Goal: Transaction & Acquisition: Obtain resource

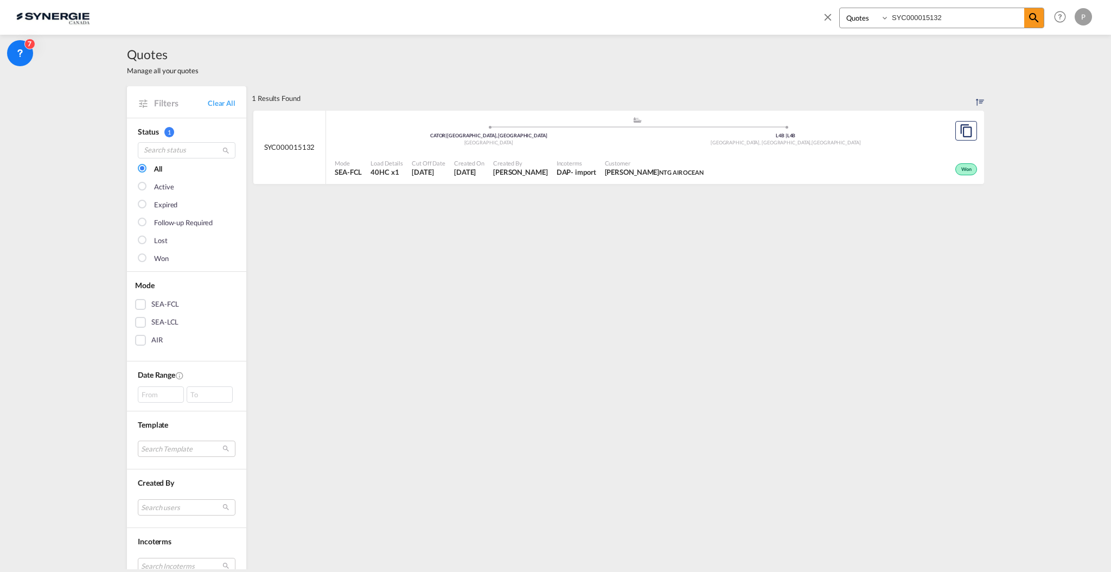
select select "Quotes"
click at [825, 18] on md-icon "icon-close" at bounding box center [828, 17] width 12 height 12
click at [950, 15] on md-icon "icon-plus 400-fg" at bounding box center [944, 16] width 13 height 13
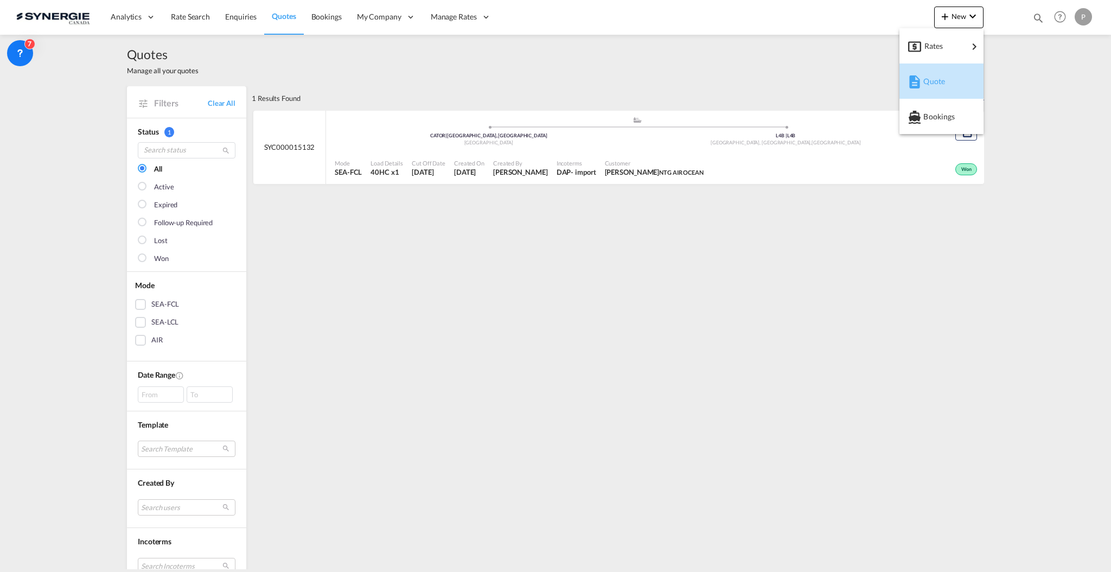
click at [935, 72] on span "Quote" at bounding box center [929, 82] width 12 height 22
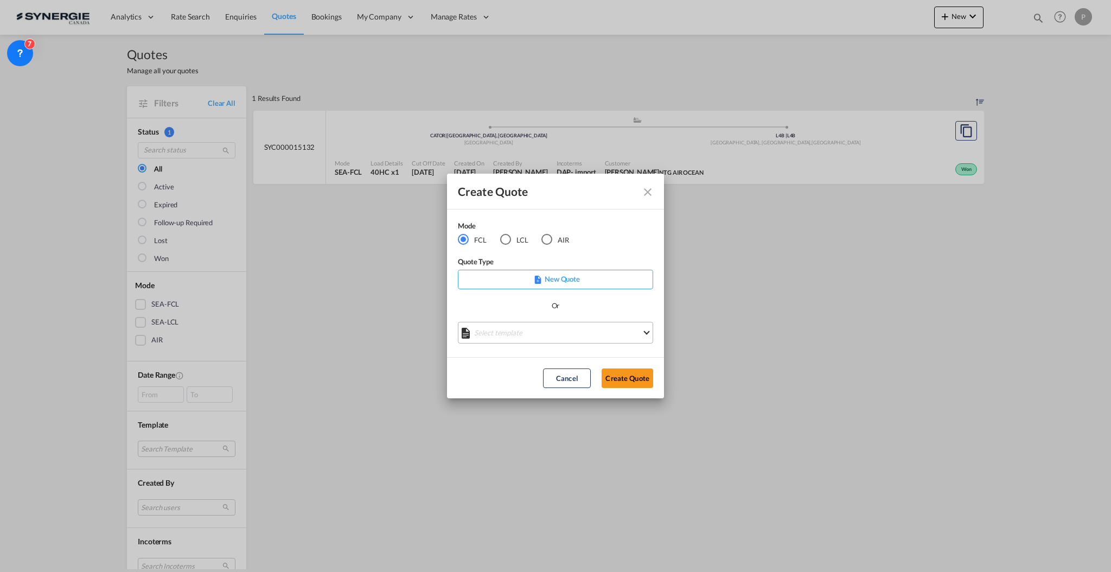
click at [527, 334] on md-select "Select template *NEW* FCL FREEHAND / DAP [PERSON_NAME] | [DATE] *NEW* Import FC…" at bounding box center [555, 333] width 195 height 22
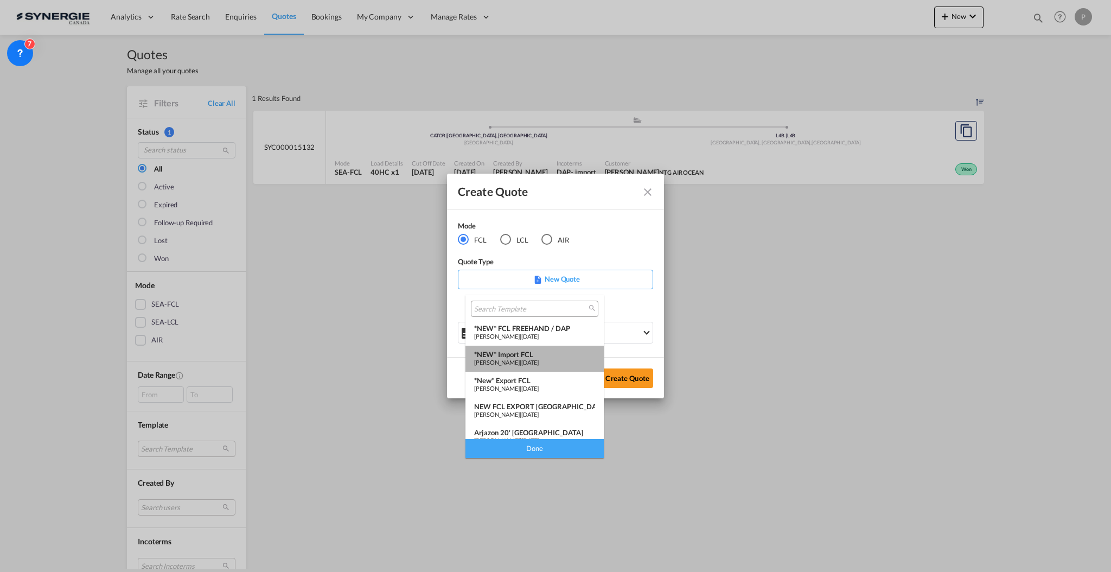
click at [535, 357] on div "*NEW* Import FCL" at bounding box center [534, 354] width 121 height 9
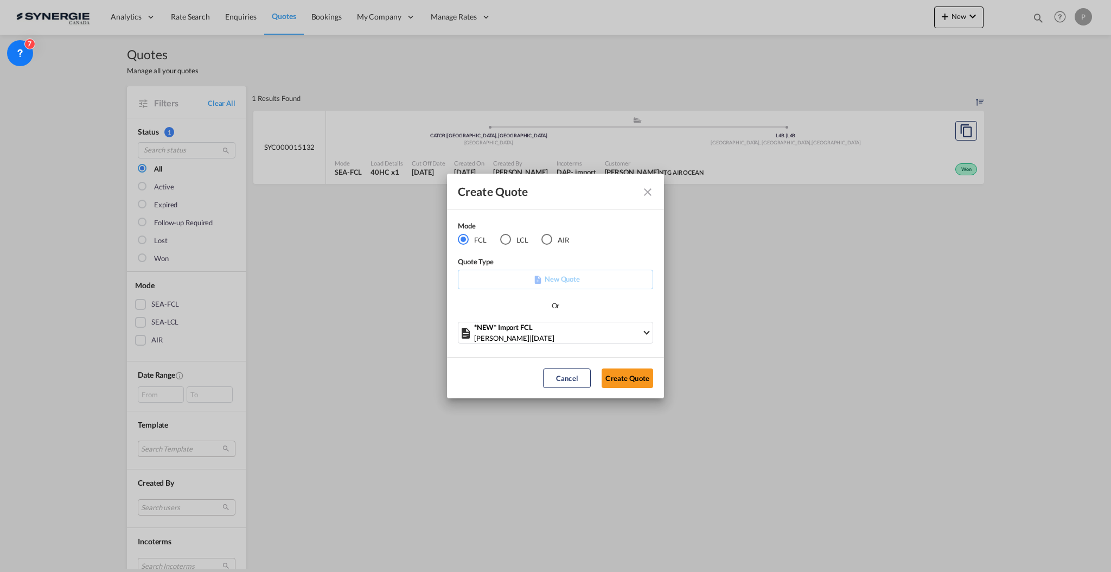
click at [654, 190] on md-icon "Close dialog" at bounding box center [647, 192] width 13 height 13
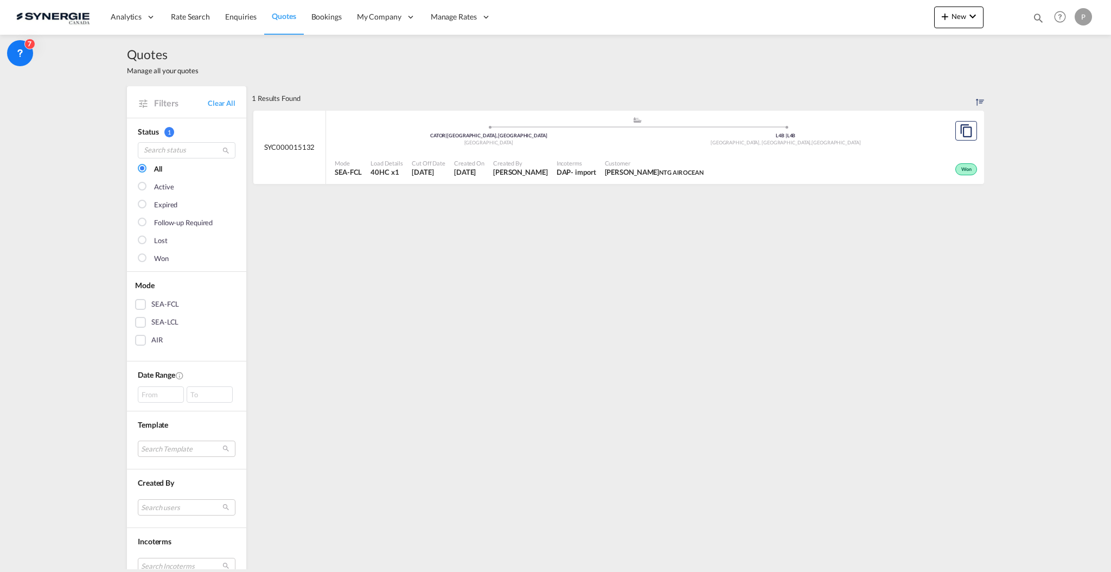
click at [232, 101] on div "Filters Clear All" at bounding box center [186, 101] width 119 height 31
click at [224, 102] on link "Clear All" at bounding box center [222, 103] width 28 height 10
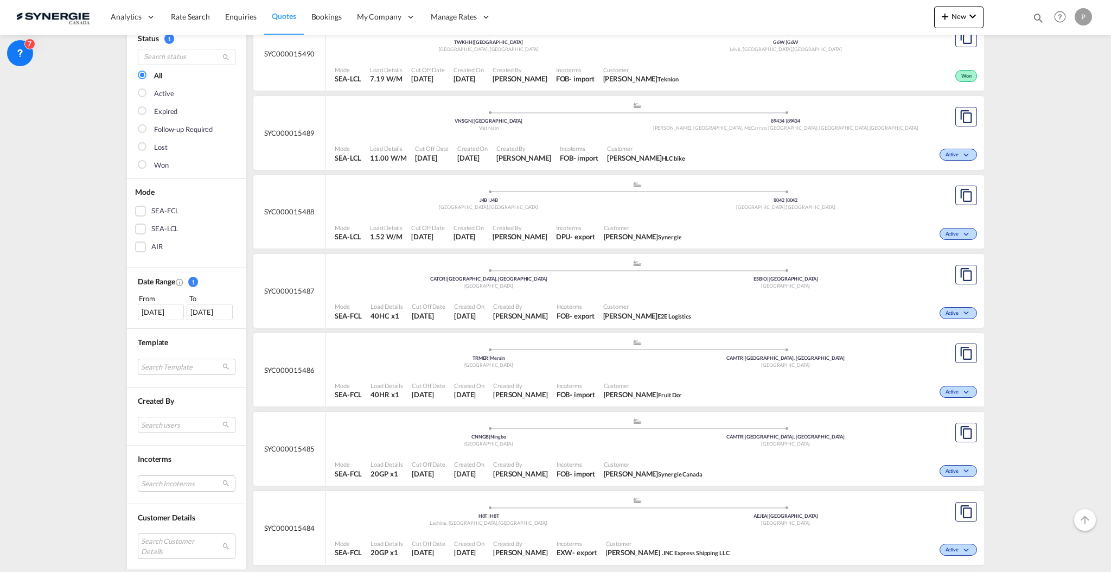
scroll to position [217, 0]
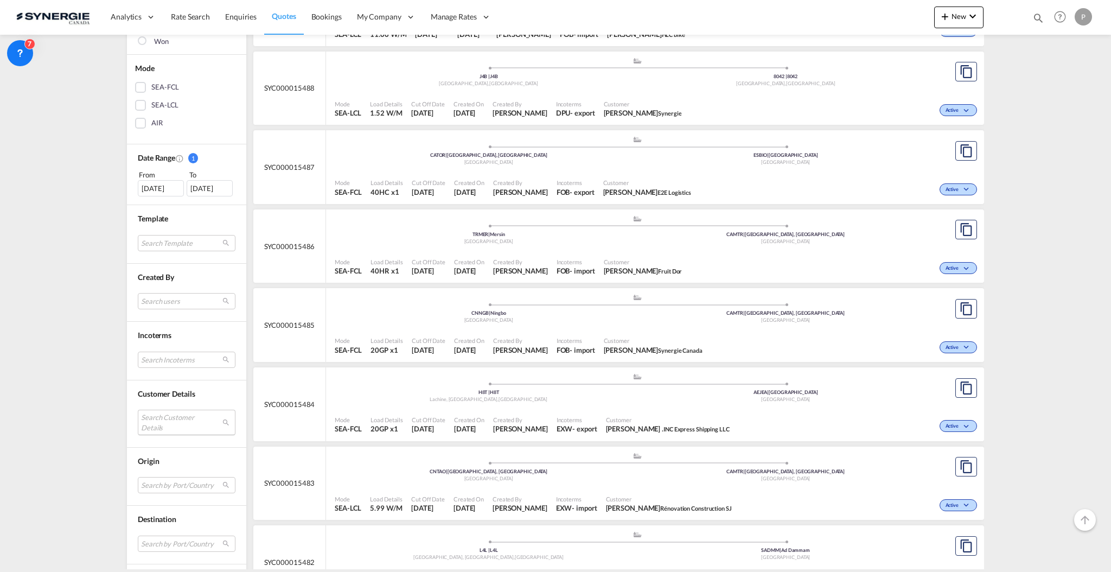
click at [174, 433] on md-select "Search Customer Details user name user karine Valois k.valois@gosynergie.com | …" at bounding box center [187, 422] width 98 height 25
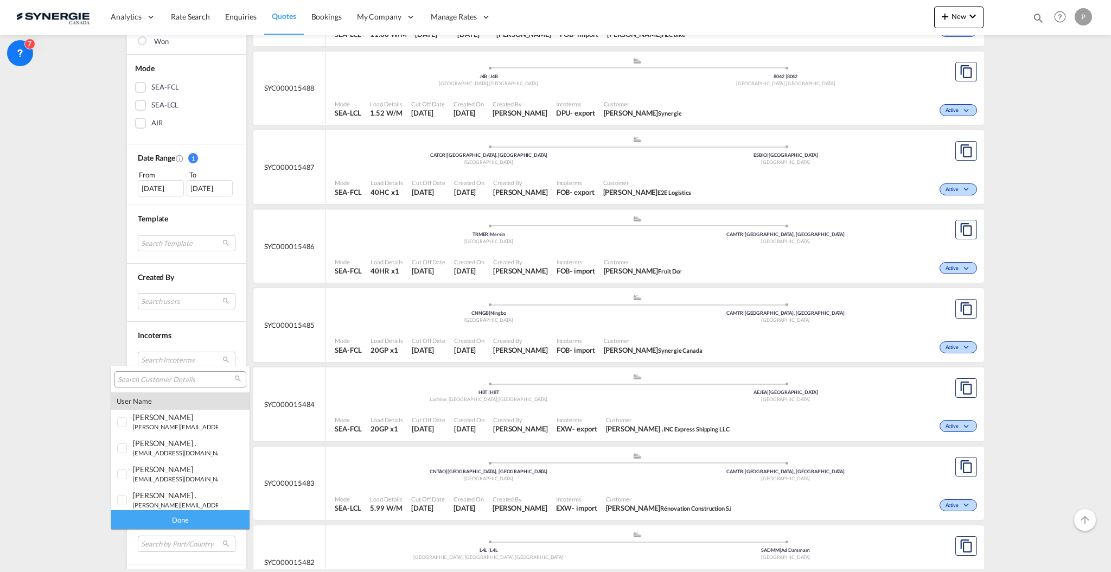
click at [167, 376] on input "search" at bounding box center [176, 380] width 117 height 10
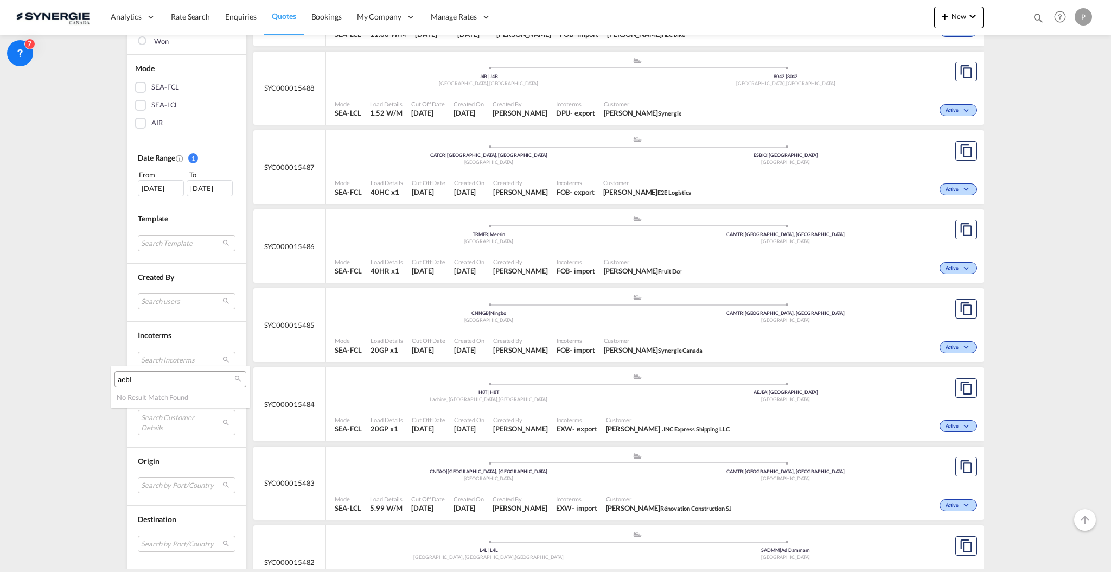
type input "aebi"
click at [153, 367] on md-select-header "aebi" at bounding box center [180, 379] width 138 height 26
click at [151, 378] on input "aebi" at bounding box center [176, 380] width 117 height 10
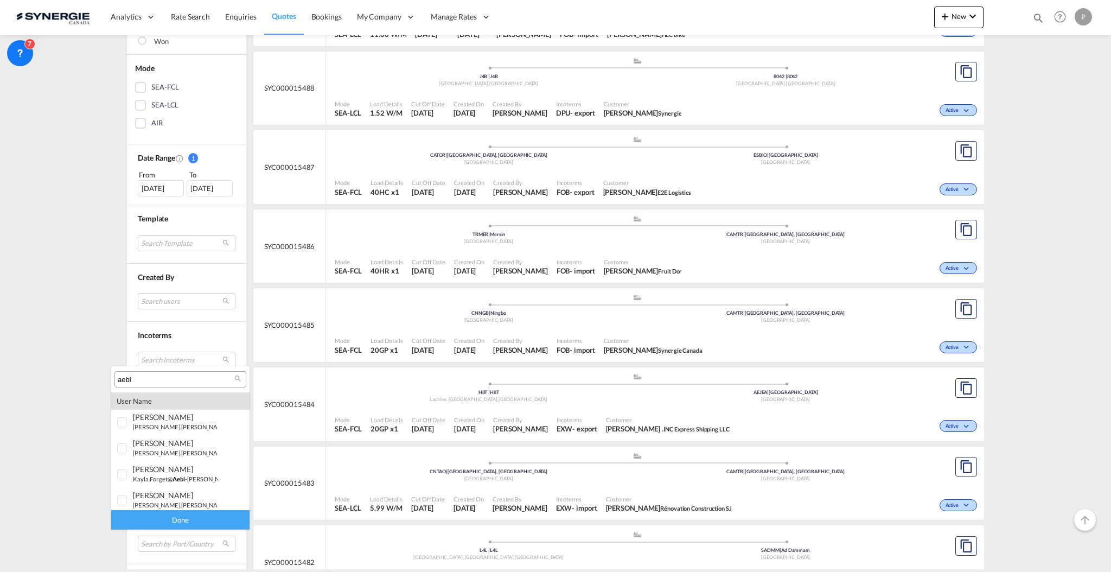
click at [43, 373] on md-backdrop at bounding box center [555, 286] width 1111 height 572
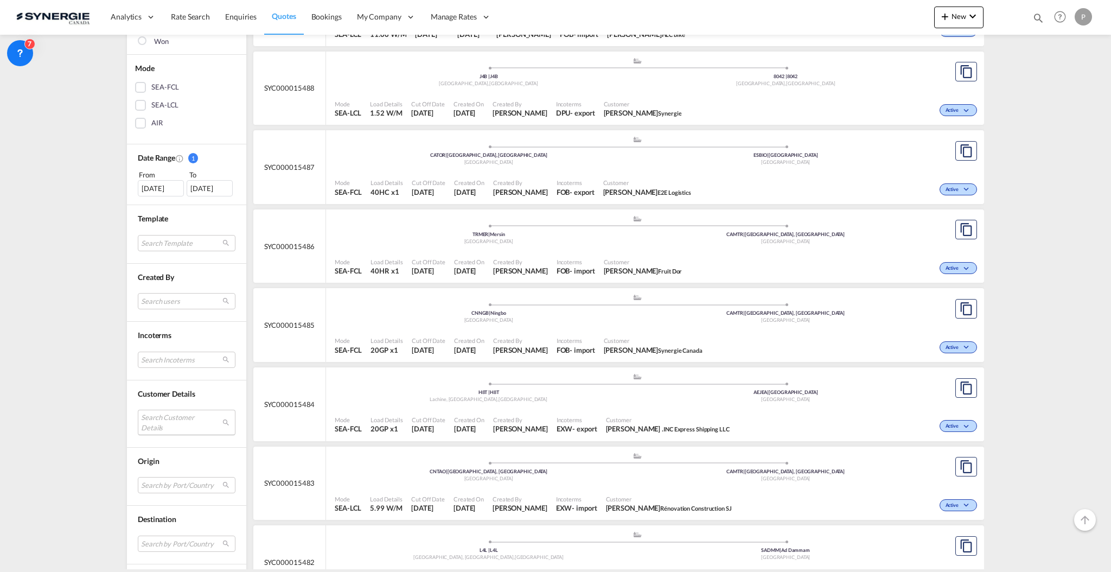
click at [193, 419] on md-select "Search Customer Details" at bounding box center [187, 422] width 98 height 25
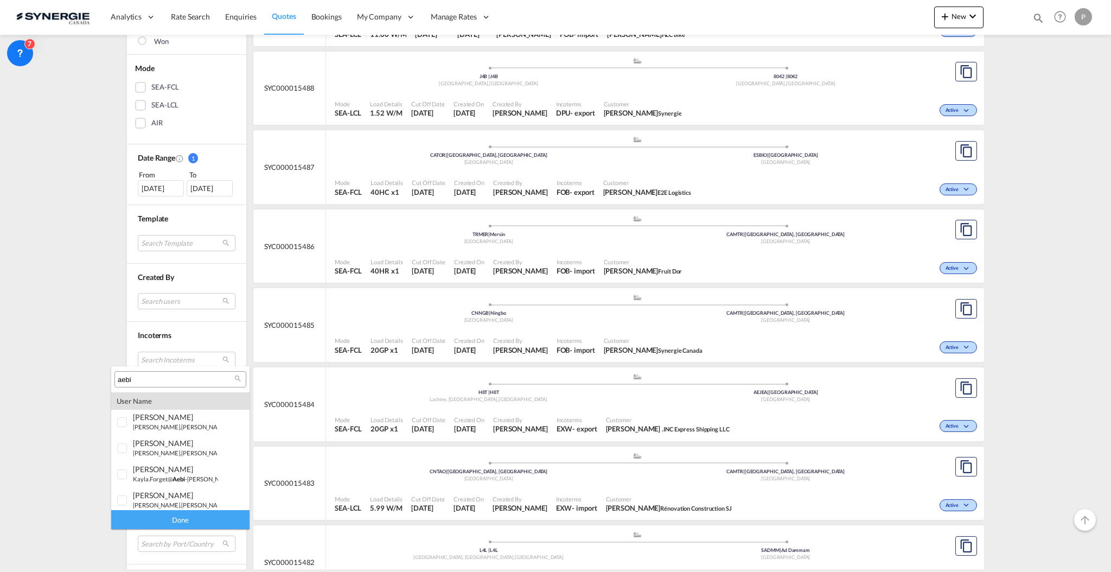
click at [182, 379] on input "aebi" at bounding box center [176, 380] width 117 height 10
click at [182, 493] on div "aebi schmidt" at bounding box center [175, 495] width 85 height 9
click at [180, 516] on div "Done" at bounding box center [180, 519] width 138 height 19
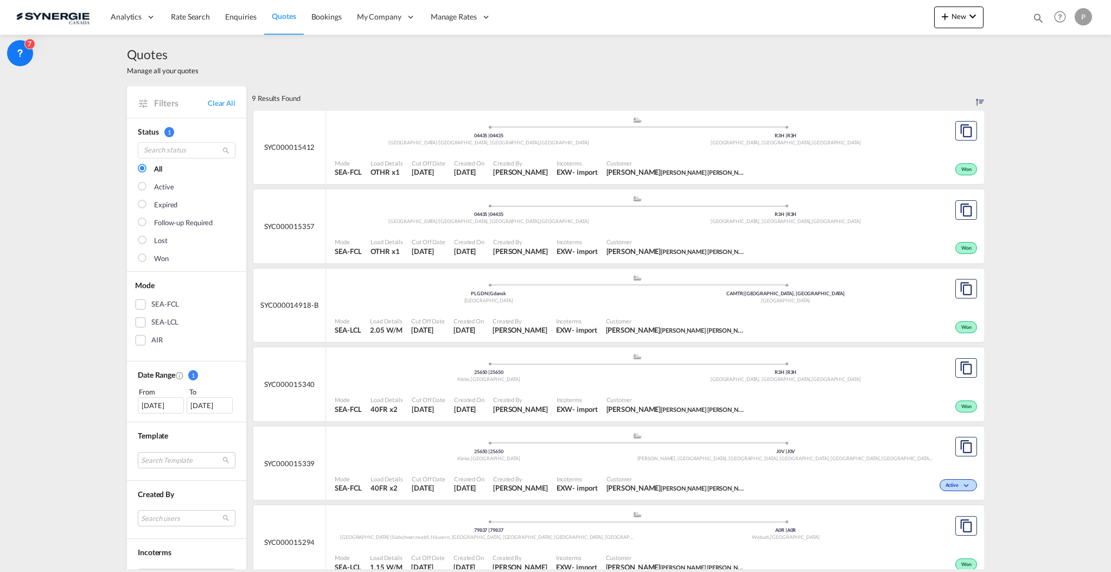
scroll to position [72, 0]
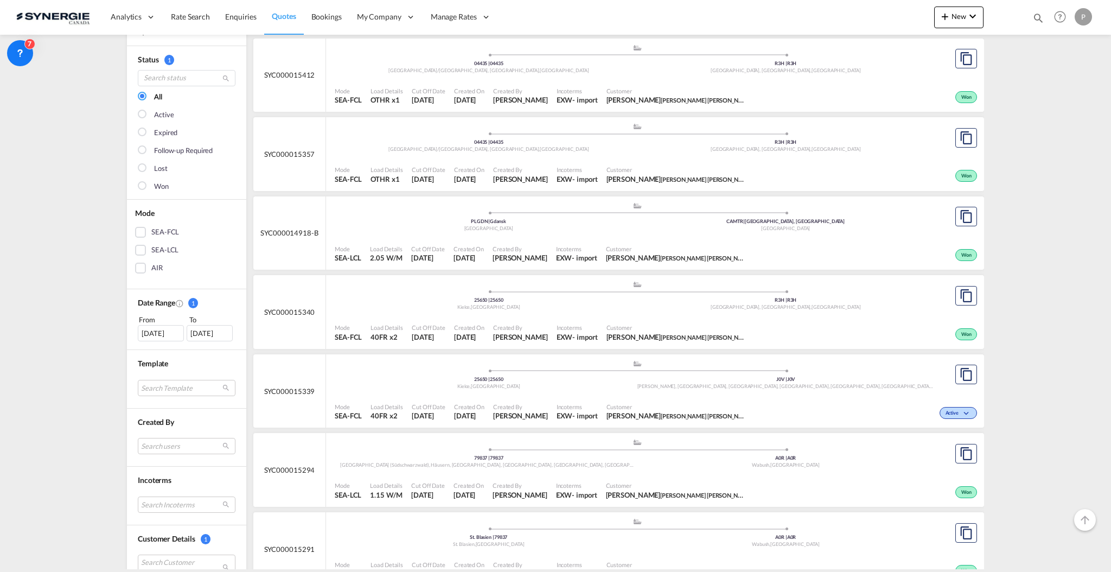
click at [154, 330] on div "15 Sep 2025" at bounding box center [161, 333] width 46 height 16
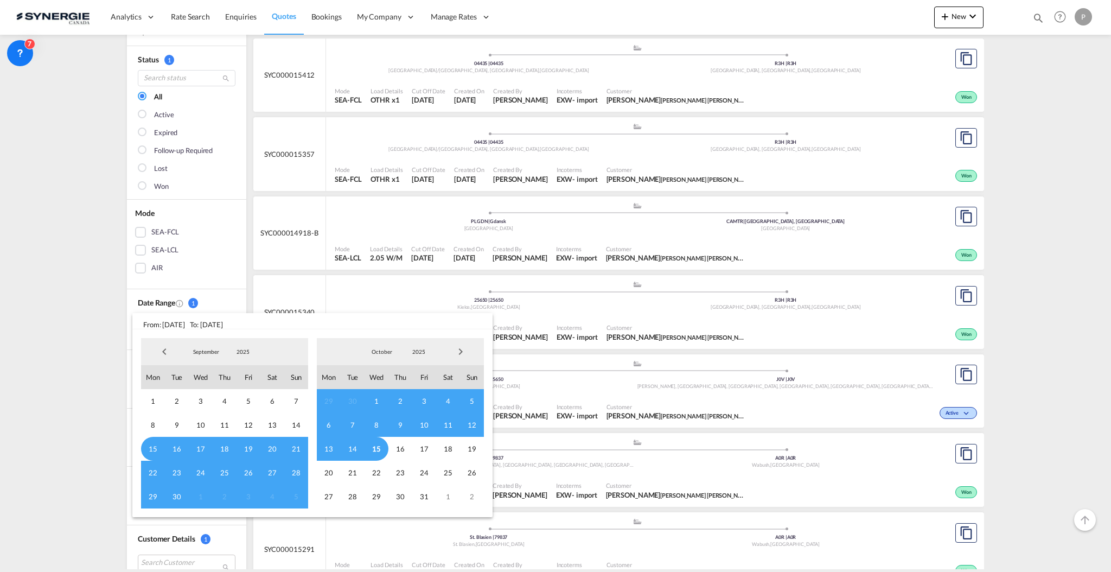
click at [162, 350] on span "Previous Month" at bounding box center [165, 352] width 22 height 22
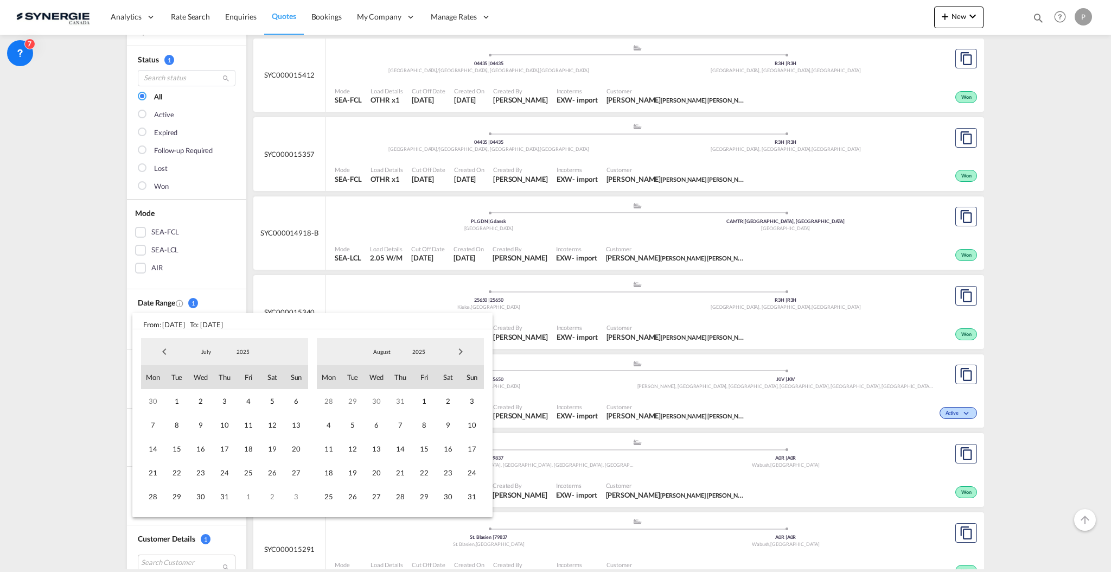
click at [162, 350] on span "Previous Month" at bounding box center [165, 352] width 22 height 22
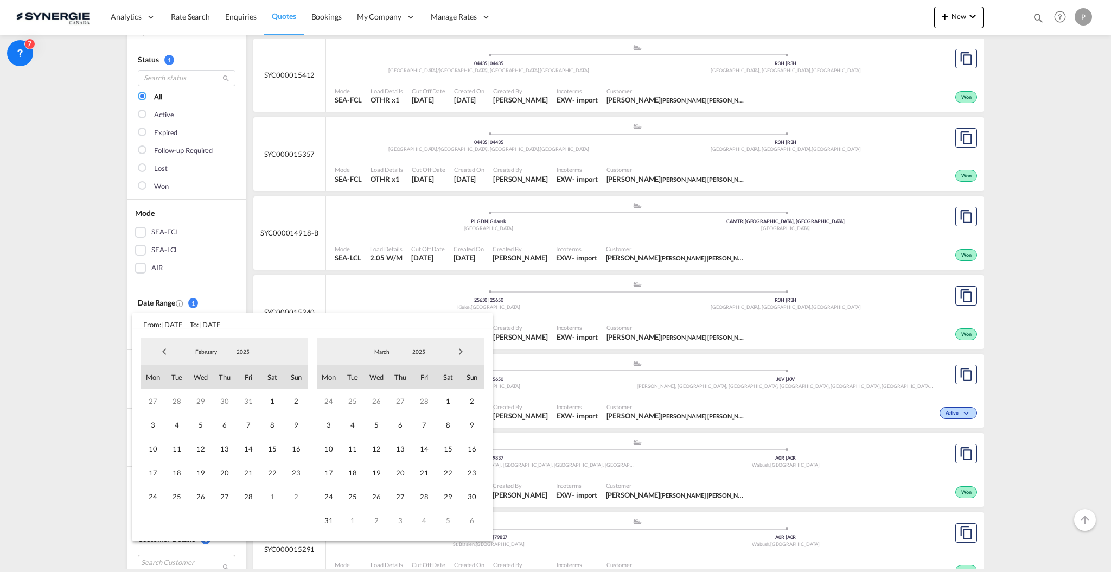
click at [162, 350] on span "Previous Month" at bounding box center [165, 352] width 22 height 22
click at [193, 398] on span "1" at bounding box center [201, 401] width 24 height 24
click at [460, 353] on span "Next Month" at bounding box center [461, 352] width 22 height 22
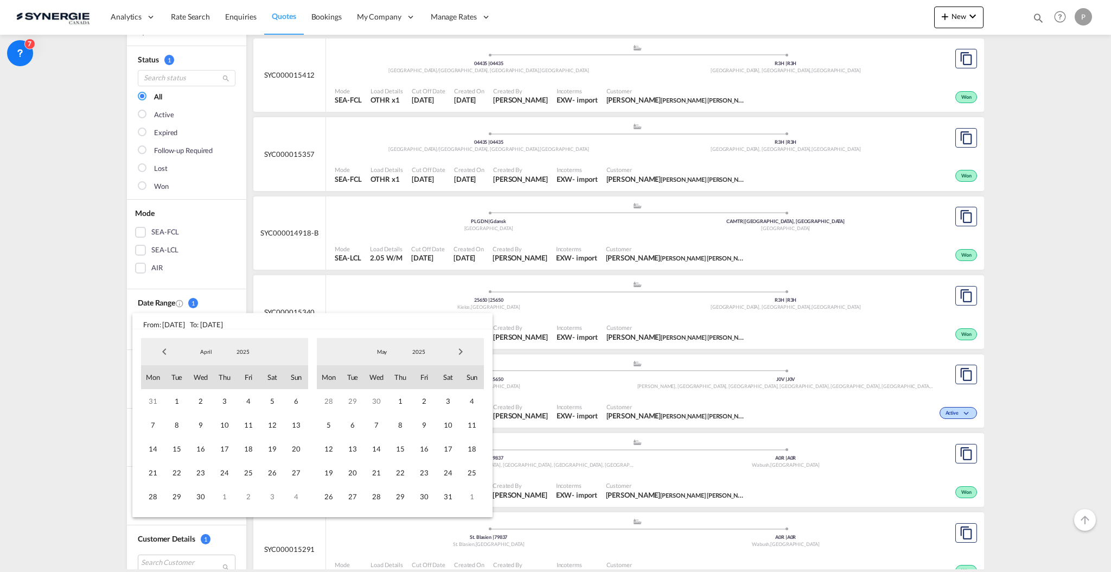
click at [460, 353] on span "Next Month" at bounding box center [461, 352] width 22 height 22
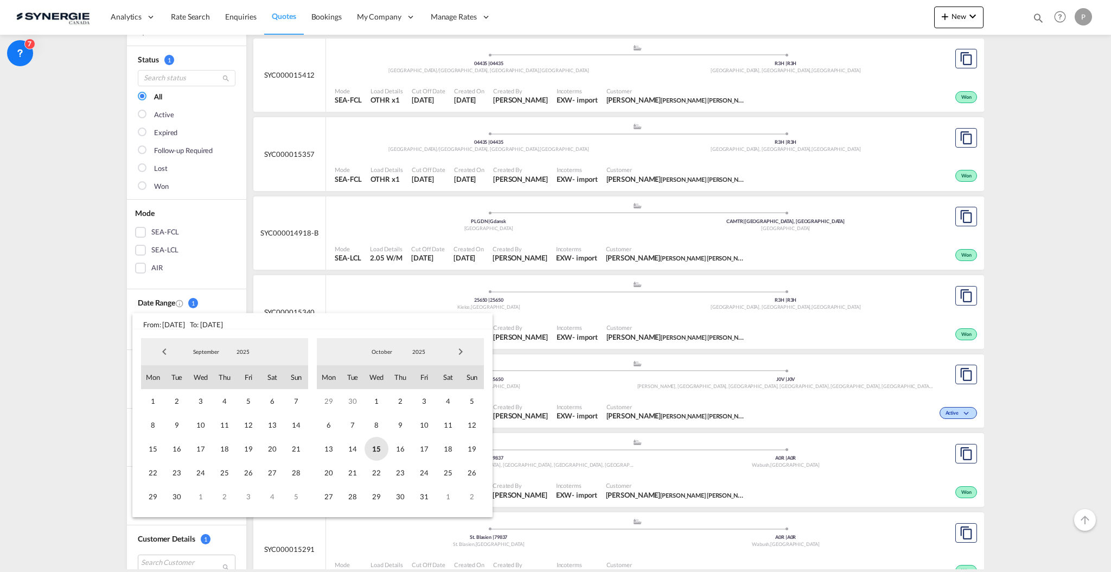
click at [370, 452] on span "15" at bounding box center [377, 449] width 24 height 24
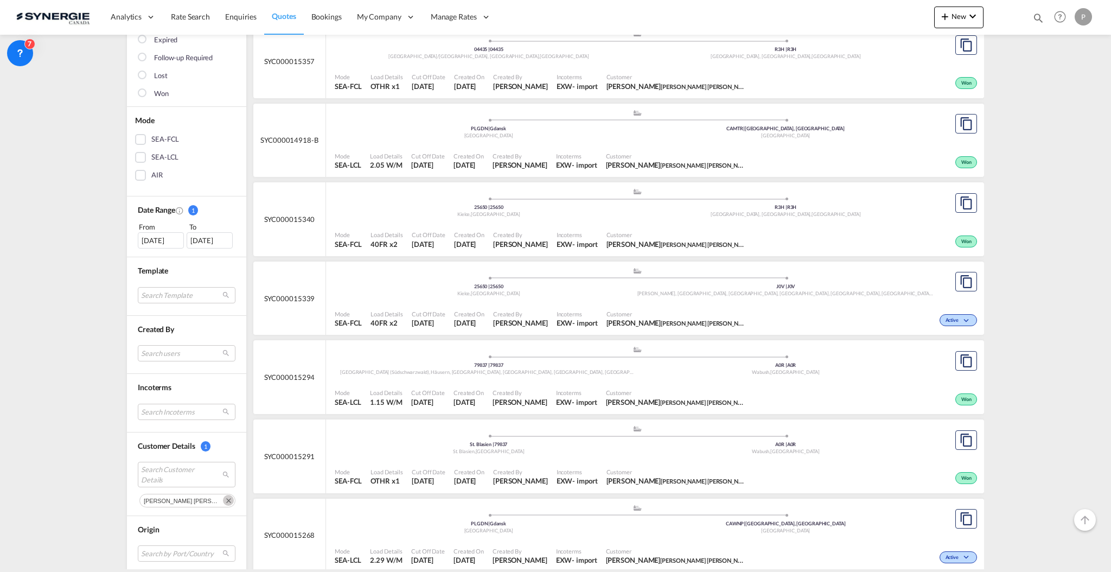
scroll to position [434, 0]
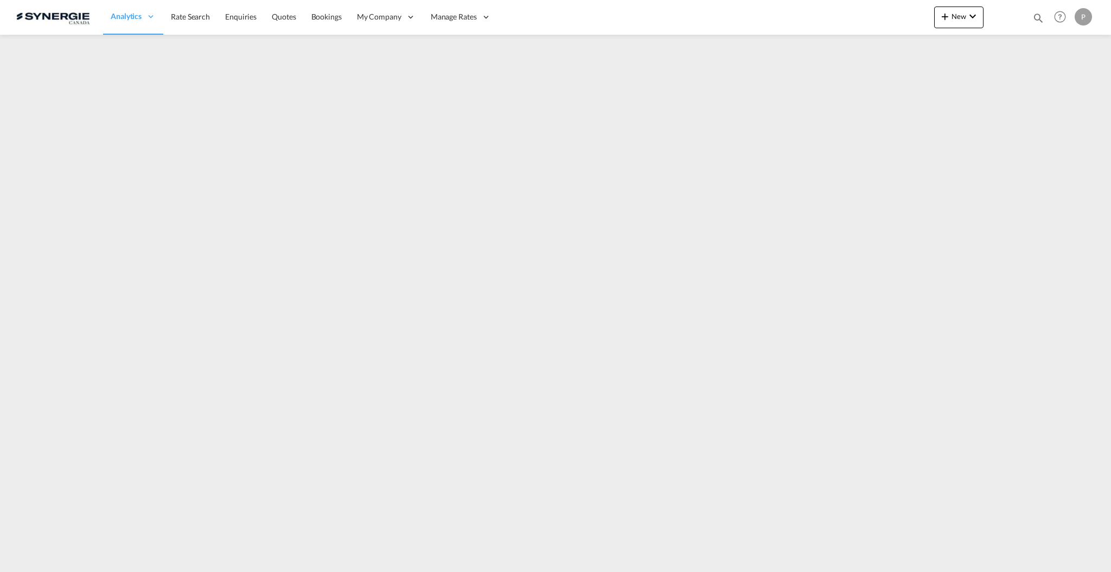
click at [948, 28] on md-menu "New Rates Ratecard Ratesheet Quote Bookings" at bounding box center [958, 20] width 49 height 27
click at [948, 20] on md-icon "icon-plus 400-fg" at bounding box center [944, 16] width 13 height 13
click at [931, 78] on span "Quote" at bounding box center [929, 82] width 12 height 22
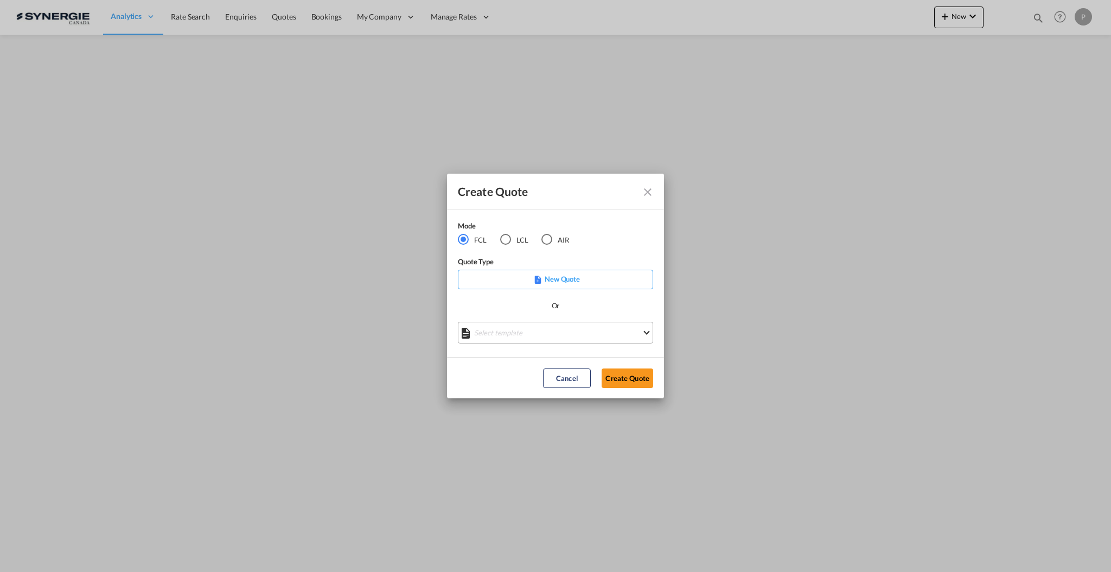
click at [549, 336] on md-select "Select template *NEW* FCL FREEHAND / DAP [PERSON_NAME] | [DATE] *NEW* Import FC…" at bounding box center [555, 333] width 195 height 22
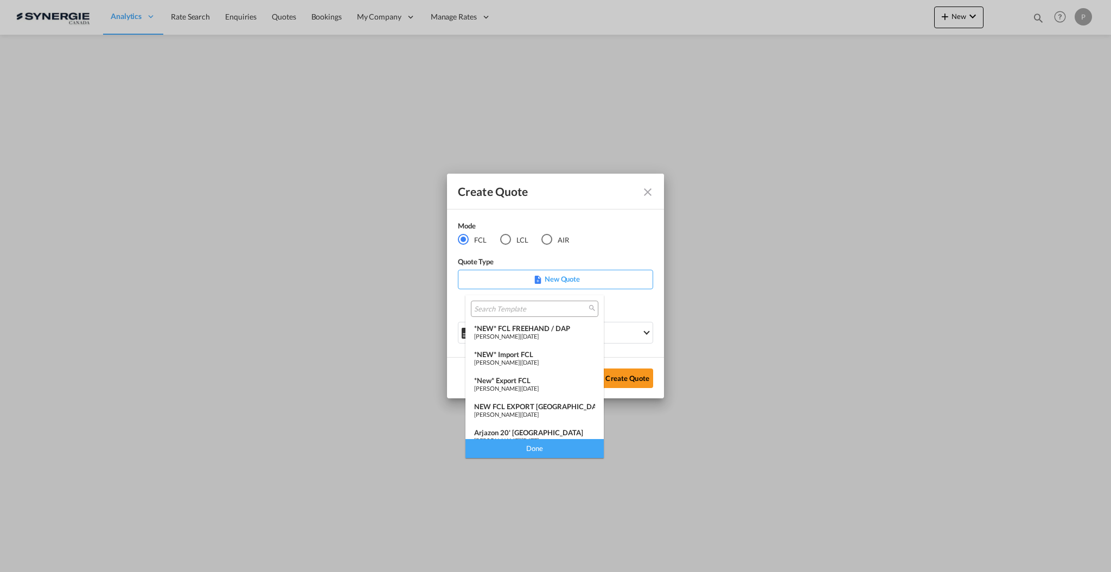
click at [539, 359] on span "[DATE]" at bounding box center [529, 362] width 17 height 7
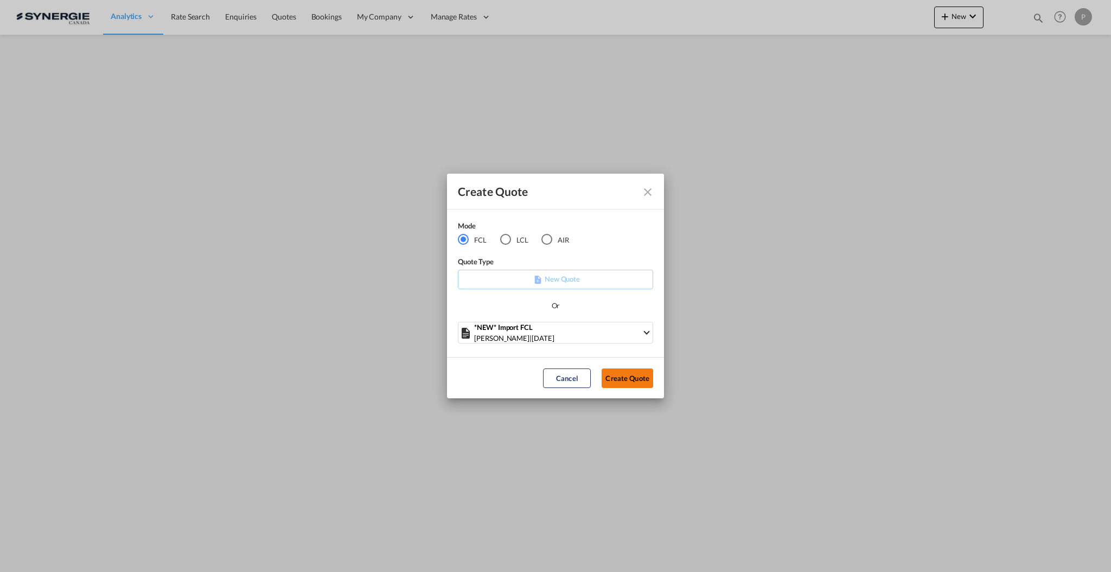
click at [642, 380] on button "Create Quote" at bounding box center [628, 378] width 52 height 20
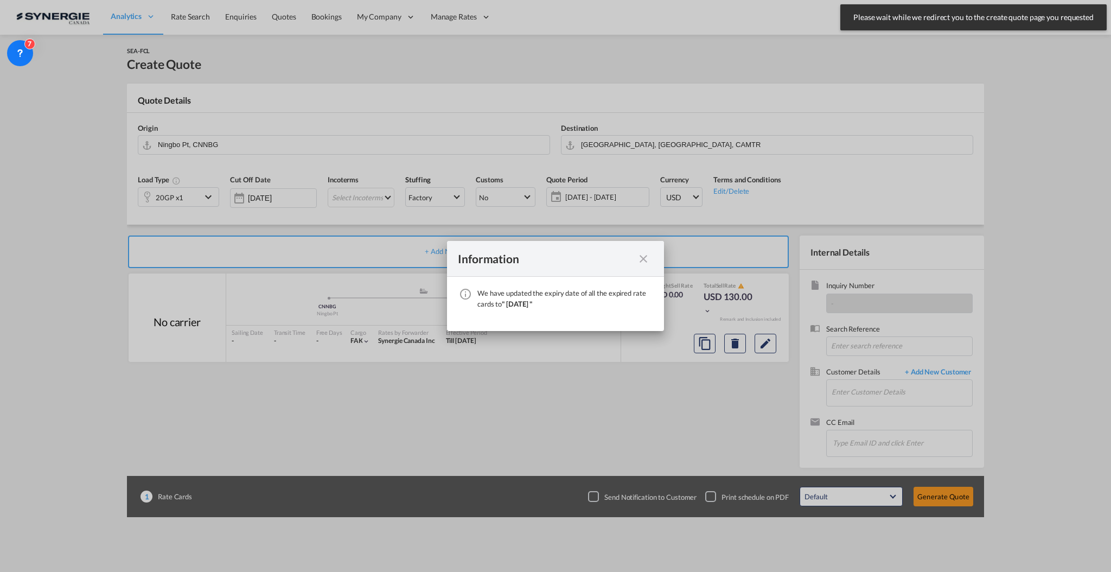
click at [191, 144] on div "Information We have updated the expiry date of all the expired rate cards to " …" at bounding box center [555, 286] width 1111 height 572
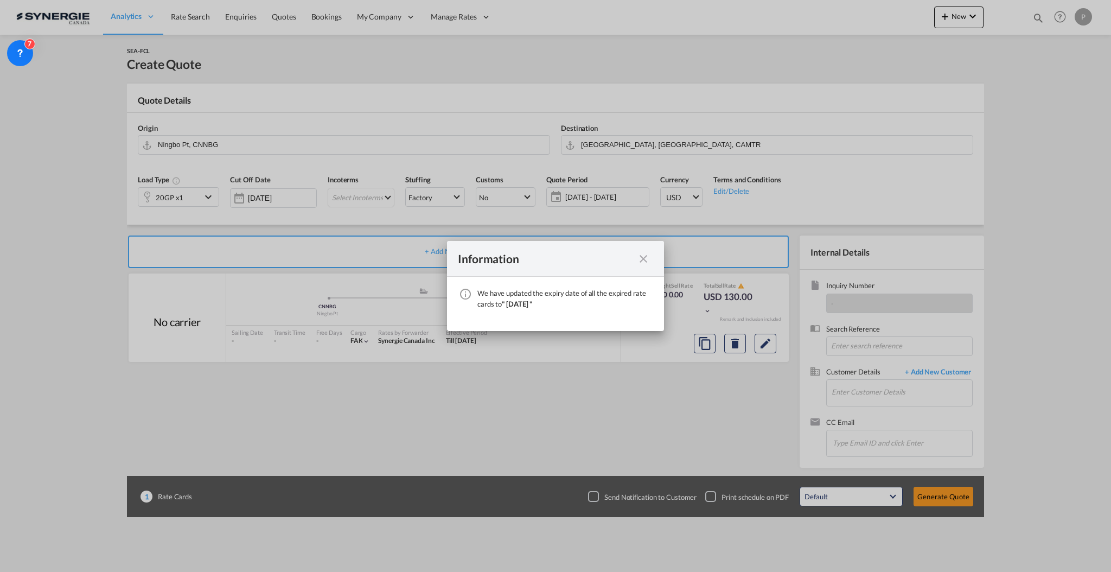
click at [646, 258] on md-icon "icon-close fg-AAA8AD cursor" at bounding box center [643, 258] width 13 height 13
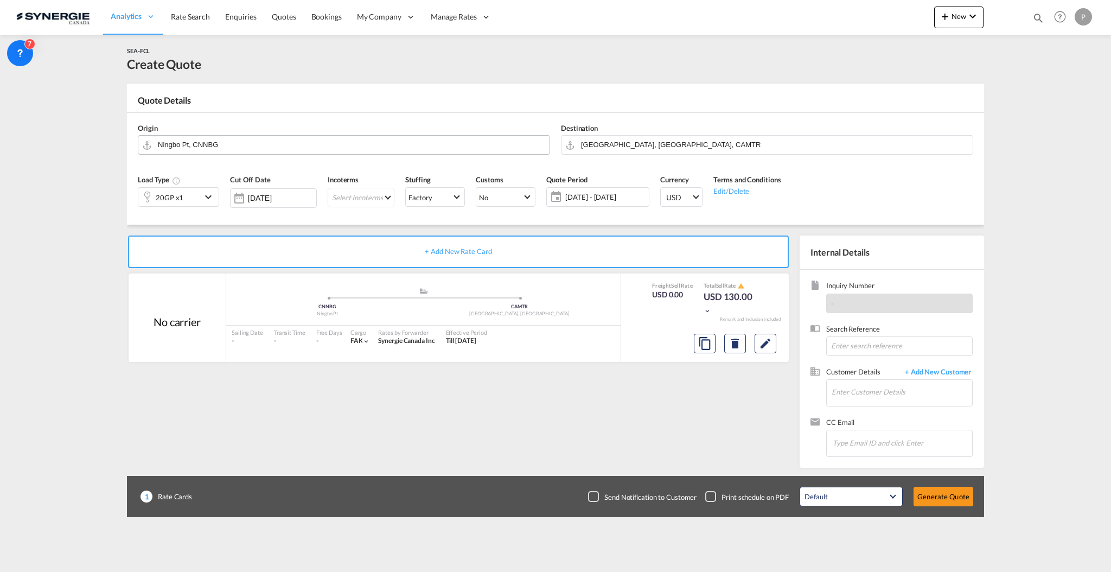
click at [248, 154] on div "Origin Ningbo Pt, CNNBG" at bounding box center [343, 138] width 423 height 43
click at [248, 144] on input "Ningbo Pt, CNNBG" at bounding box center [351, 144] width 386 height 19
click at [239, 162] on div "[PERSON_NAME] , 4230 [GEOGRAPHIC_DATA] DK-4230" at bounding box center [241, 167] width 206 height 33
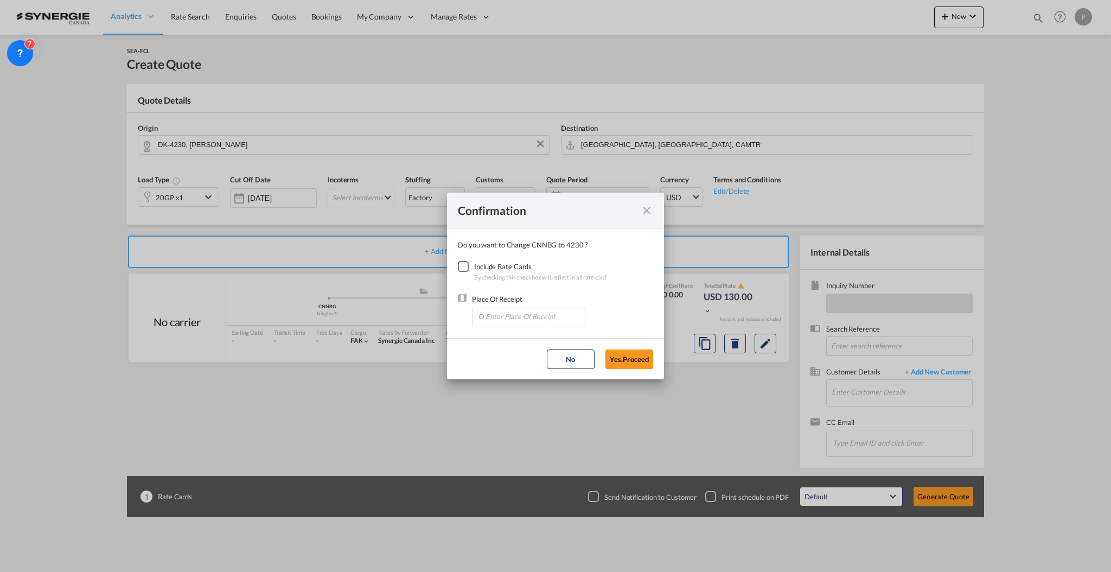
click at [647, 212] on md-icon "icon-close fg-AAA8AD cursor" at bounding box center [646, 210] width 13 height 13
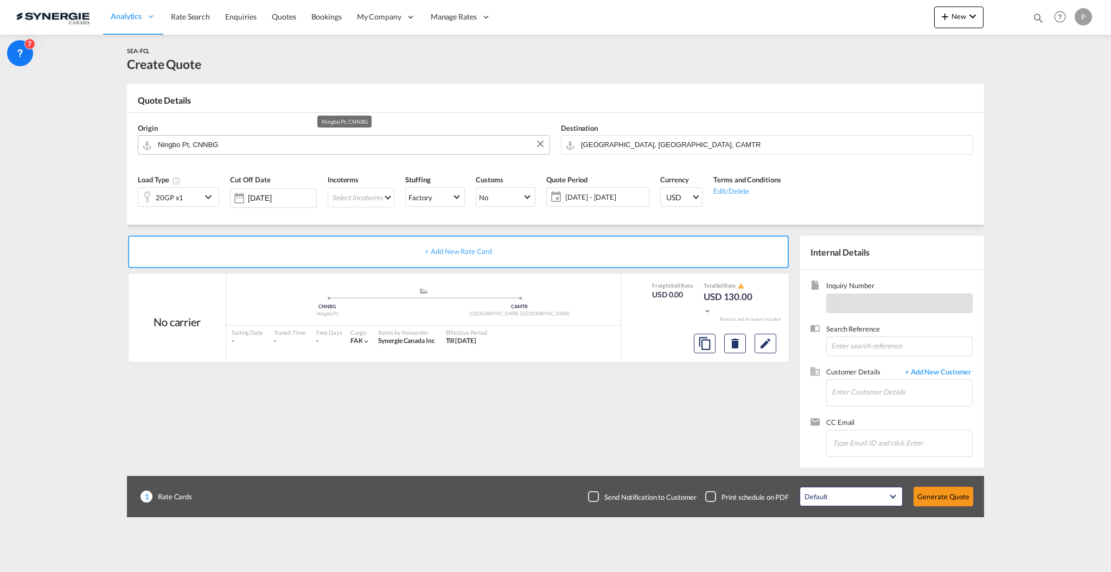
click at [292, 139] on input "Ningbo Pt, CNNBG" at bounding box center [351, 144] width 386 height 19
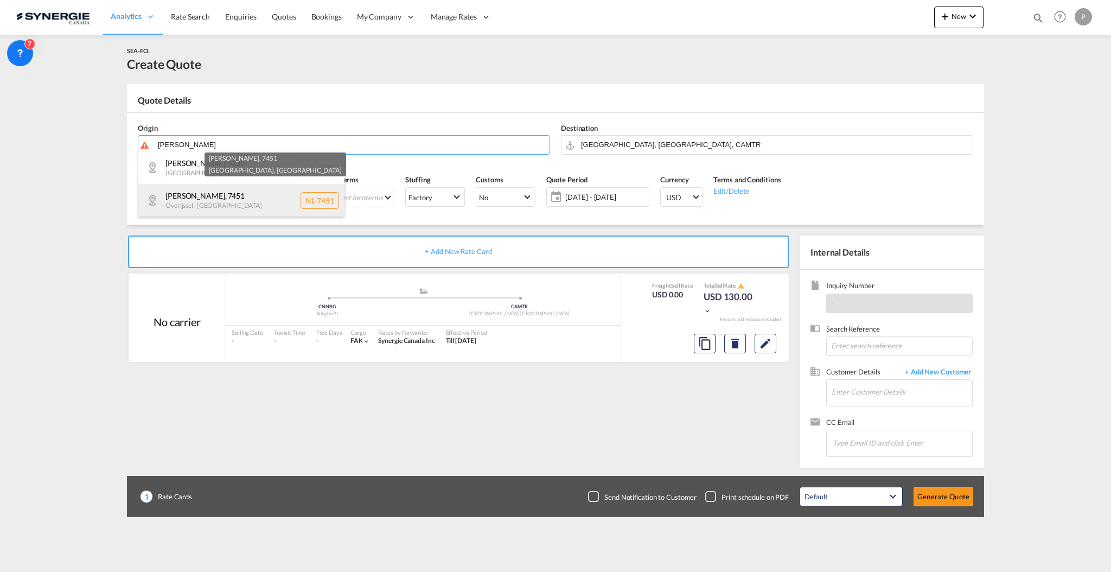
click at [269, 190] on div "[PERSON_NAME] , 7451 [GEOGRAPHIC_DATA] , [GEOGRAPHIC_DATA] [GEOGRAPHIC_DATA]-74…" at bounding box center [241, 200] width 206 height 33
type input "NL-7451, [GEOGRAPHIC_DATA], [GEOGRAPHIC_DATA]"
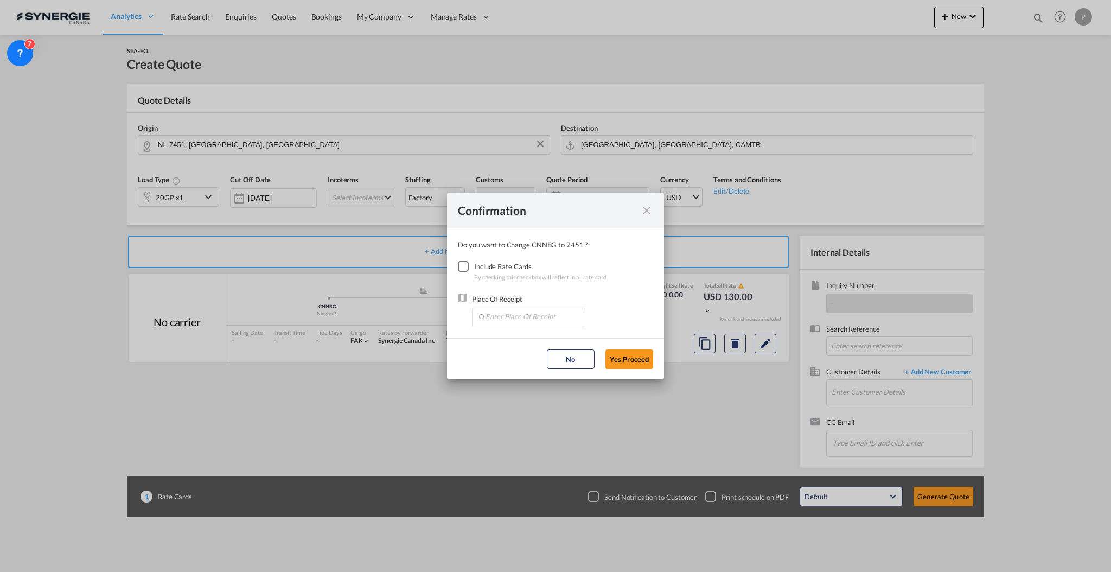
click at [469, 261] on div "Checkbox No Ink" at bounding box center [463, 266] width 11 height 11
click at [500, 315] on input "Enter Place Of Receipt" at bounding box center [530, 316] width 107 height 16
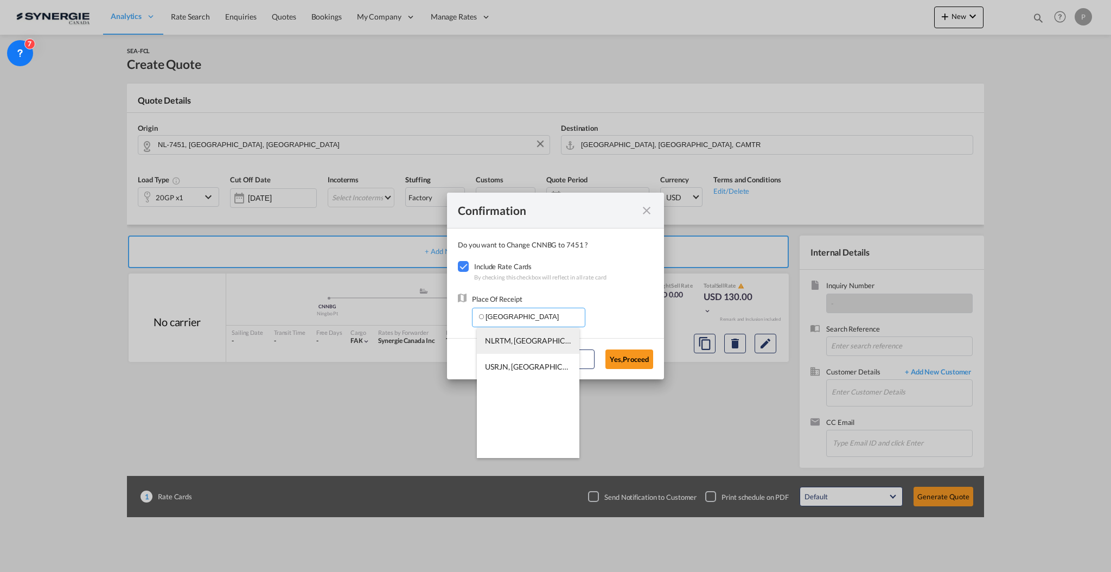
click at [500, 339] on span "NLRTM, [GEOGRAPHIC_DATA], [GEOGRAPHIC_DATA], [GEOGRAPHIC_DATA], [GEOGRAPHIC_DAT…" at bounding box center [657, 340] width 345 height 9
type input "NLRTM, [GEOGRAPHIC_DATA], [GEOGRAPHIC_DATA], [GEOGRAPHIC_DATA], [GEOGRAPHIC_DAT…"
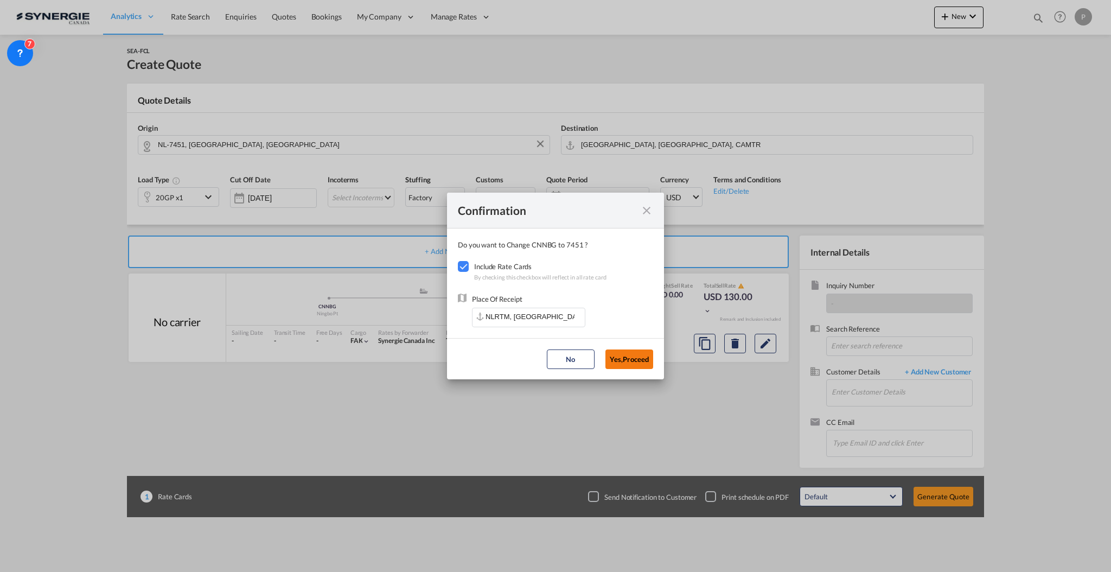
click at [642, 355] on button "Yes,Proceed" at bounding box center [629, 359] width 48 height 20
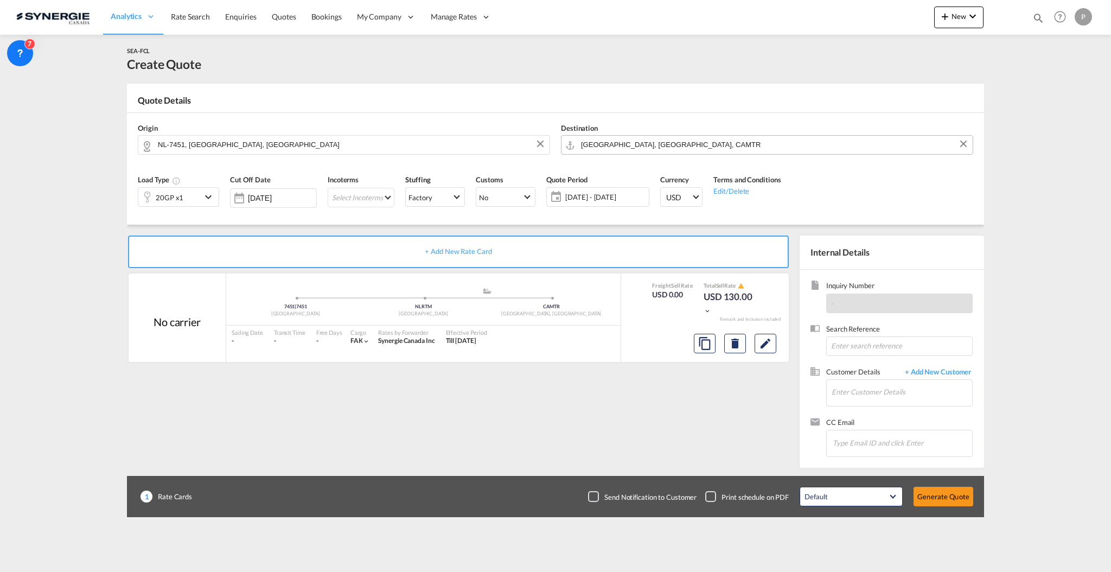
click at [623, 149] on input "[GEOGRAPHIC_DATA], [GEOGRAPHIC_DATA], CAMTR" at bounding box center [774, 144] width 386 height 19
type input "s"
click at [625, 144] on body "Analytics Reports Dashboard Rate Search Enquiries Quotes Bookings" at bounding box center [555, 286] width 1111 height 572
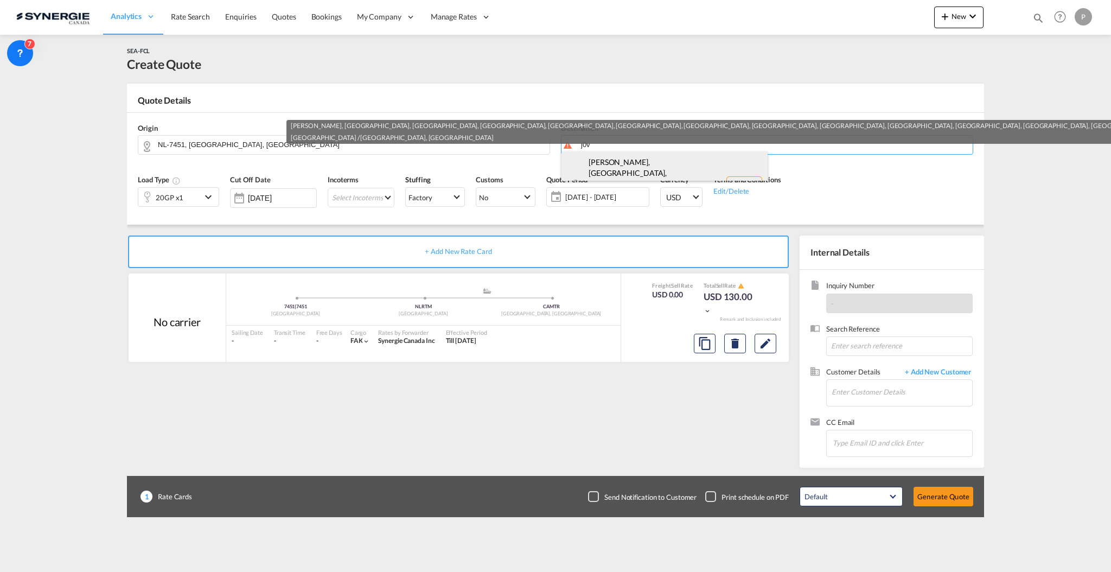
click at [627, 163] on div "[PERSON_NAME], [GEOGRAPHIC_DATA], [PERSON_NAME]... , J0V [GEOGRAPHIC_DATA] / [G…" at bounding box center [664, 184] width 206 height 67
type input "CA-J0V, [GEOGRAPHIC_DATA], [GEOGRAPHIC_DATA], [GEOGRAPHIC_DATA], [GEOGRAPHIC_DA…"
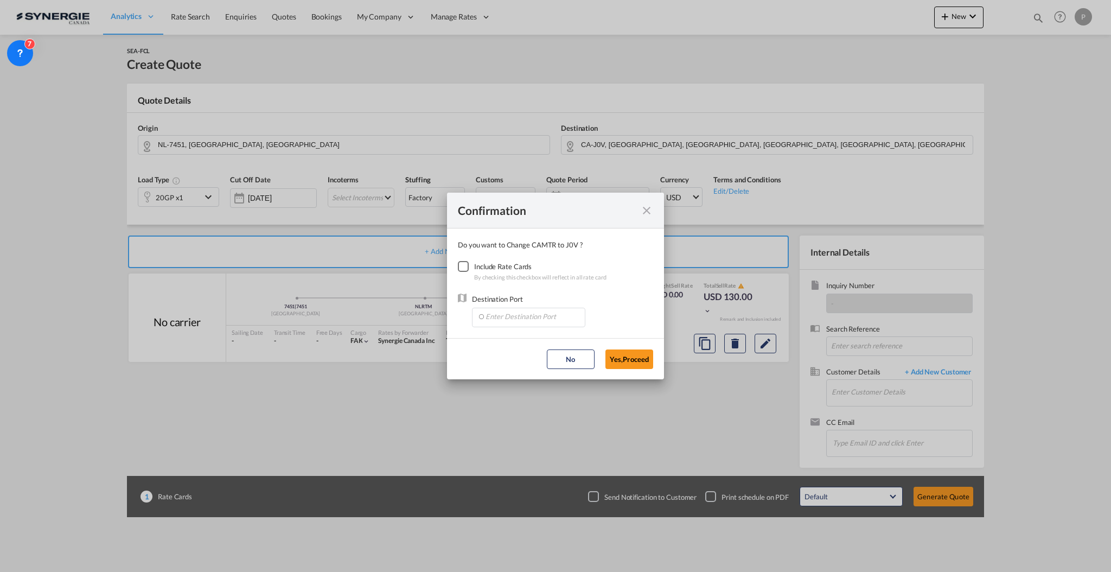
click at [469, 269] on div "Checkbox No Ink" at bounding box center [463, 266] width 11 height 11
click at [499, 320] on input "Enter Destination Port" at bounding box center [530, 316] width 107 height 16
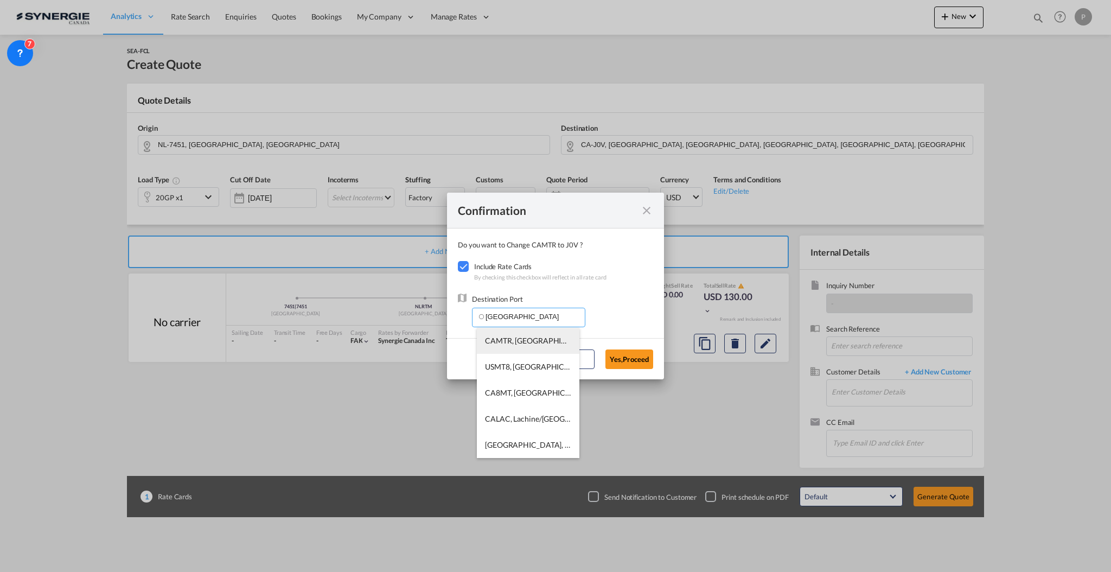
click at [499, 336] on span "CAMTR, [GEOGRAPHIC_DATA], [GEOGRAPHIC_DATA], [GEOGRAPHIC_DATA], [GEOGRAPHIC_DAT…" at bounding box center [698, 340] width 426 height 9
type input "CAMTR, [GEOGRAPHIC_DATA], [GEOGRAPHIC_DATA], [GEOGRAPHIC_DATA], [GEOGRAPHIC_DAT…"
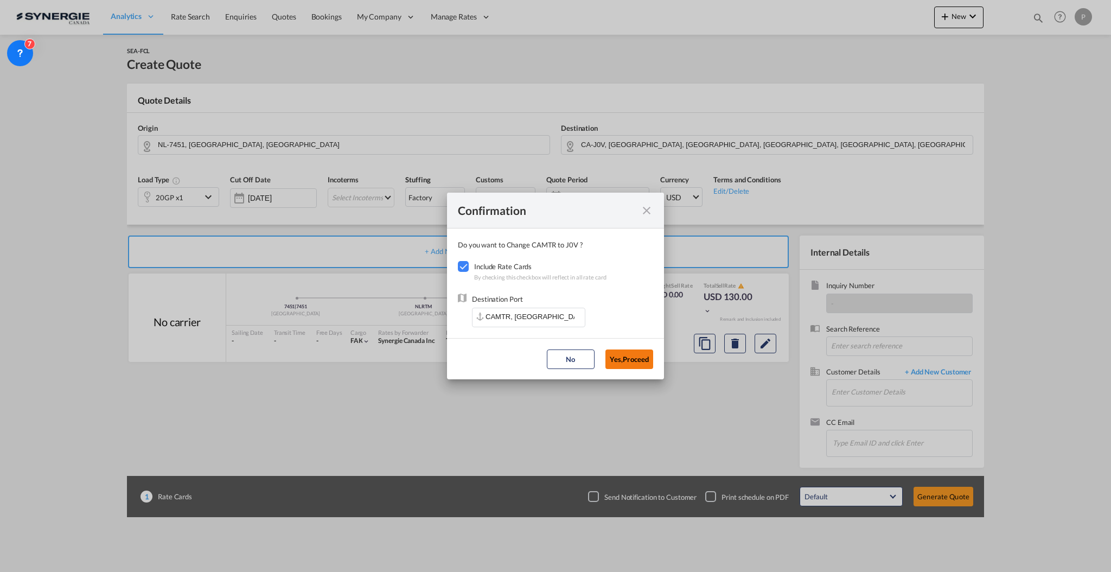
click at [633, 356] on button "Yes,Proceed" at bounding box center [629, 359] width 48 height 20
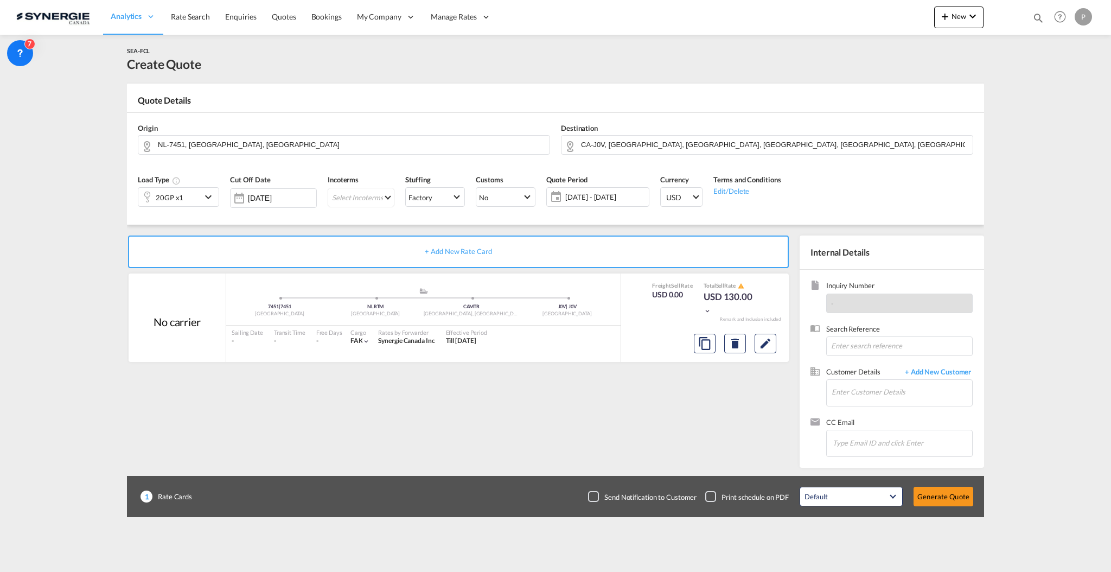
click at [574, 196] on span "[DATE] - [DATE]" at bounding box center [605, 197] width 81 height 10
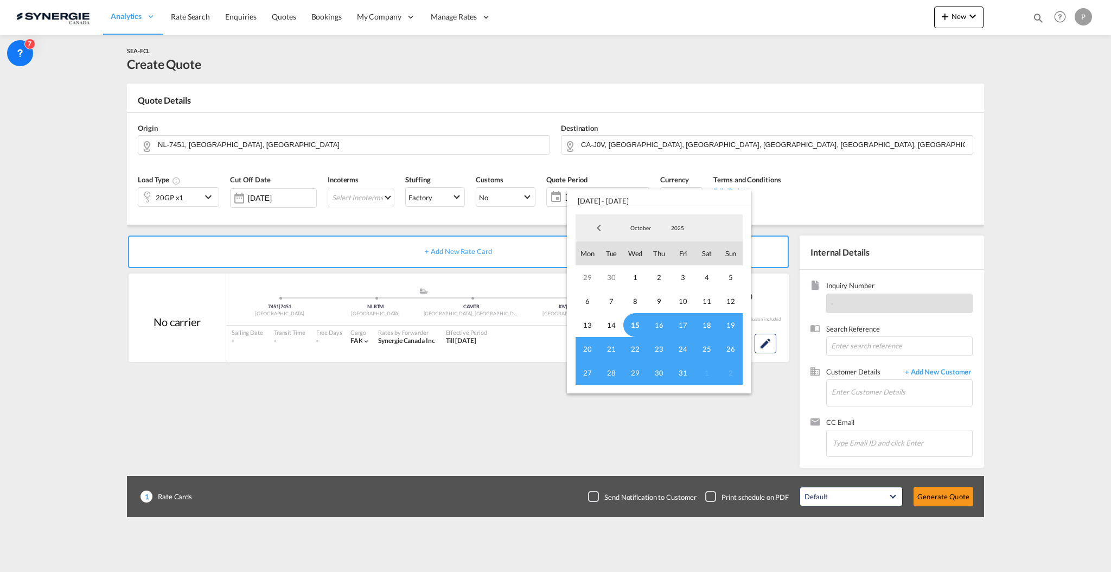
click at [636, 318] on span "15" at bounding box center [635, 325] width 24 height 24
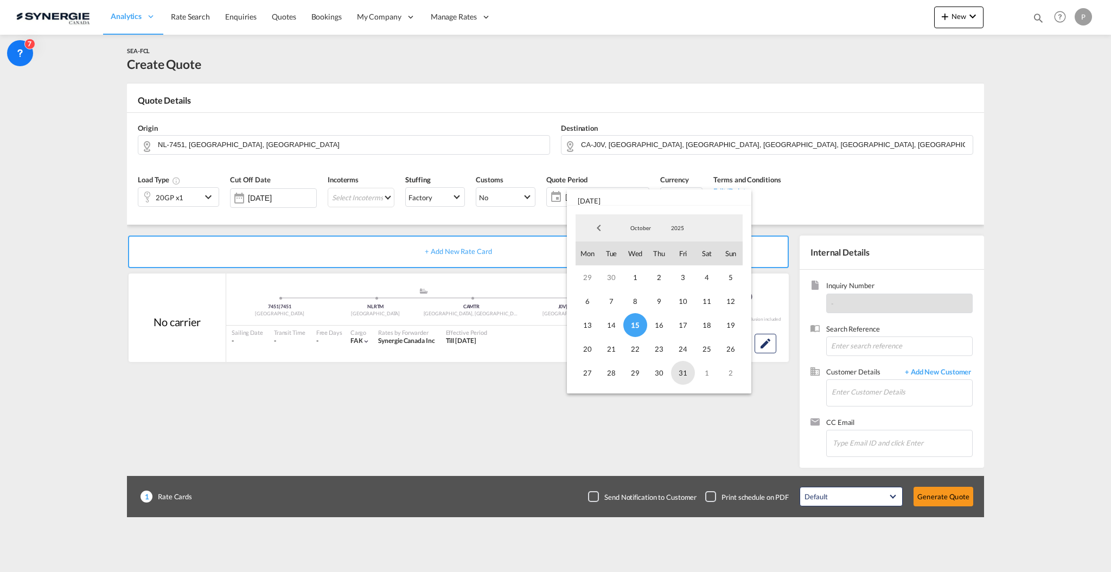
click at [681, 376] on span "31" at bounding box center [683, 373] width 24 height 24
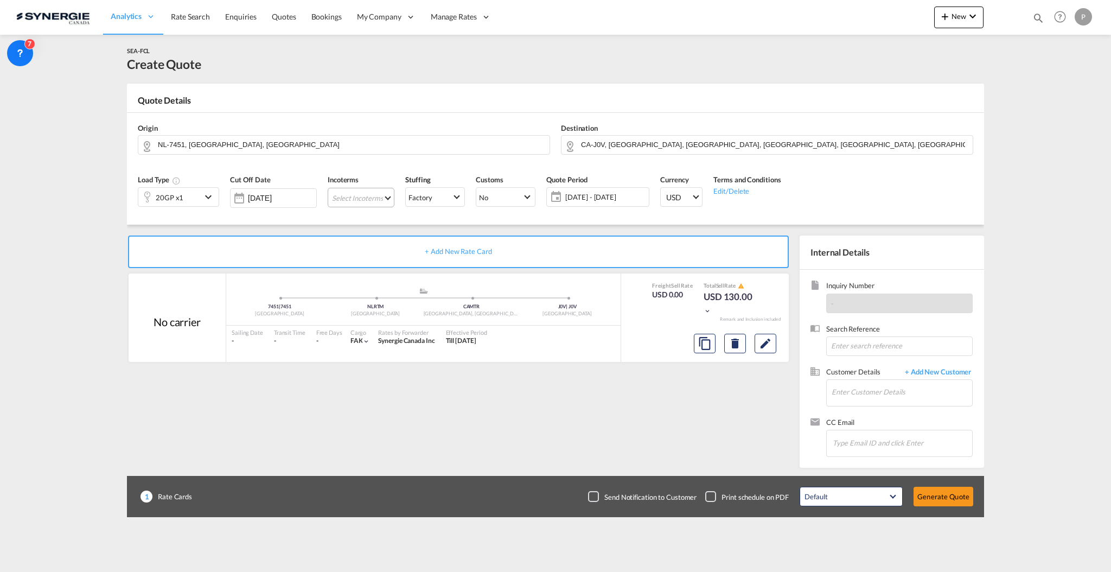
click at [386, 199] on md-select "Select Incoterms DAP - import Delivered at Place DDP - export Delivery Duty Pai…" at bounding box center [361, 198] width 67 height 20
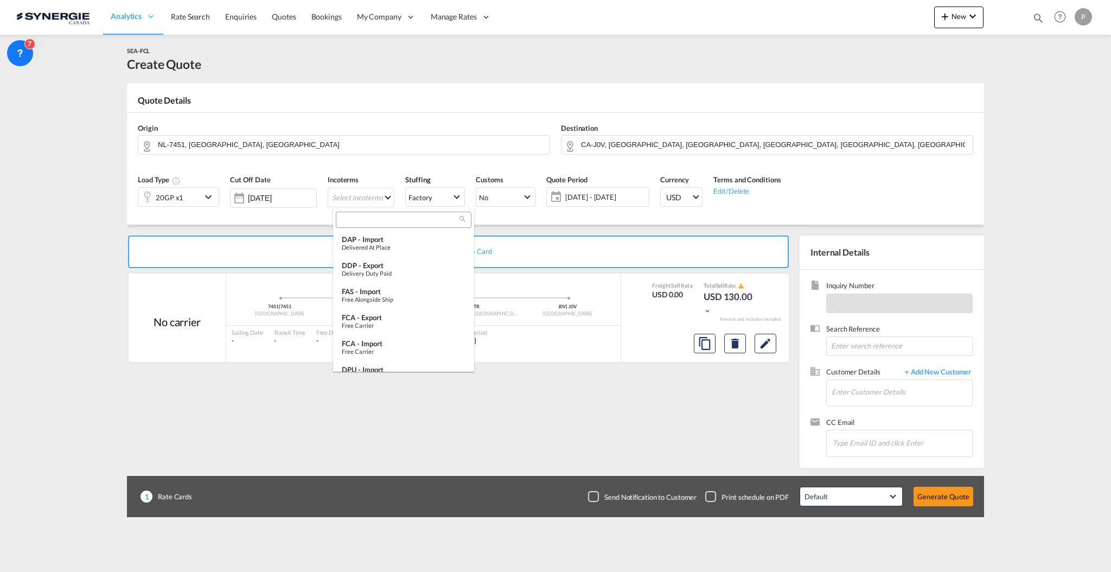
click at [392, 218] on input "search" at bounding box center [399, 220] width 120 height 10
type input "exw"
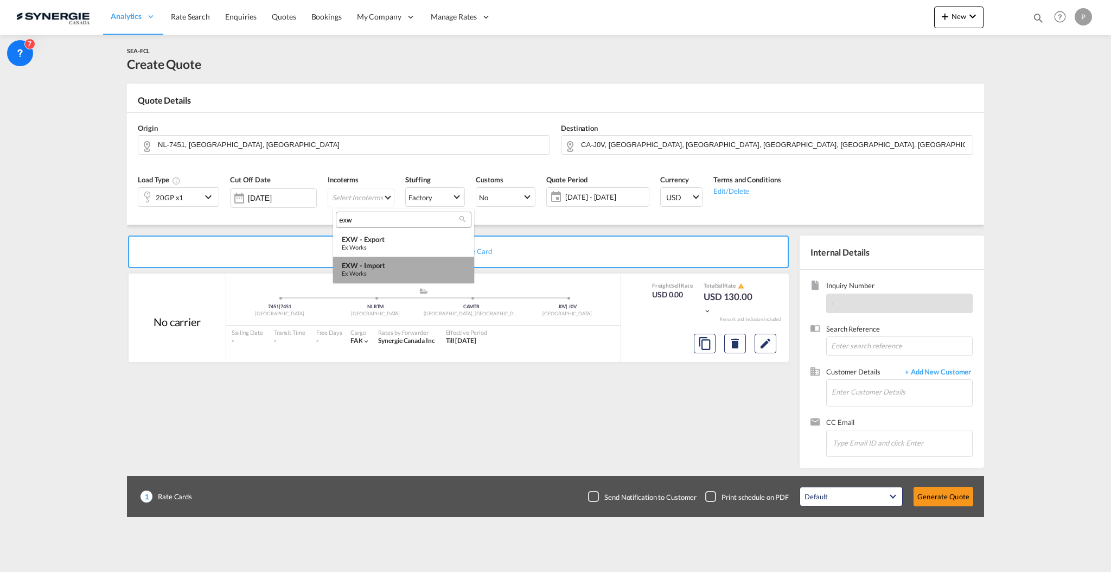
click at [372, 264] on div "EXW - import" at bounding box center [404, 265] width 124 height 9
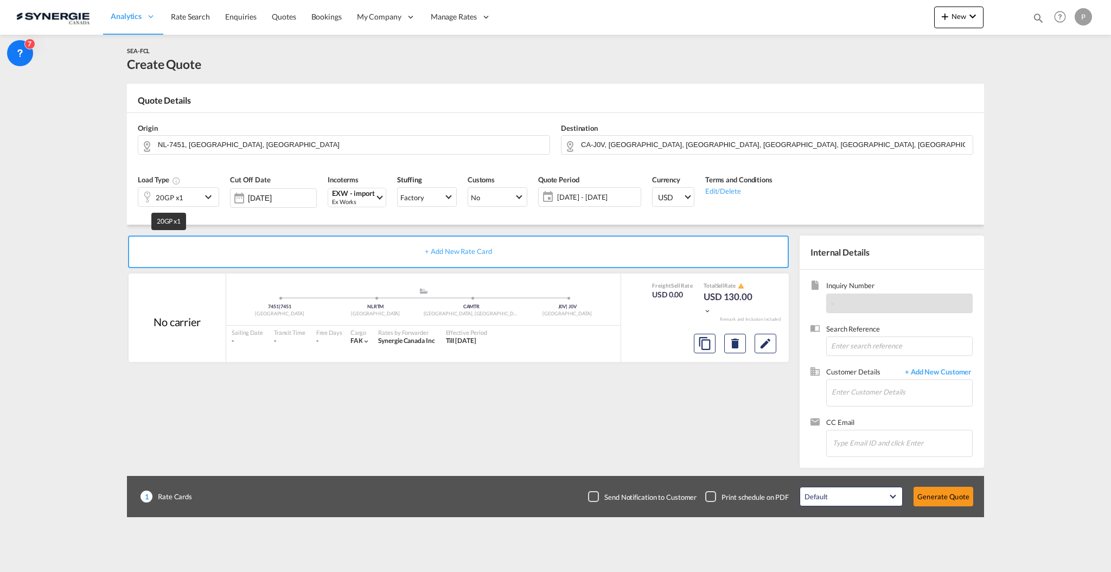
click at [162, 201] on div "20GP x1" at bounding box center [170, 197] width 28 height 15
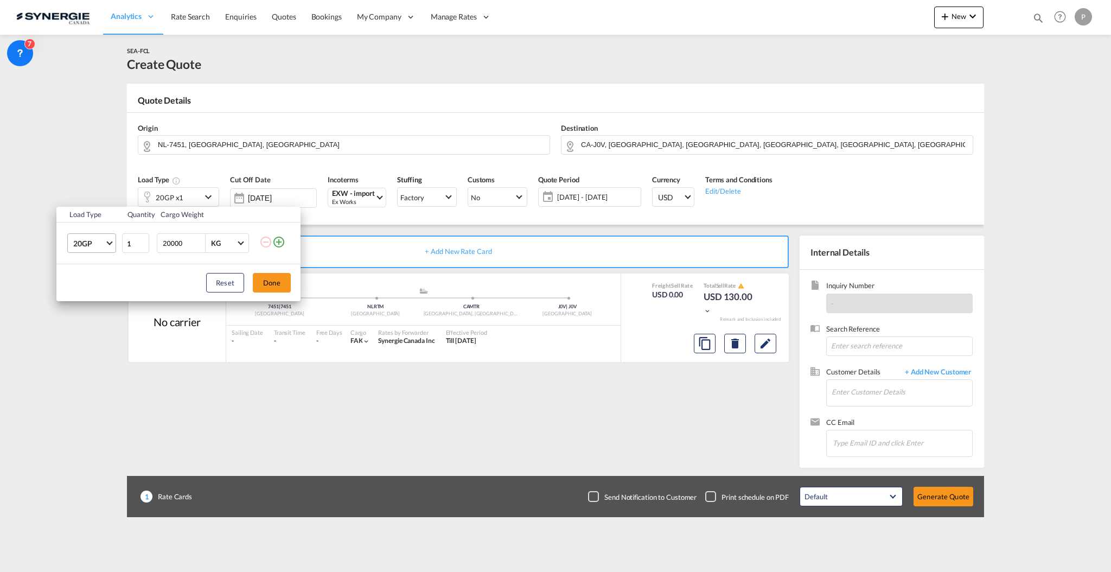
click at [85, 243] on span "20GP" at bounding box center [88, 243] width 31 height 11
click at [91, 320] on div "45HC" at bounding box center [83, 321] width 20 height 11
click at [142, 239] on input "2" at bounding box center [135, 243] width 27 height 20
click at [142, 239] on input "3" at bounding box center [135, 243] width 27 height 20
type input "4"
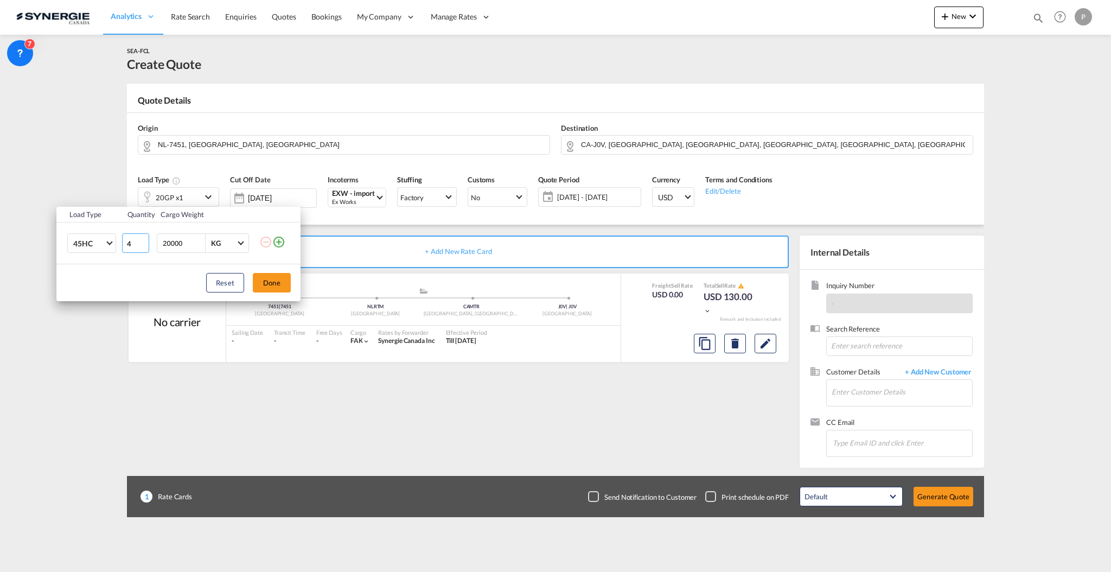
click at [142, 239] on input "4" at bounding box center [135, 243] width 27 height 20
click at [270, 280] on button "Done" at bounding box center [272, 283] width 38 height 20
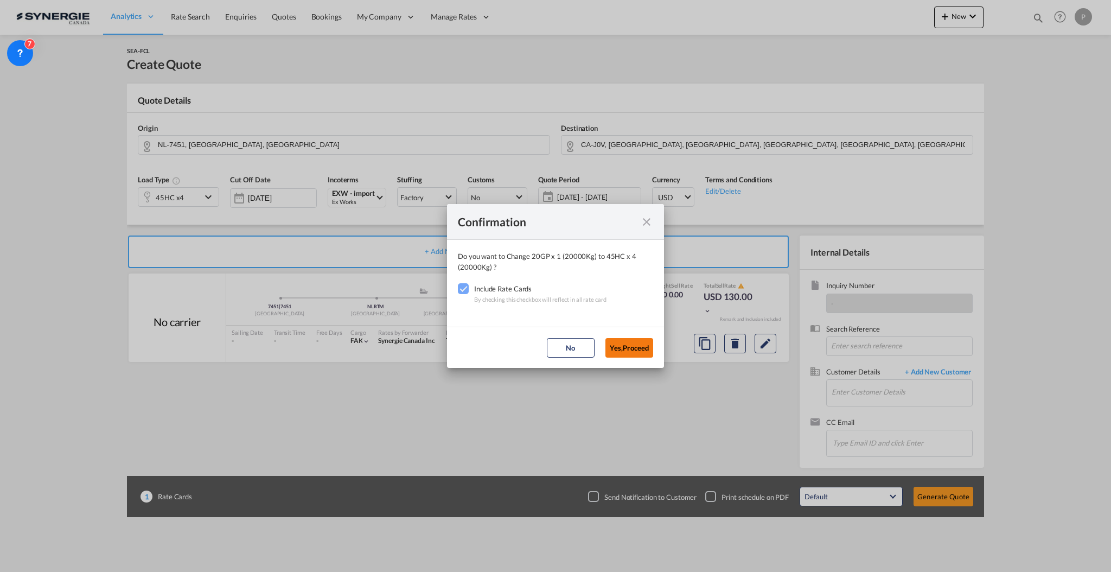
click at [630, 348] on button "Yes,Proceed" at bounding box center [629, 348] width 48 height 20
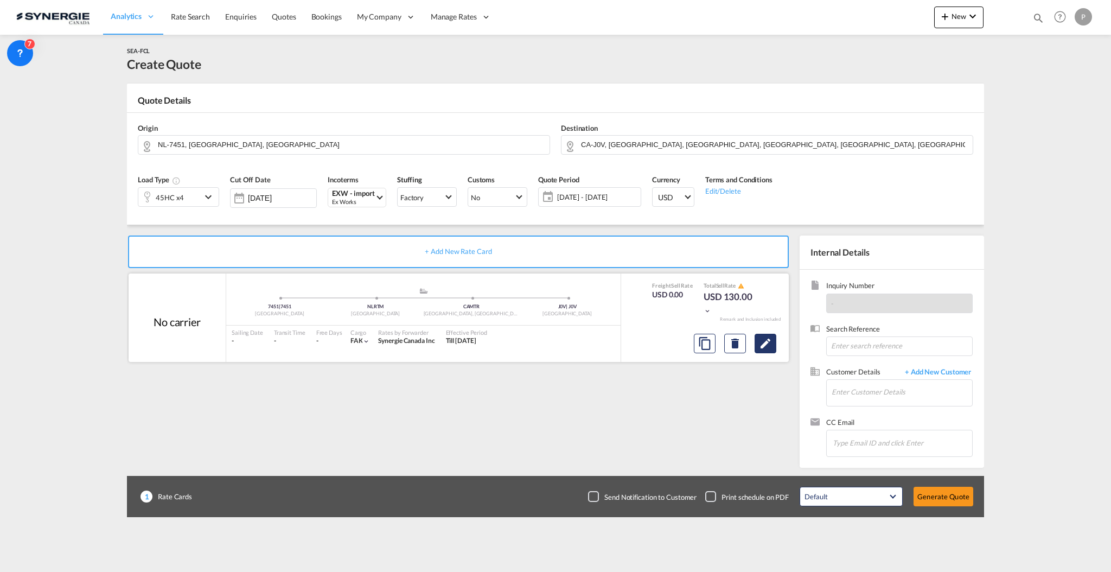
click at [763, 347] on md-icon "Edit" at bounding box center [765, 343] width 13 height 13
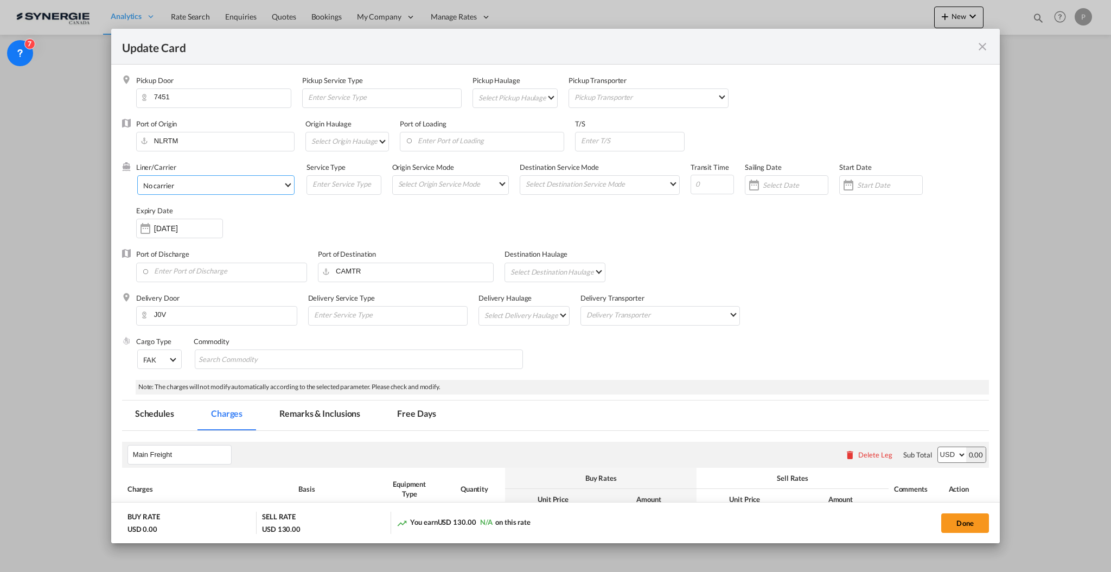
click at [219, 184] on span "No carrier" at bounding box center [213, 186] width 140 height 10
select select "per container"
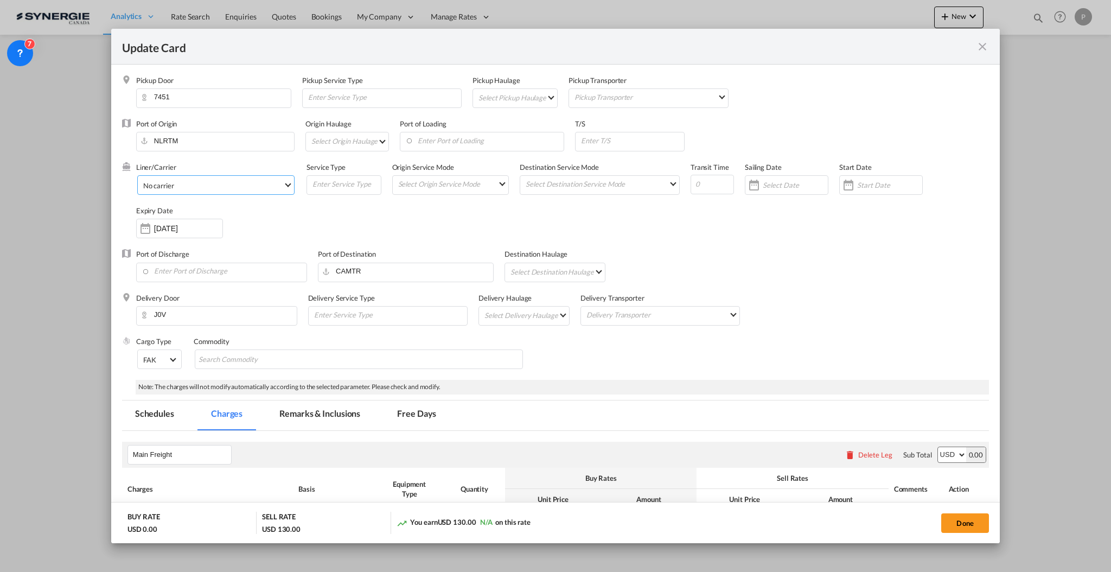
select select "per container"
select select "per B/L"
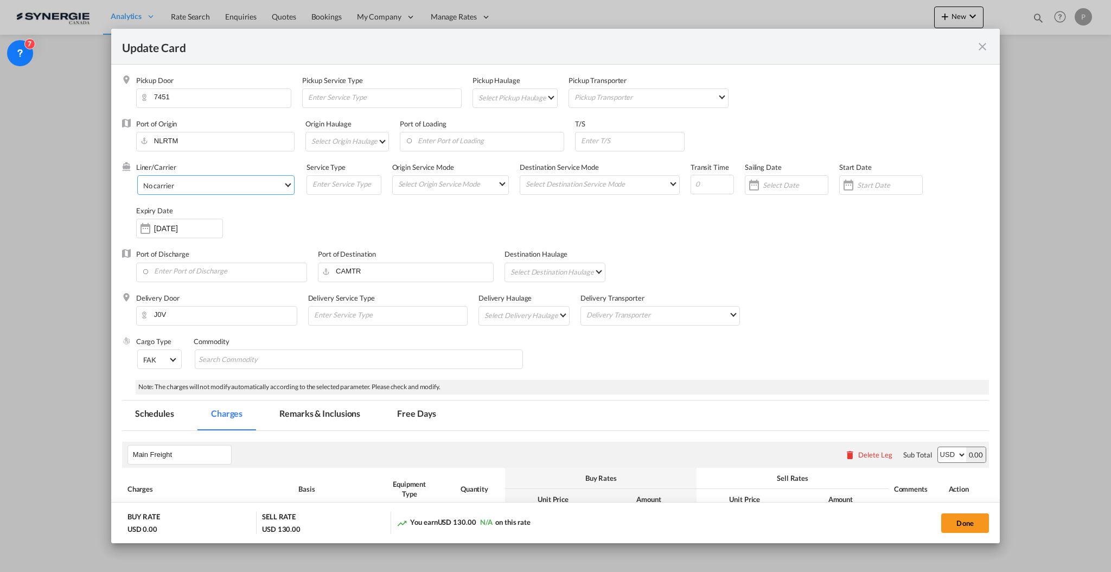
select select "per B/L"
select select "per shipment"
type md-option "1218"
type md-option "13856"
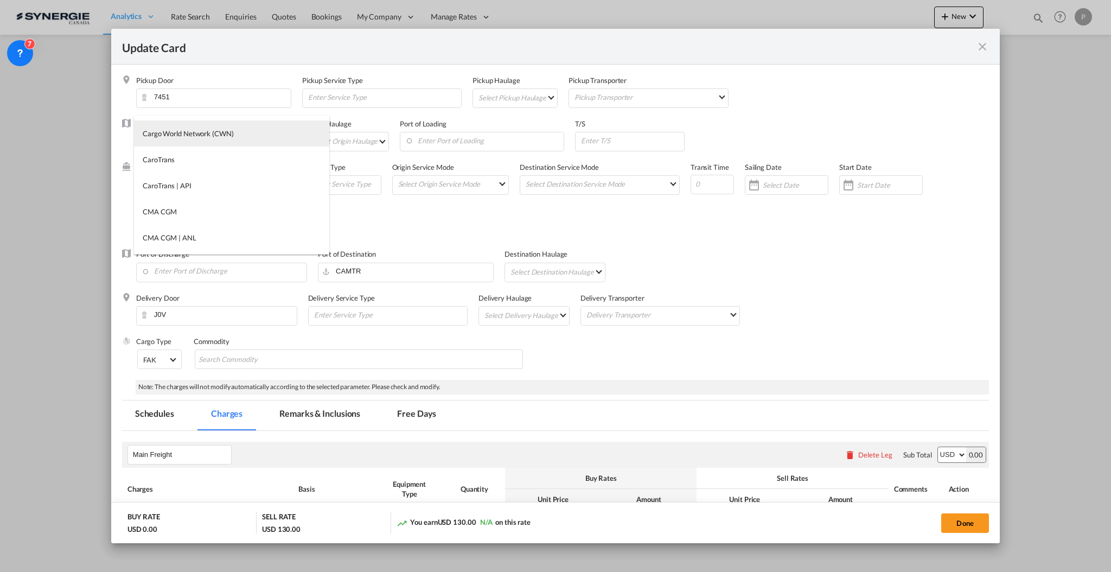
scroll to position [94, 0]
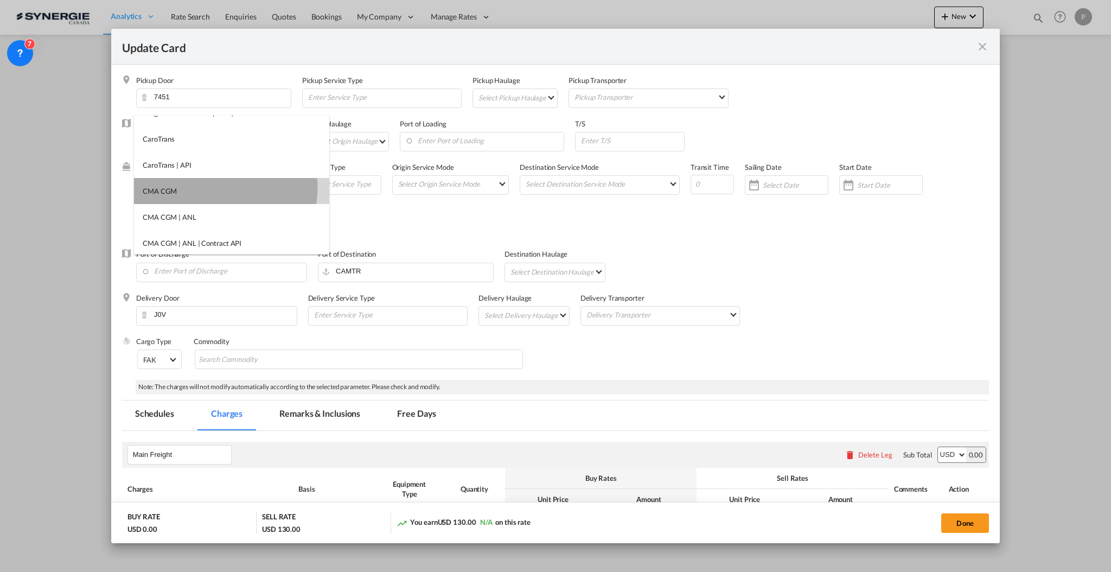
click at [225, 188] on md-option "CMA CGM" at bounding box center [231, 191] width 195 height 26
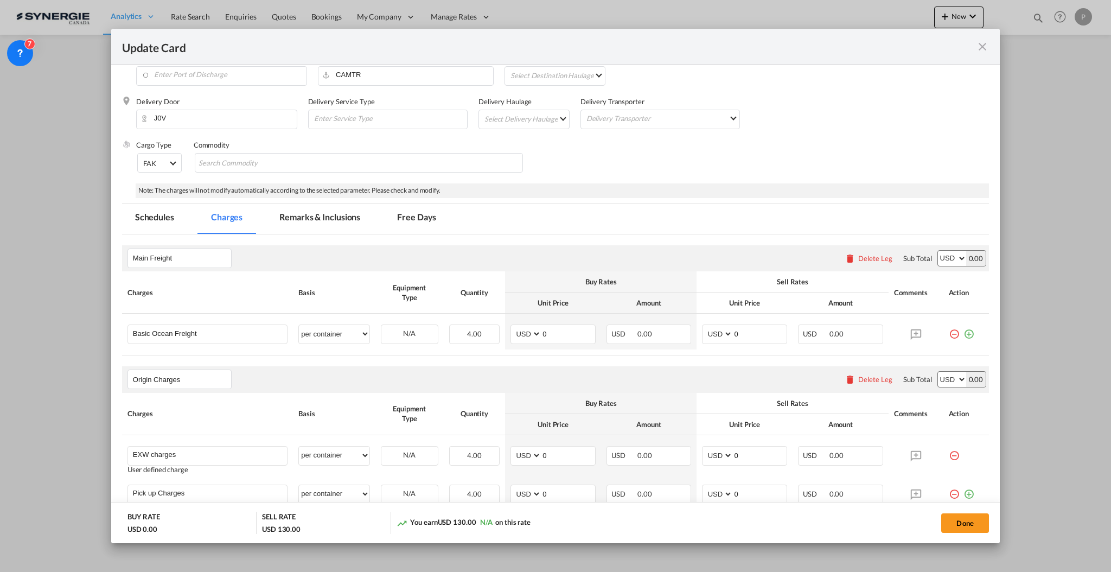
scroll to position [217, 0]
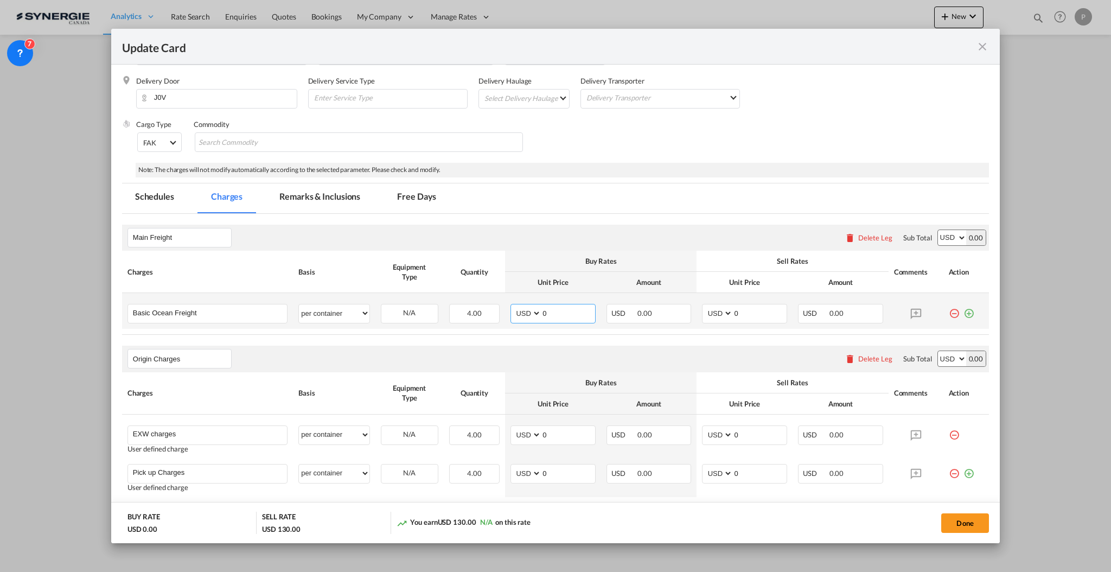
click at [565, 316] on input "0" at bounding box center [568, 312] width 54 height 16
type input "3510"
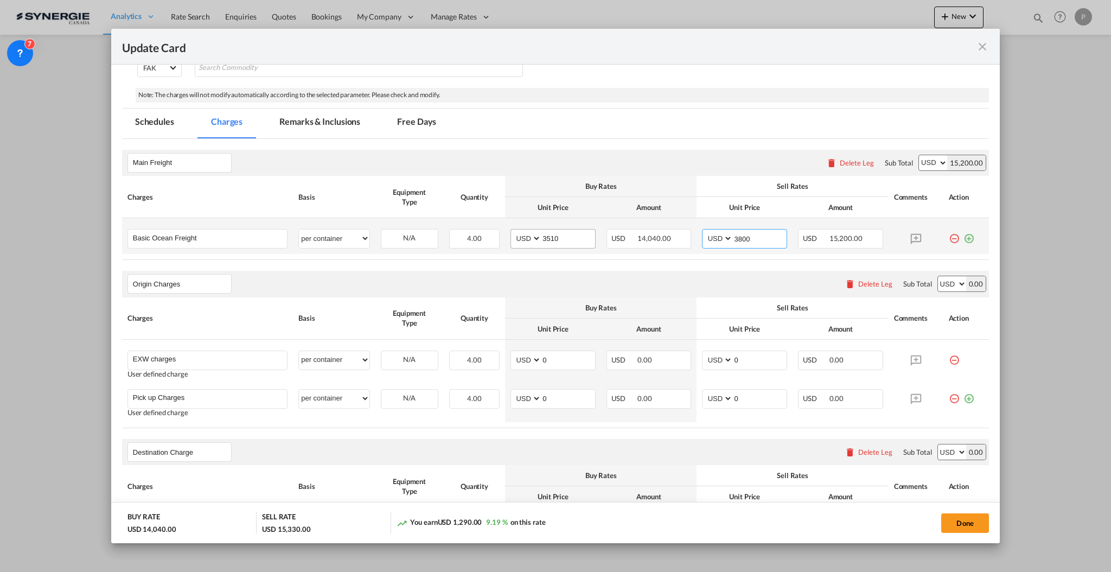
scroll to position [361, 0]
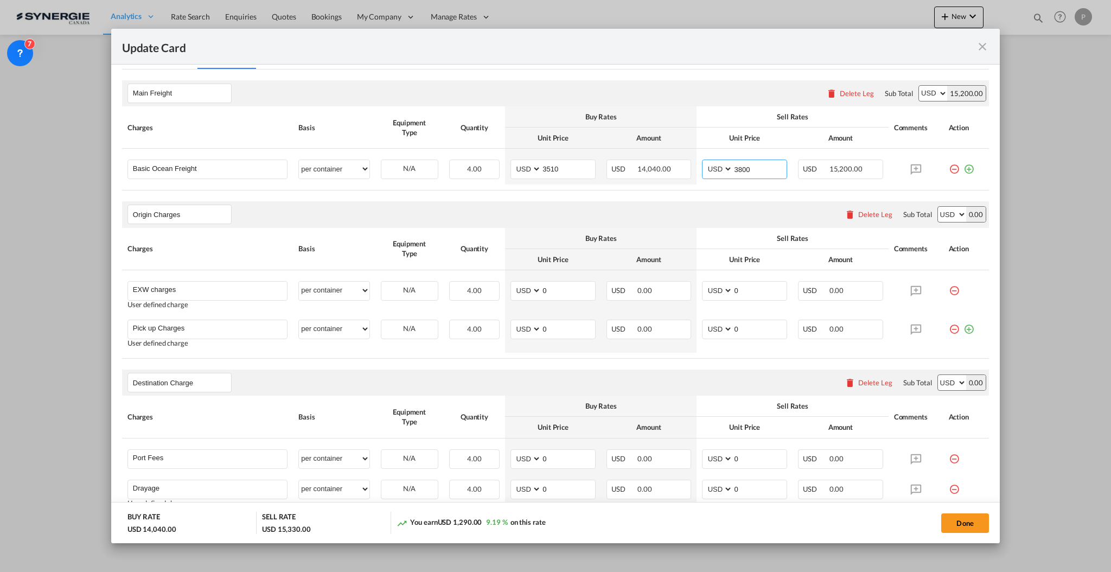
type input "3800"
click at [542, 292] on input "0" at bounding box center [568, 290] width 54 height 16
type input "95"
click at [580, 332] on input "0" at bounding box center [568, 328] width 54 height 16
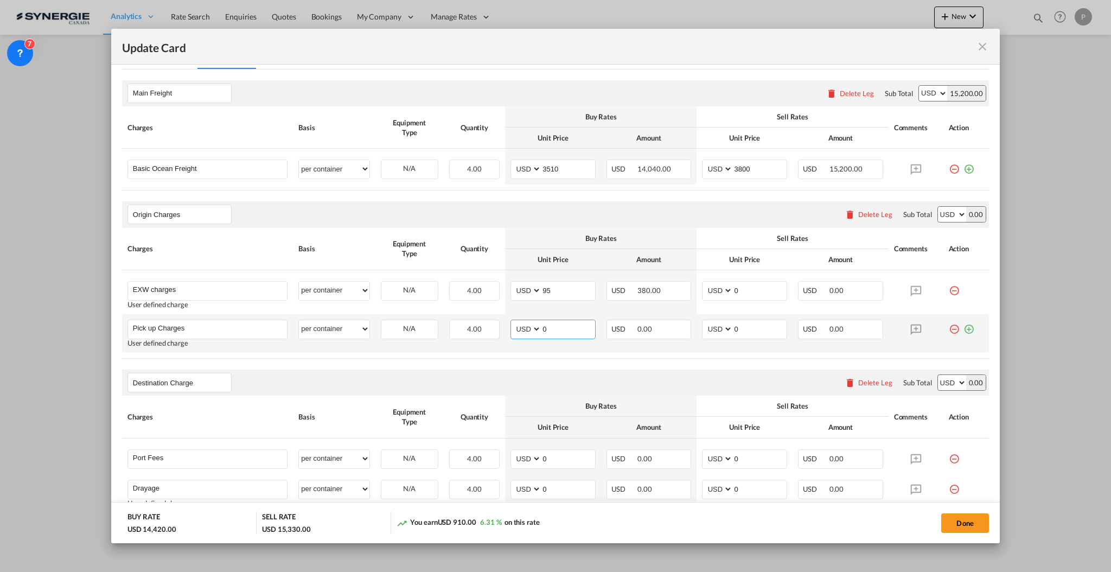
click at [580, 332] on input "0" at bounding box center [568, 328] width 54 height 16
type input "952"
type input "1000"
click at [554, 285] on input "95" at bounding box center [568, 290] width 54 height 16
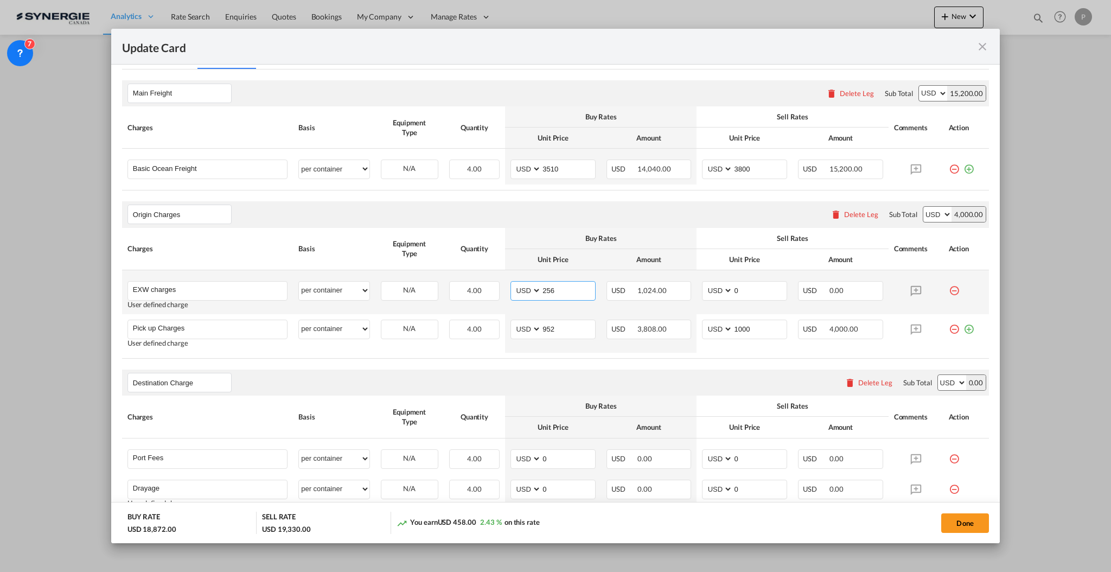
type input "256"
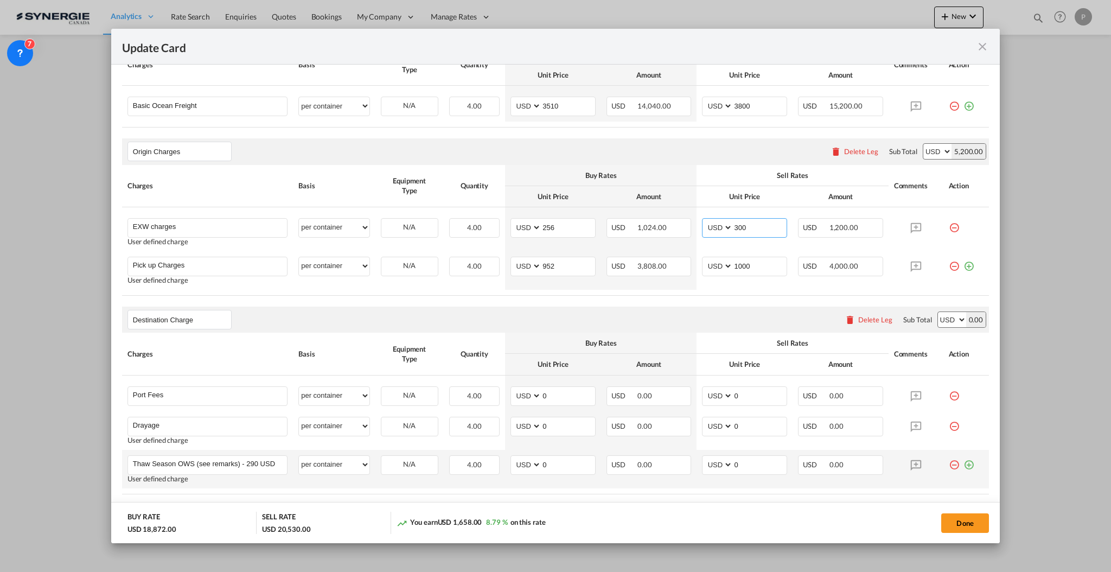
scroll to position [434, 0]
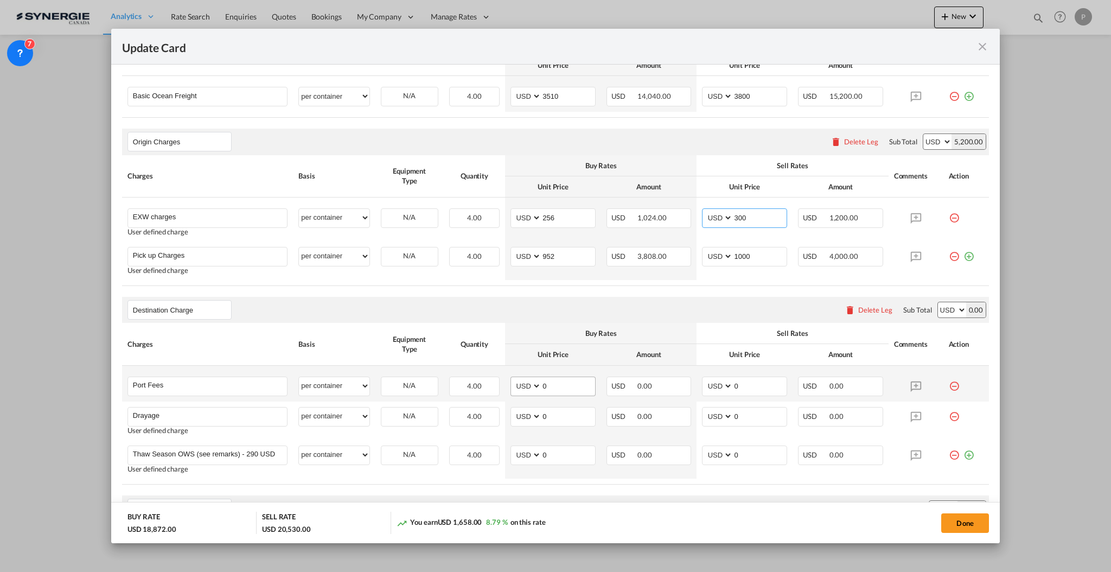
type input "300"
click at [561, 391] on input "0" at bounding box center [568, 385] width 54 height 16
type input "50"
type input "65"
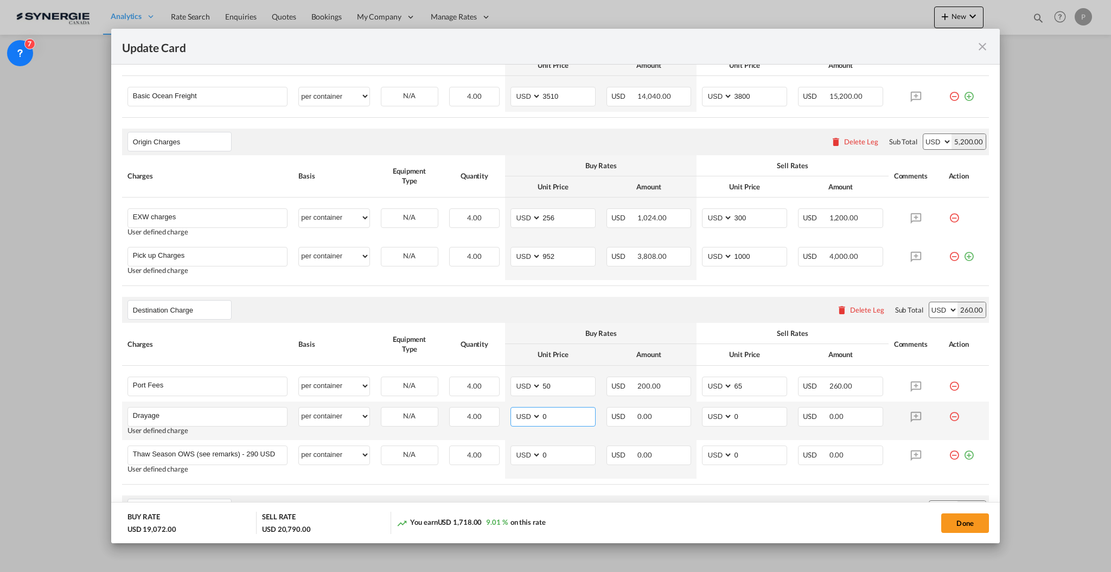
click at [578, 417] on input "0" at bounding box center [568, 415] width 54 height 16
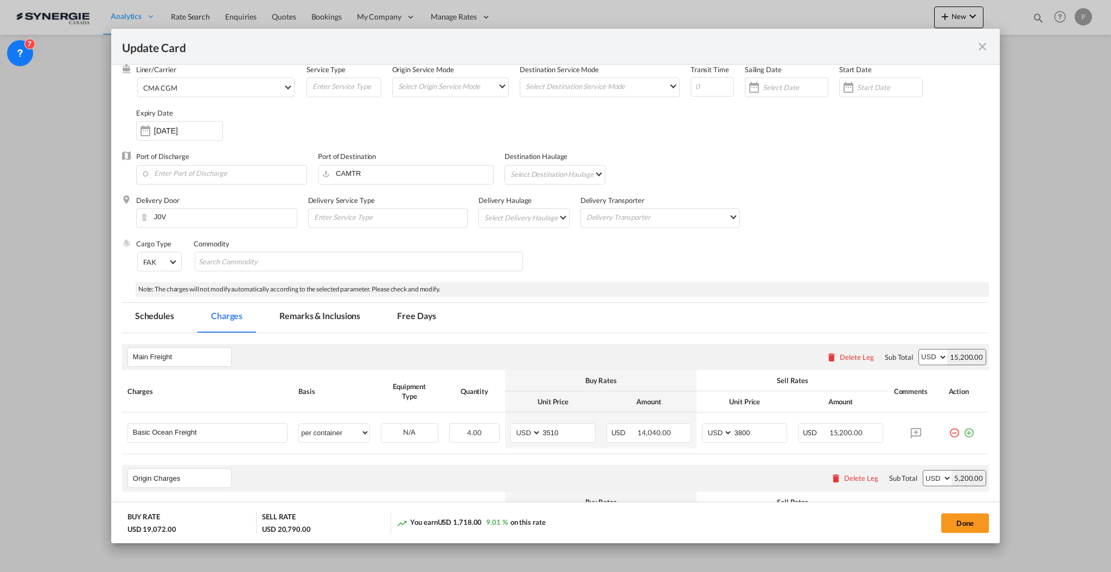
scroll to position [72, 0]
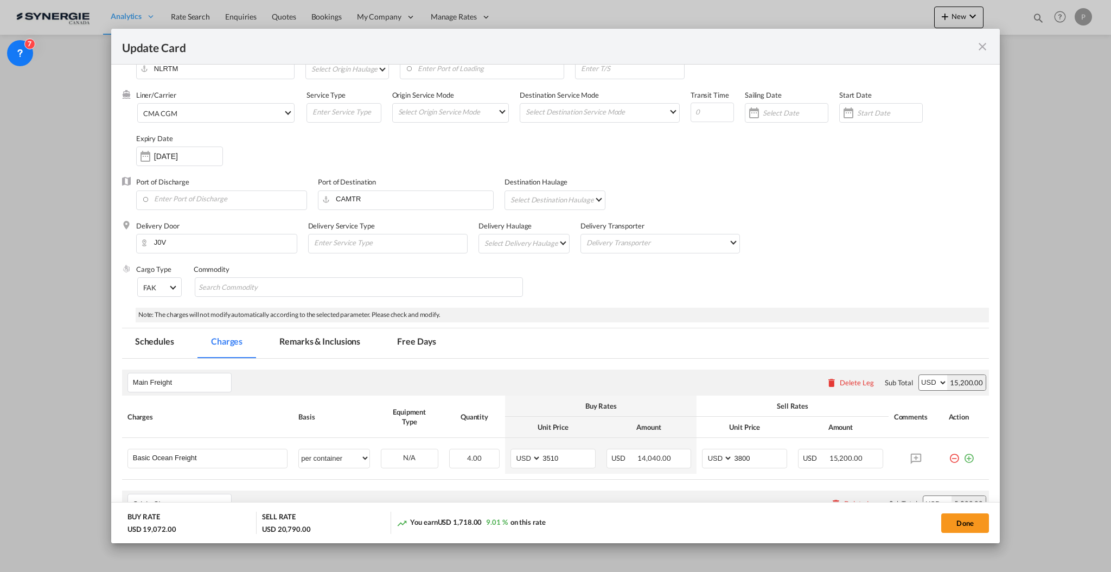
click at [339, 336] on md-tab-item "Remarks & Inclusions" at bounding box center [319, 343] width 107 height 30
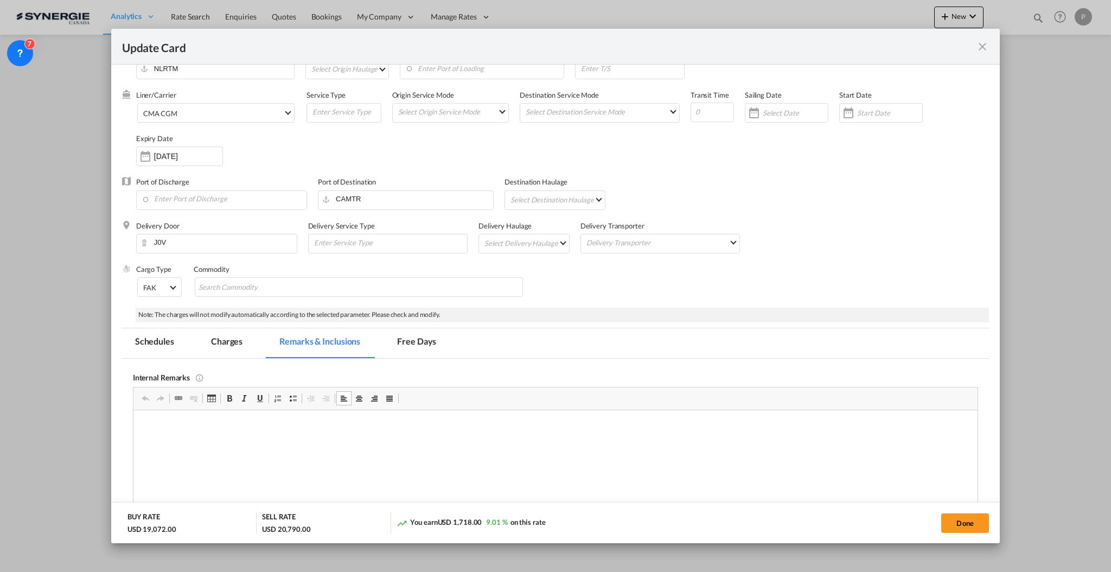
scroll to position [0, 0]
click at [285, 421] on p "Editor, editor4" at bounding box center [555, 425] width 822 height 11
click at [260, 440] on p "A1: 725 + 25% FSC" at bounding box center [555, 444] width 822 height 11
click at [194, 429] on p "Editor, editor4" at bounding box center [555, 425] width 822 height 11
click at [236, 417] on html "CF&S based on CMA: A1: 725 + 25% FSC - Based on previous invoice: [URL][DOMAIN_…" at bounding box center [555, 436] width 844 height 52
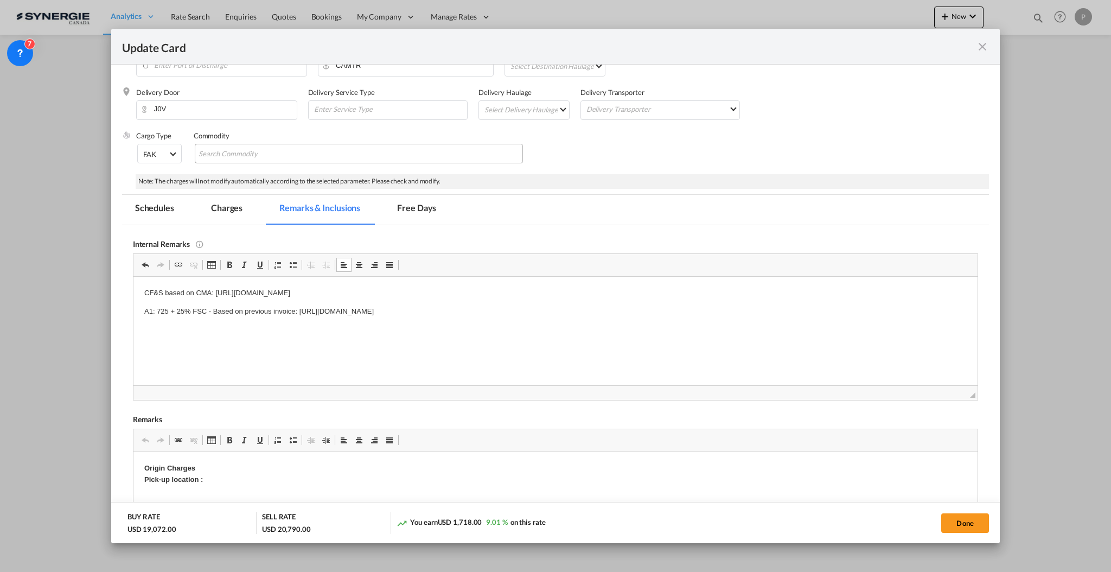
scroll to position [144, 0]
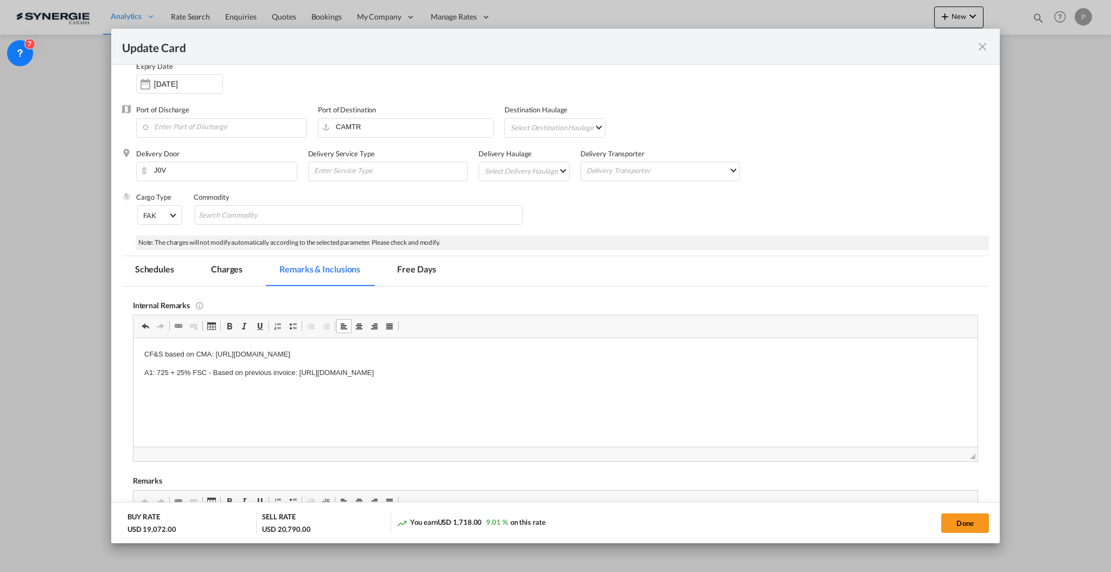
click at [220, 266] on md-tab-item "Charges" at bounding box center [227, 271] width 58 height 30
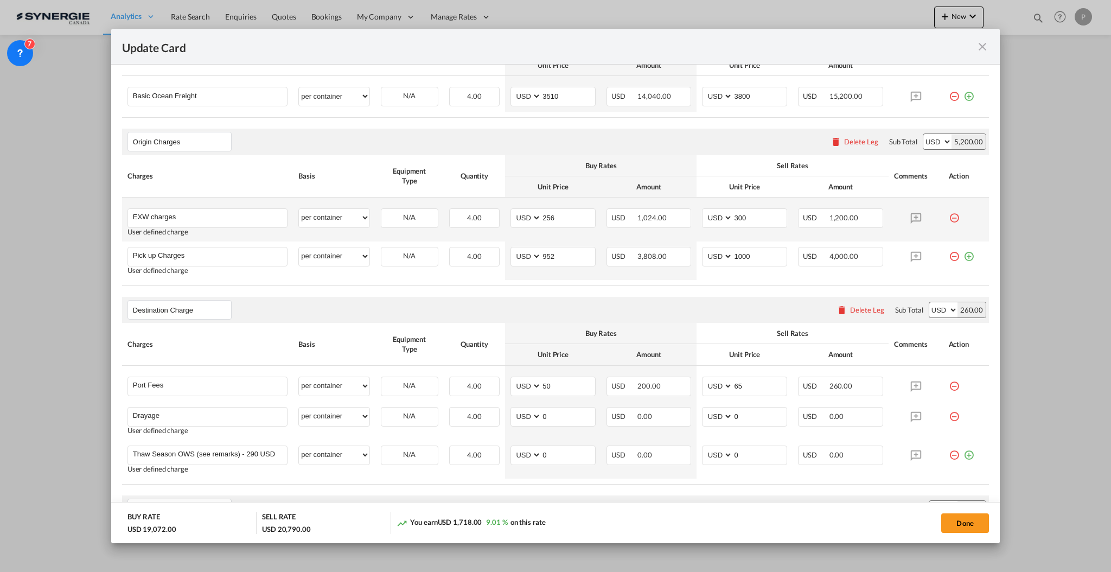
scroll to position [506, 0]
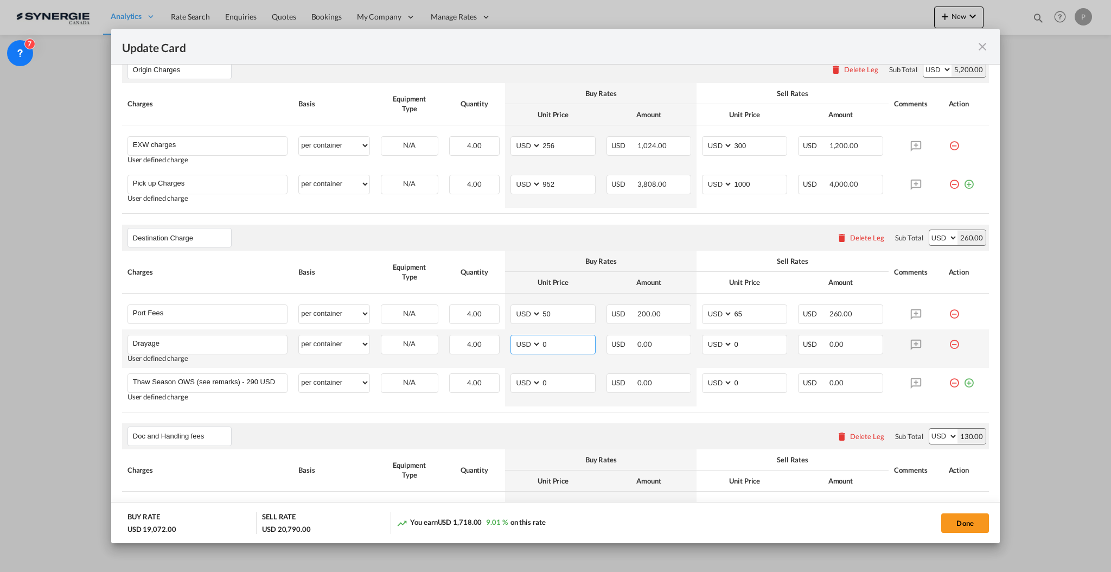
click at [559, 343] on input "0" at bounding box center [568, 343] width 54 height 16
click at [557, 342] on input "0" at bounding box center [568, 343] width 54 height 16
type input "690"
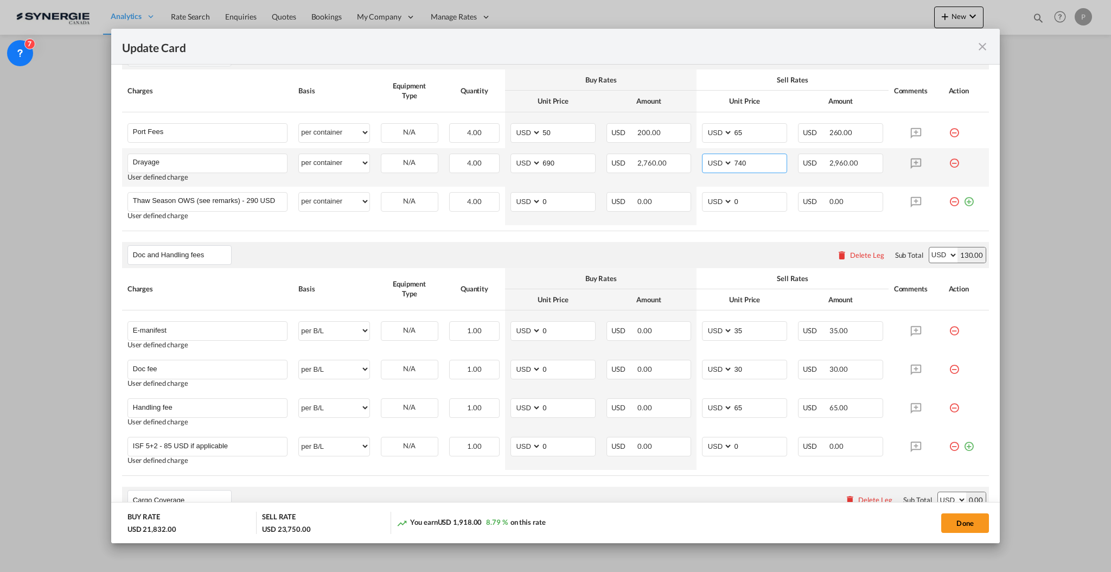
scroll to position [578, 0]
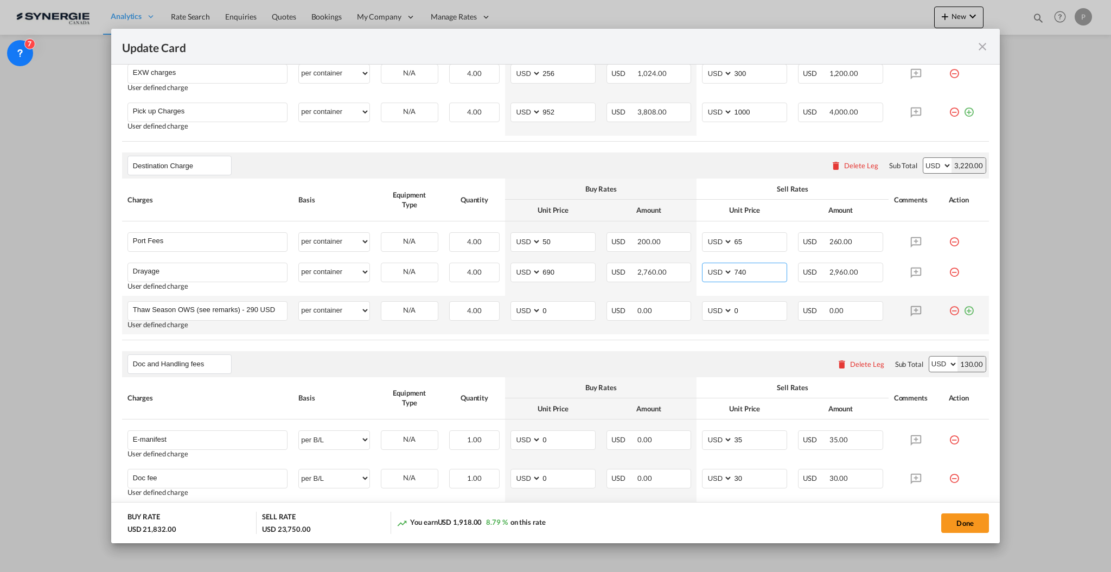
type input "740"
click at [949, 311] on md-icon "icon-minus-circle-outline red-400-fg" at bounding box center [954, 306] width 11 height 11
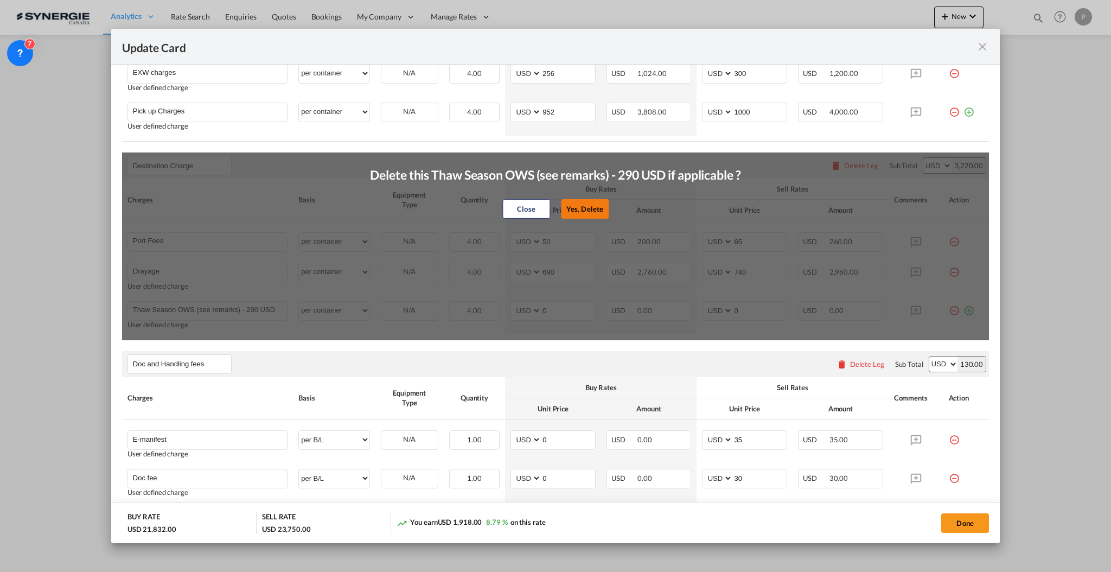
click at [574, 216] on button "Yes, Delete" at bounding box center [585, 209] width 48 height 20
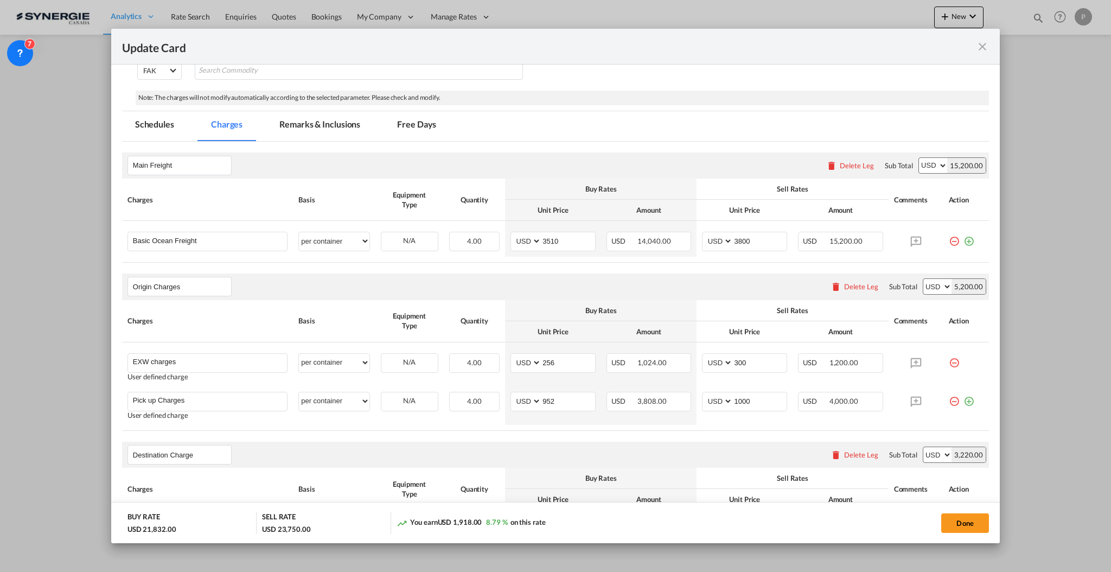
scroll to position [0, 0]
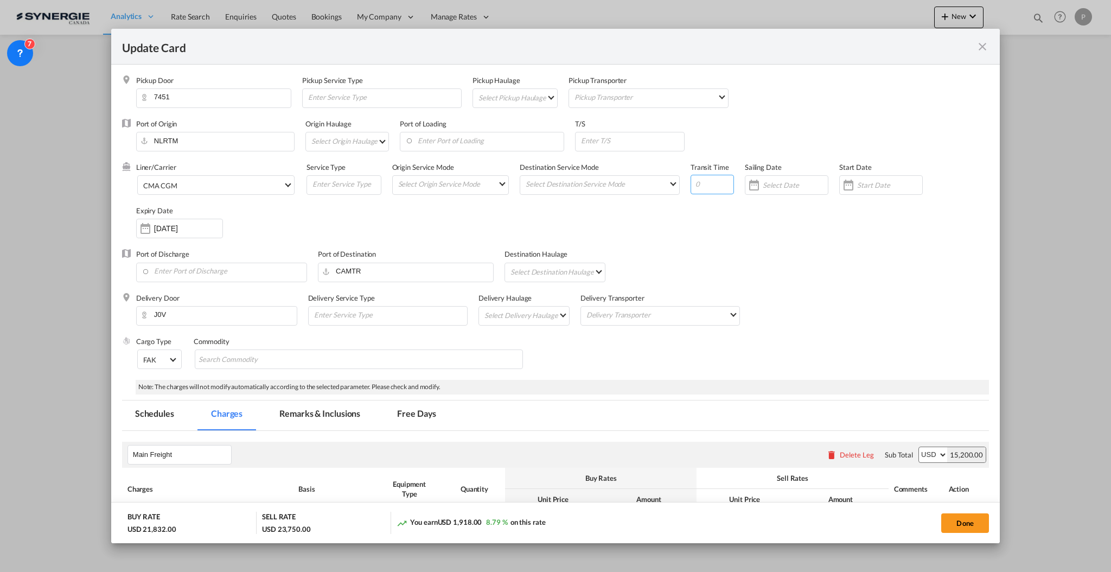
click at [698, 185] on input "Update CardPickup Door ..." at bounding box center [712, 185] width 43 height 20
type input "20"
click at [970, 524] on button "Done" at bounding box center [965, 523] width 48 height 20
type input "[DATE]"
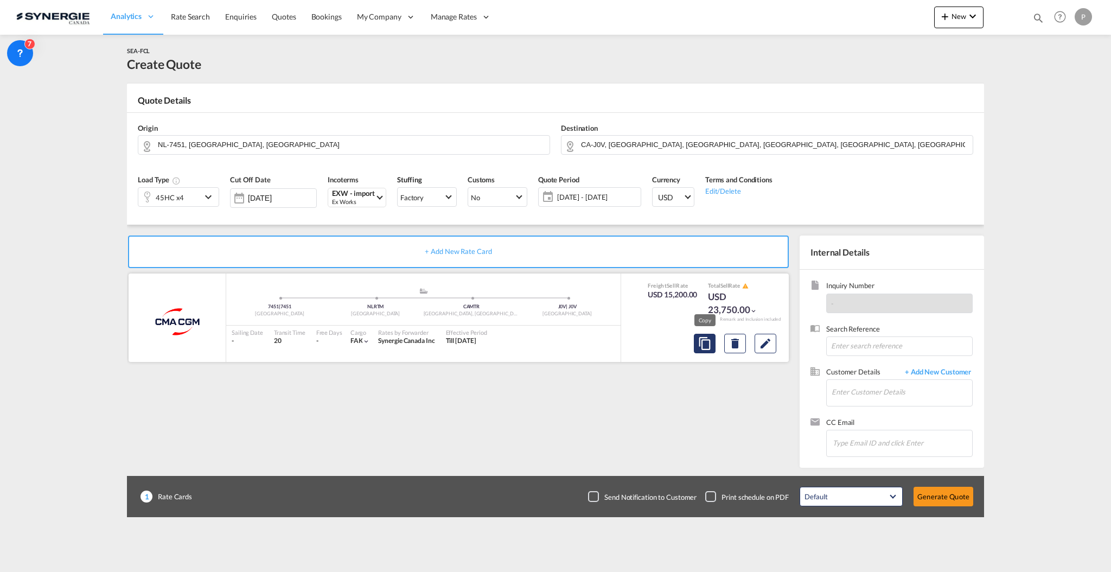
click at [705, 346] on md-icon "assets/icons/custom/copyQuote.svg" at bounding box center [704, 343] width 13 height 13
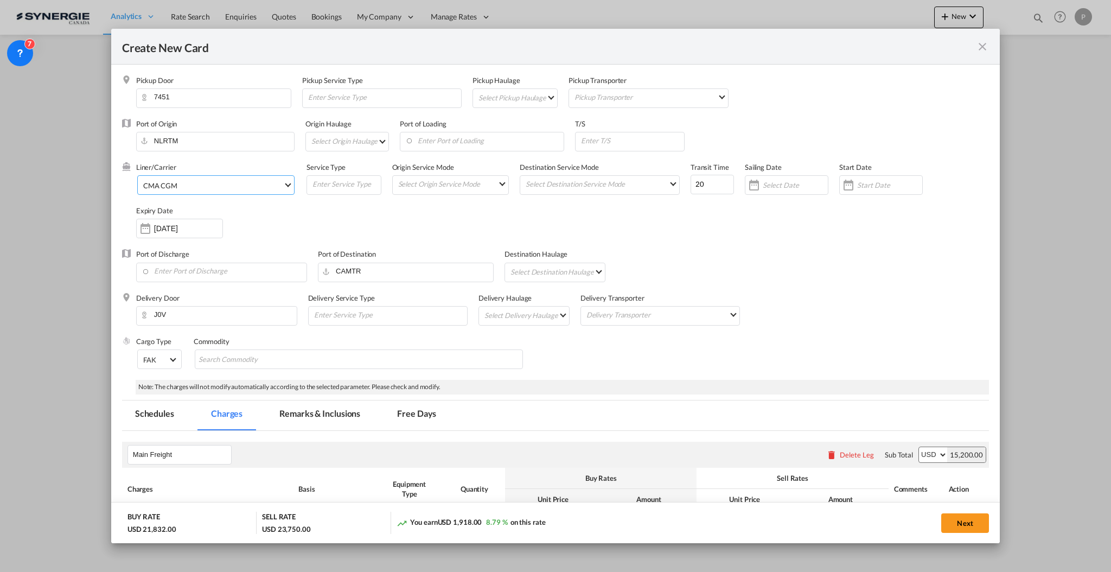
click at [202, 188] on span "CMA CGM" at bounding box center [213, 186] width 140 height 10
type md-option "17"
type md-option "2"
click at [202, 188] on md-option "Maersk" at bounding box center [231, 185] width 195 height 26
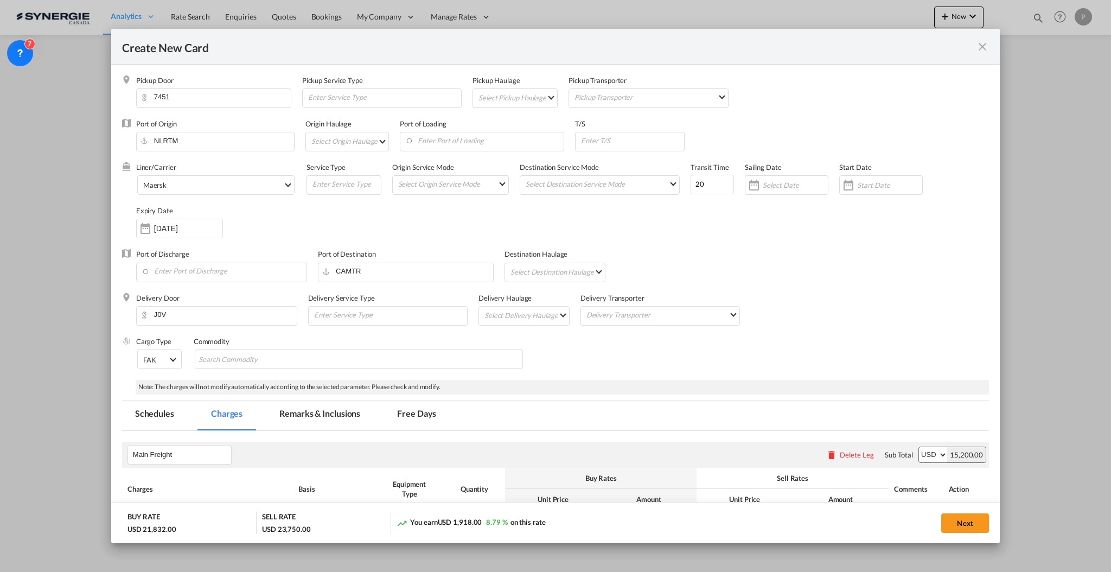
click at [698, 268] on div "Port of Discharge Port of Destination CAMTR Destination Haulage Select Destinat…" at bounding box center [555, 270] width 867 height 43
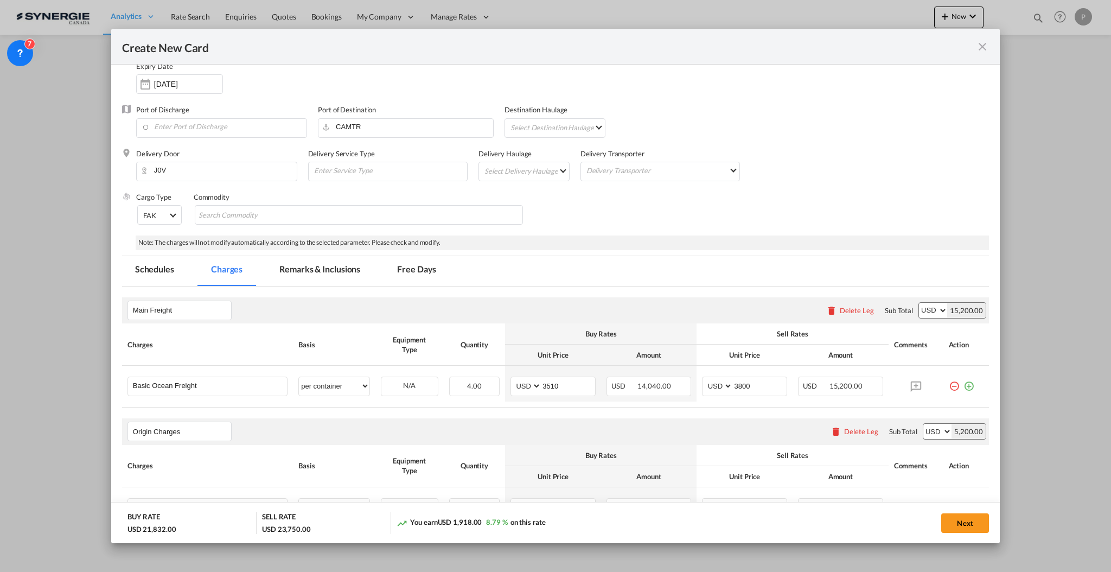
scroll to position [289, 0]
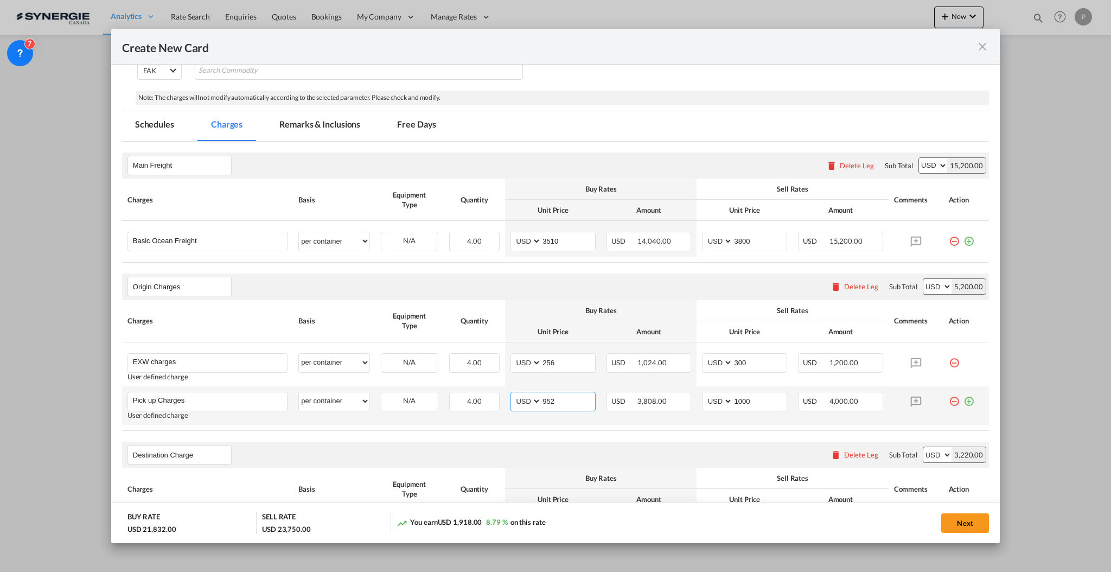
click at [565, 405] on input "952" at bounding box center [568, 400] width 54 height 16
type input "732"
click at [545, 360] on input "256" at bounding box center [568, 362] width 54 height 16
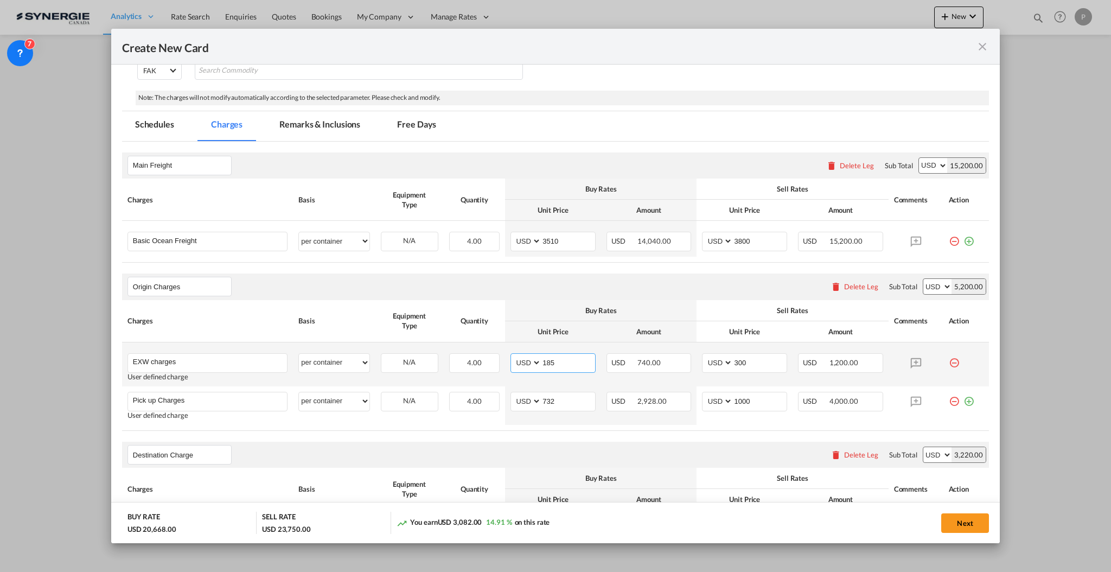
click at [567, 361] on input "185" at bounding box center [568, 362] width 54 height 16
click at [572, 304] on th "Buy Rates" at bounding box center [600, 310] width 191 height 21
click at [561, 361] on input "220" at bounding box center [568, 362] width 54 height 16
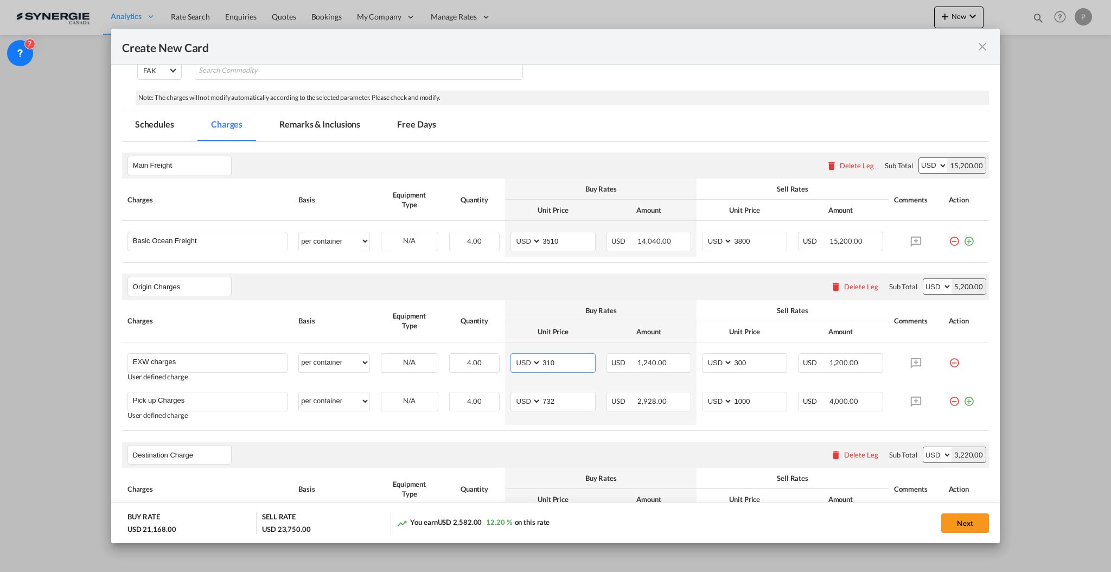
type input "310"
click at [601, 310] on div "Buy Rates" at bounding box center [600, 310] width 181 height 10
click at [569, 242] on input "3510" at bounding box center [568, 240] width 54 height 16
click at [543, 241] on input "3510" at bounding box center [568, 240] width 54 height 16
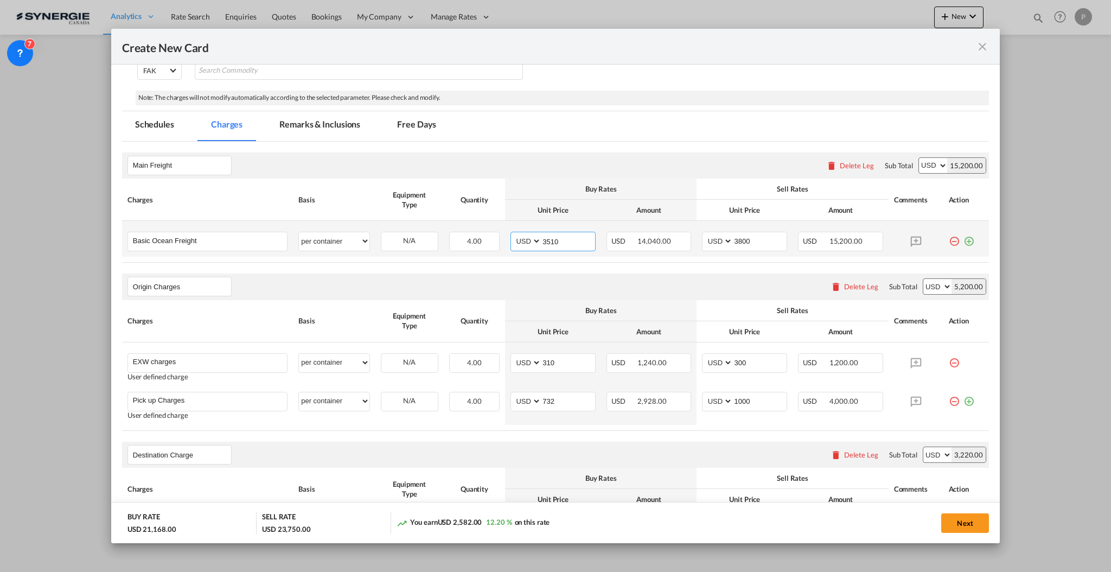
click at [543, 241] on input "3510" at bounding box center [568, 240] width 54 height 16
type input "2150"
click at [733, 242] on input "3800" at bounding box center [760, 240] width 54 height 16
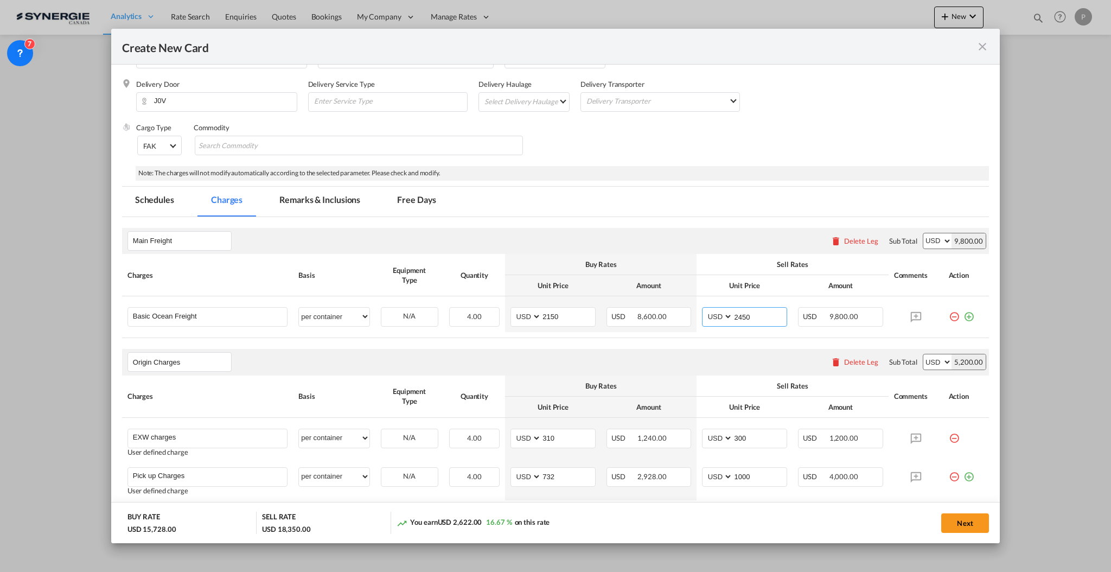
scroll to position [217, 0]
type input "2450"
click at [314, 189] on md-tab-item "Remarks & Inclusions" at bounding box center [319, 198] width 107 height 30
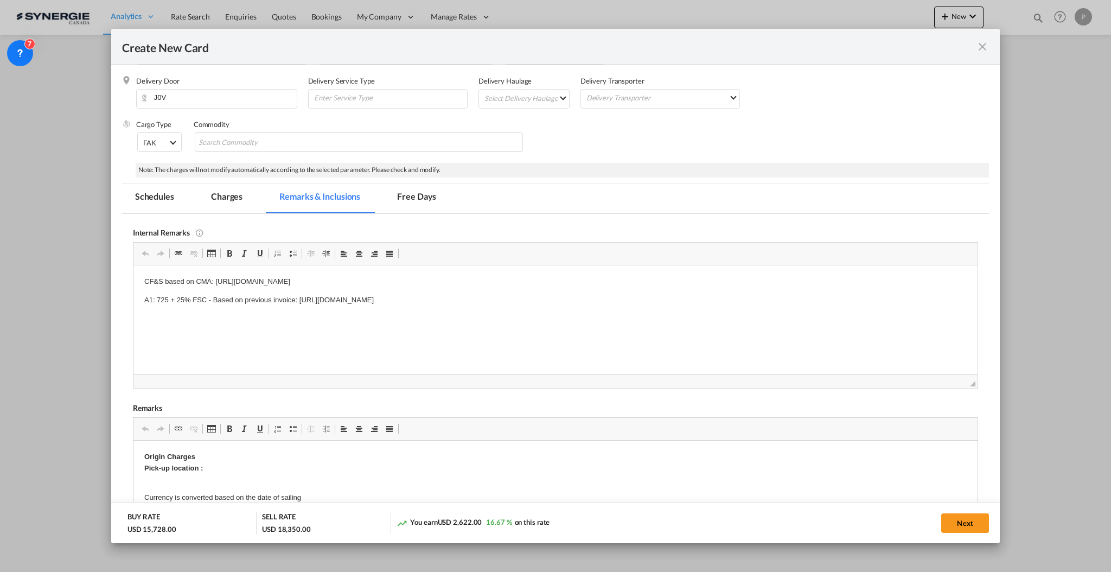
scroll to position [0, 0]
click at [602, 279] on p "CF&S based on CMA: [URL][DOMAIN_NAME]" at bounding box center [555, 281] width 822 height 11
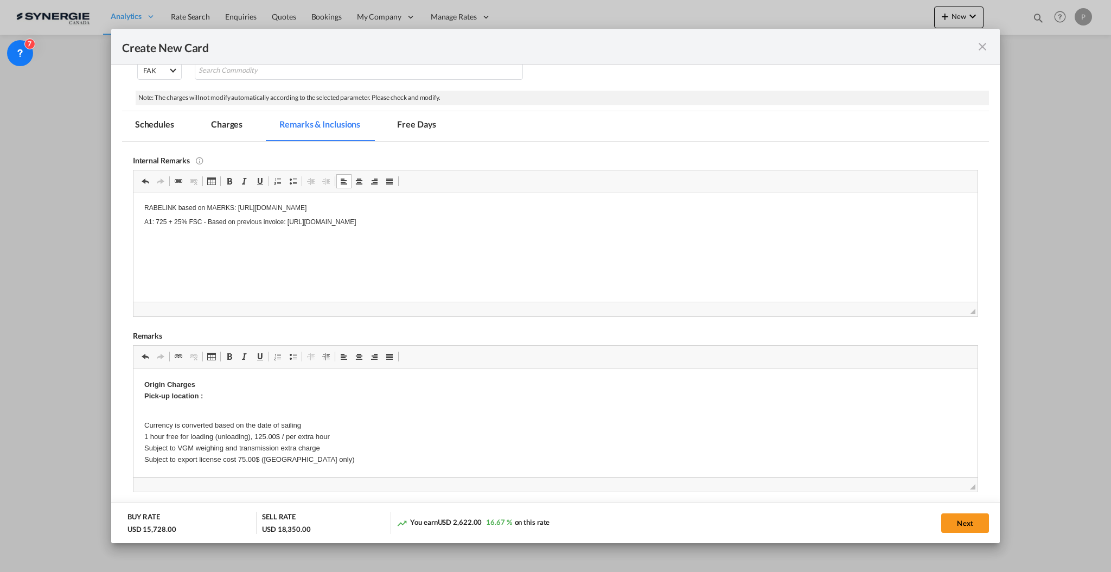
drag, startPoint x: 229, startPoint y: 404, endPoint x: 230, endPoint y: 398, distance: 6.1
drag, startPoint x: 231, startPoint y: 397, endPoint x: 341, endPoint y: 398, distance: 110.1
click at [231, 397] on p "Origin Charges Pick-up location :" at bounding box center [555, 390] width 822 height 23
click at [216, 412] on p "Currency is converted based on the date of sailing 1 hour free for loading (unl…" at bounding box center [555, 436] width 822 height 56
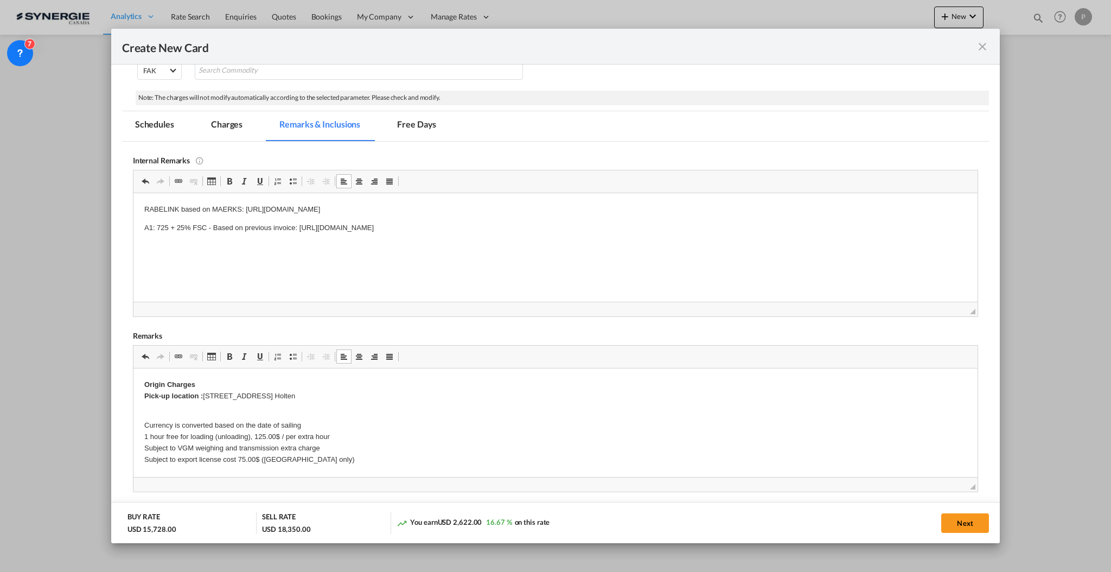
click at [216, 459] on p "Currency is converted based on the date of sailing 1 hour free for loading (unl…" at bounding box center [555, 436] width 822 height 56
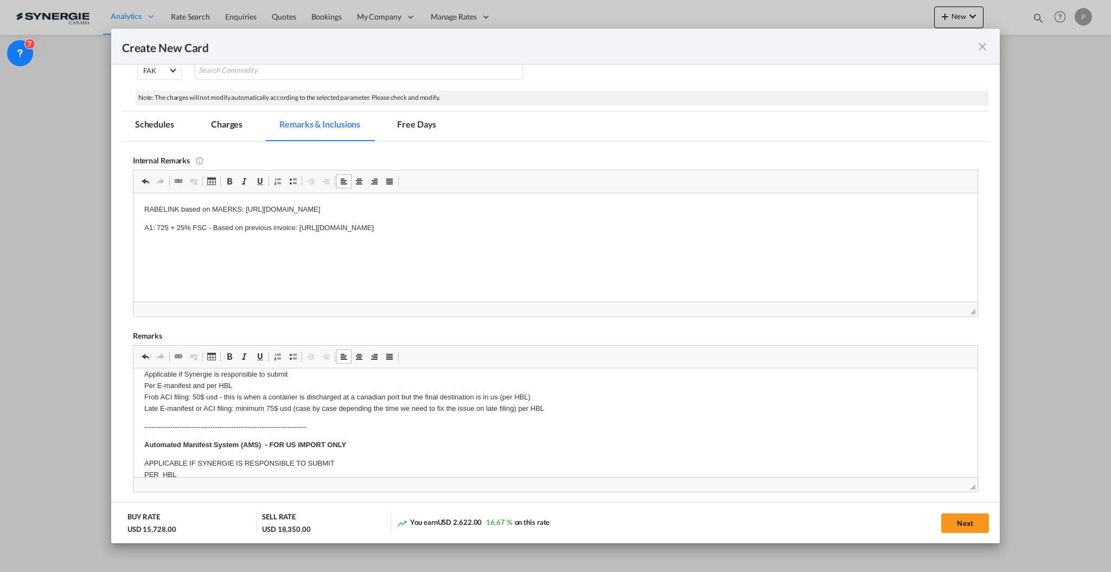
scroll to position [144, 0]
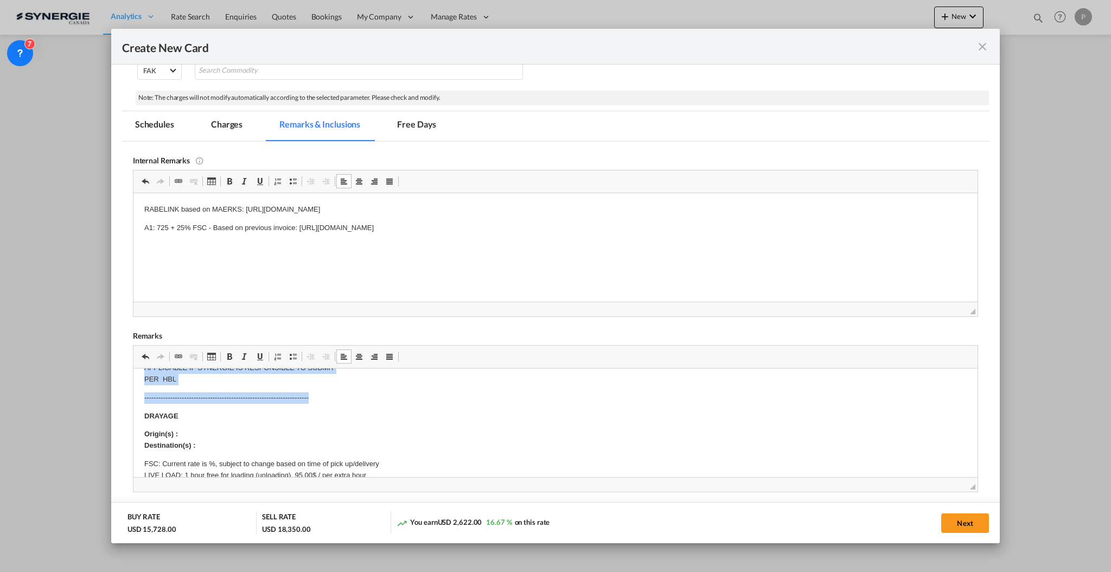
drag, startPoint x: 146, startPoint y: 421, endPoint x: 325, endPoint y: 397, distance: 180.6
click at [325, 397] on body "Origin Charges Pick-up location : Handelsweg 6 | NL-7451 [PERSON_NAME] Currency…" at bounding box center [555, 538] width 822 height 752
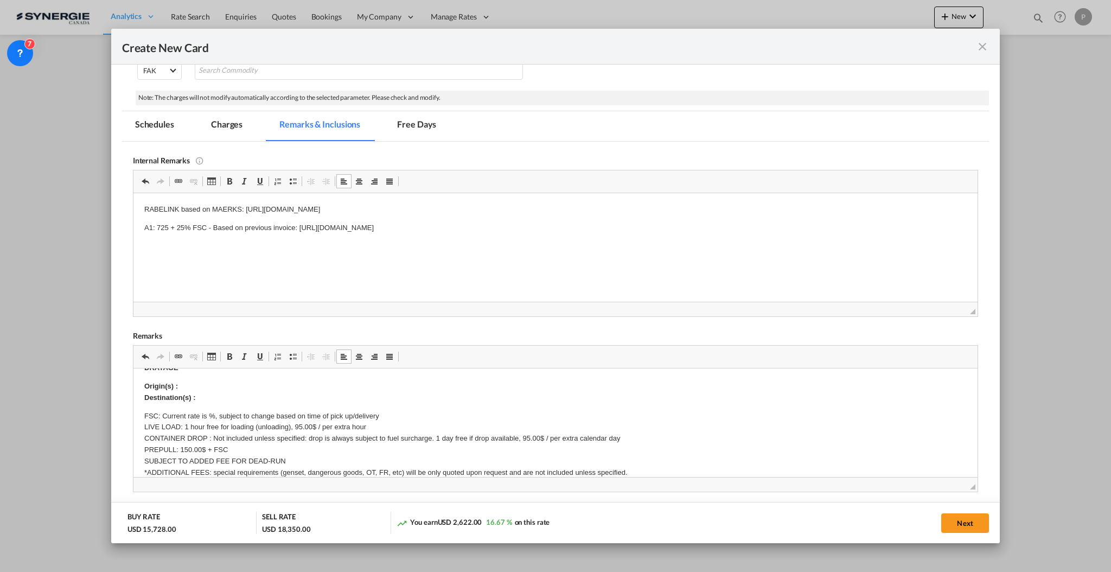
scroll to position [169, 0]
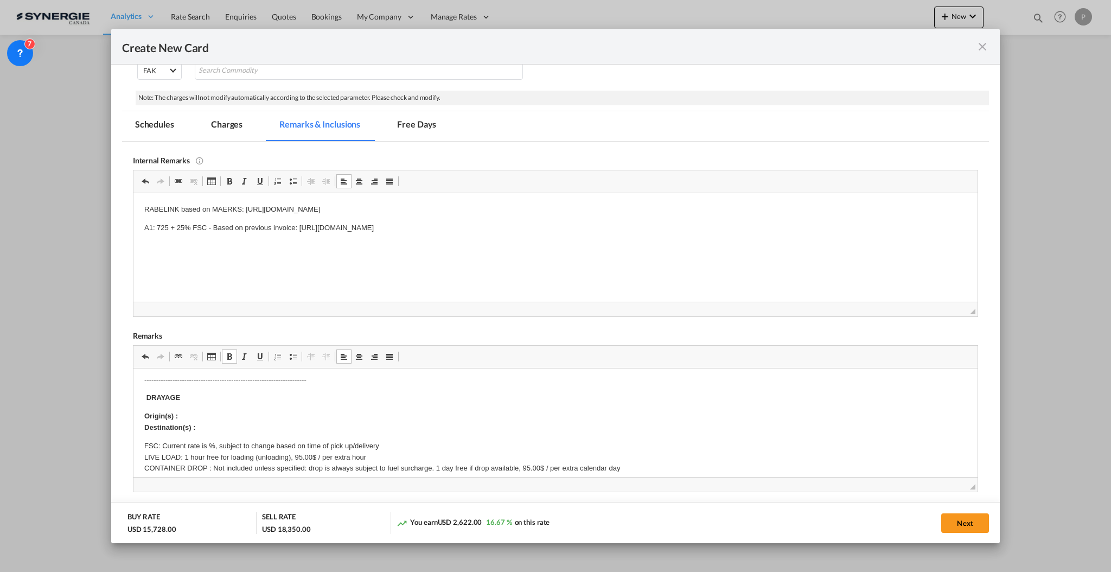
click at [274, 411] on p "Origin(s) : Destination(s) :" at bounding box center [555, 421] width 822 height 23
drag, startPoint x: 210, startPoint y: 443, endPoint x: 305, endPoint y: 448, distance: 95.6
click at [210, 444] on p "FSC: Current rate is %, subject to change based on time of pick up/delivery LIV…" at bounding box center [555, 474] width 822 height 68
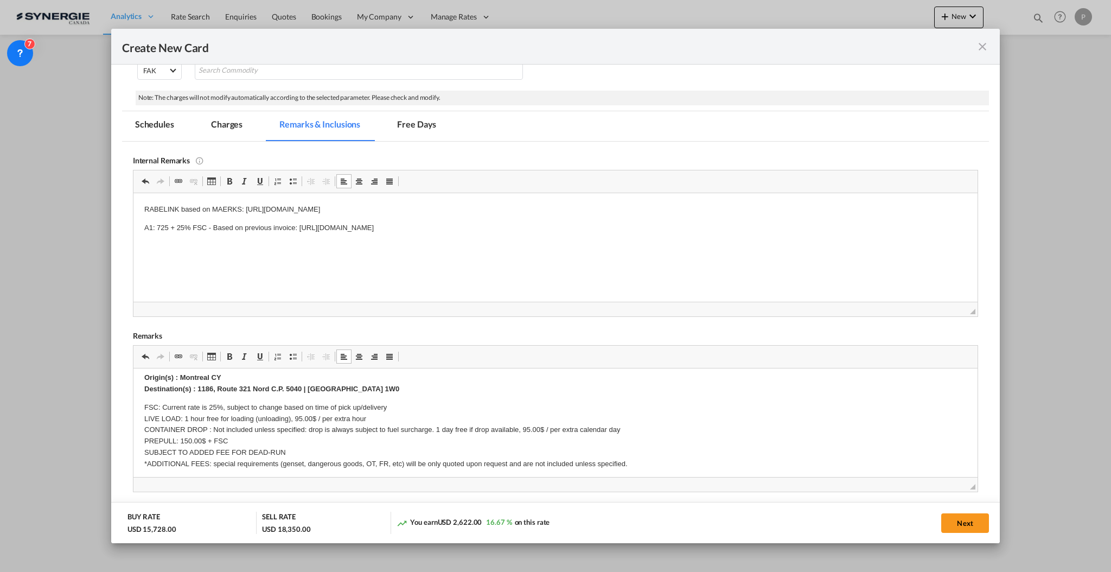
scroll to position [241, 0]
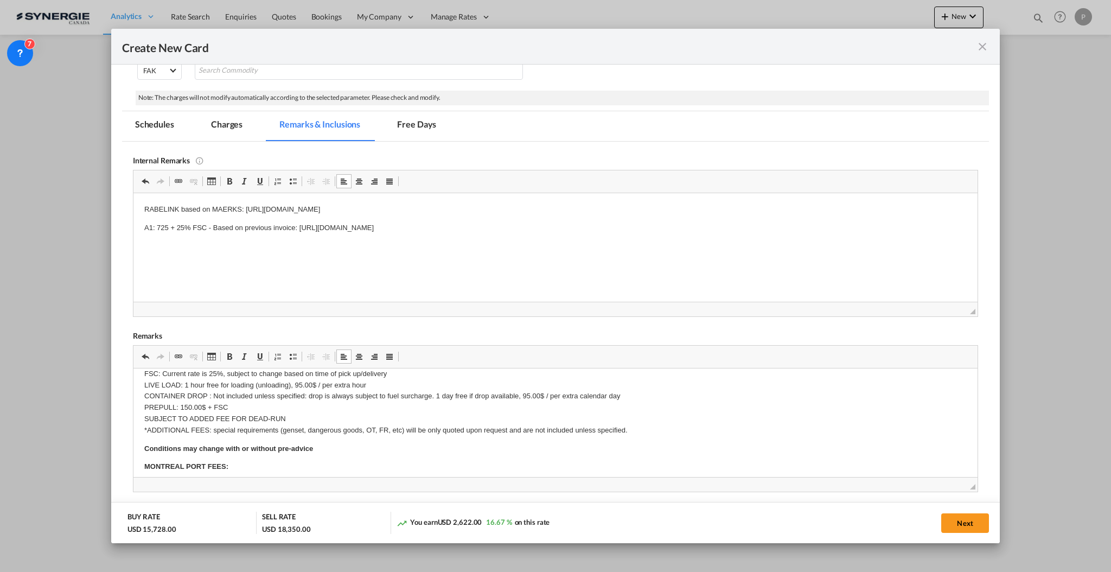
click at [191, 403] on p "FSC: Current rate is 25%, subject to change based on time of pick up/delivery L…" at bounding box center [555, 402] width 822 height 68
click at [191, 399] on p "FSC: Current rate is 25%, subject to change based on time of pick up/delivery L…" at bounding box center [555, 402] width 822 height 68
click at [191, 397] on p "FSC: Current rate is 25%, subject to change based on time of pick up/delivery L…" at bounding box center [555, 402] width 822 height 68
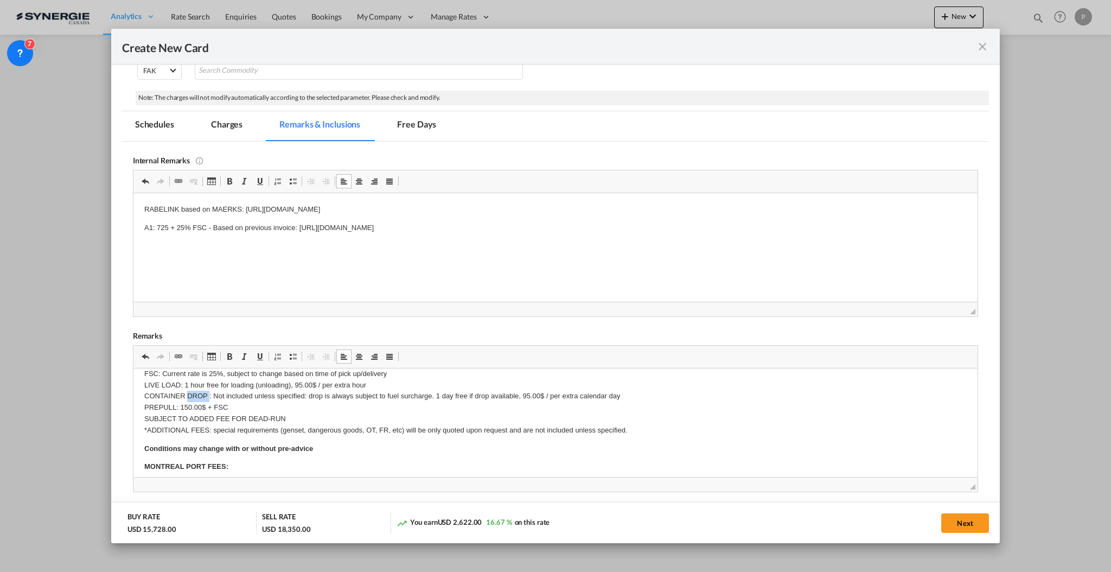
click at [191, 397] on p "FSC: Current rate is 25%, subject to change based on time of pick up/delivery L…" at bounding box center [555, 402] width 822 height 68
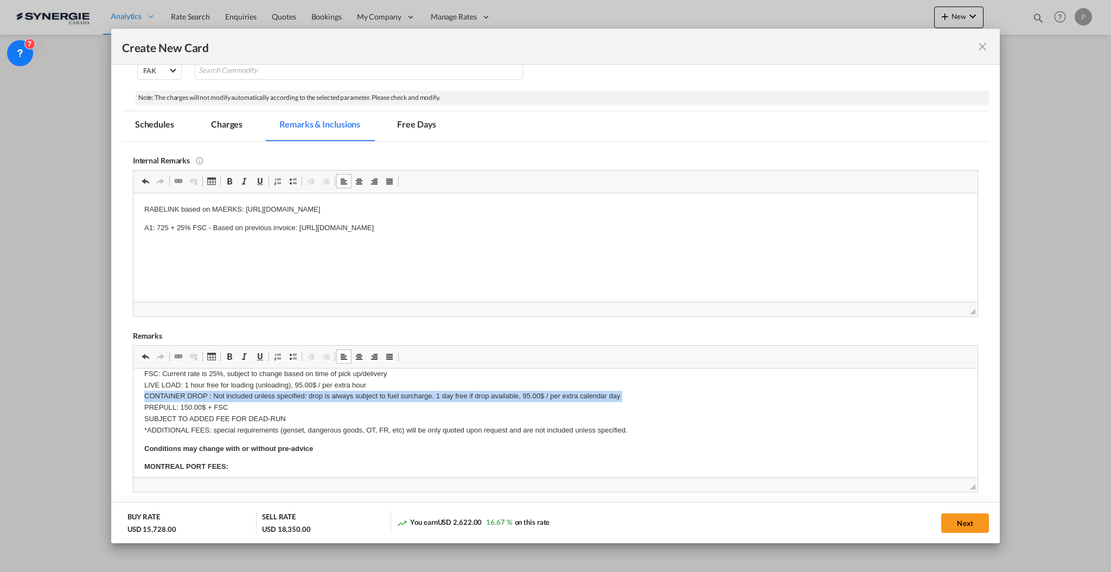
click at [191, 397] on p "FSC: Current rate is 25%, subject to change based on time of pick up/delivery L…" at bounding box center [555, 402] width 822 height 68
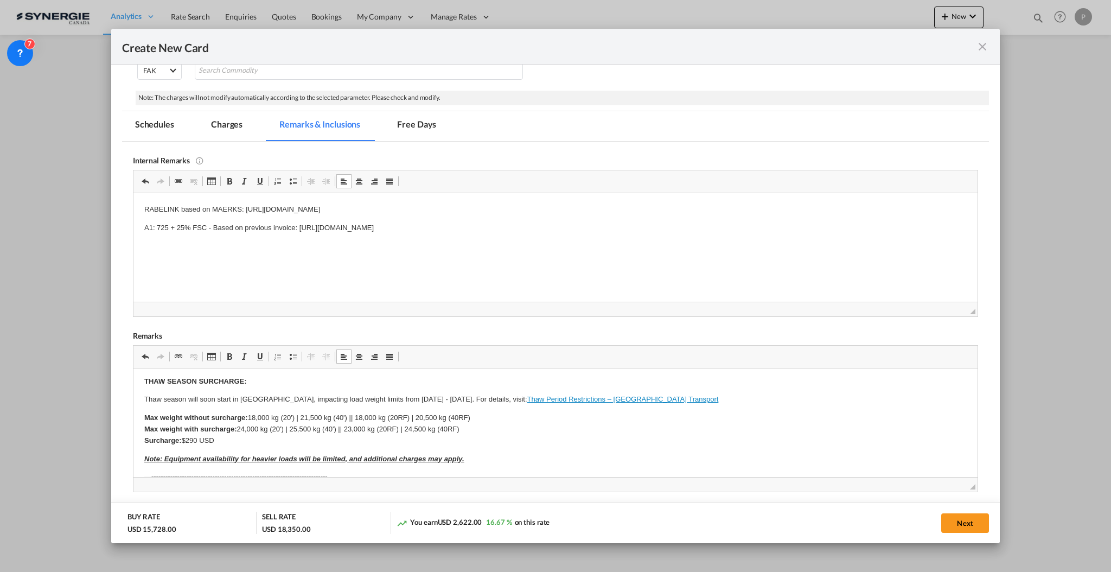
scroll to position [458, 0]
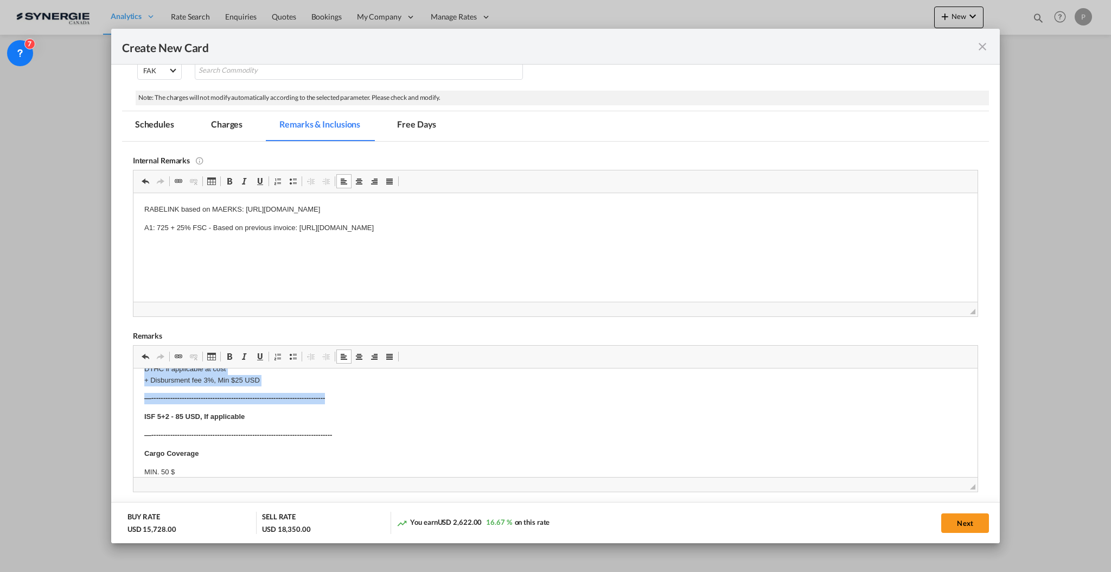
drag, startPoint x: 143, startPoint y: 413, endPoint x: 363, endPoint y: 398, distance: 220.8
click at [363, 398] on body "Origin Charges Pick-up location : Handelsweg 6 | NL-7451 [PERSON_NAME] Currency…" at bounding box center [555, 185] width 822 height 674
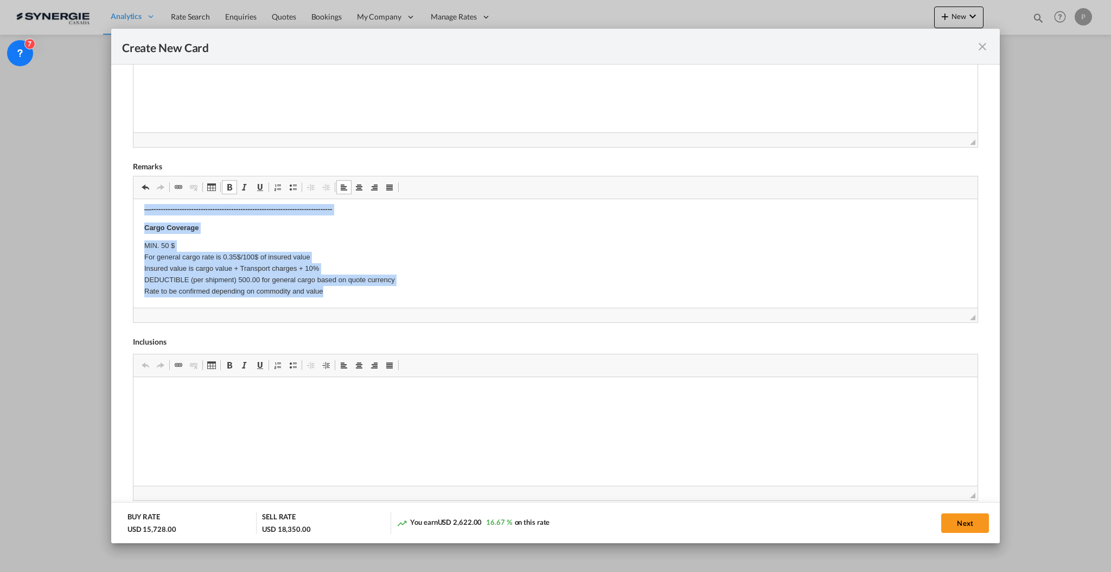
scroll to position [470, 0]
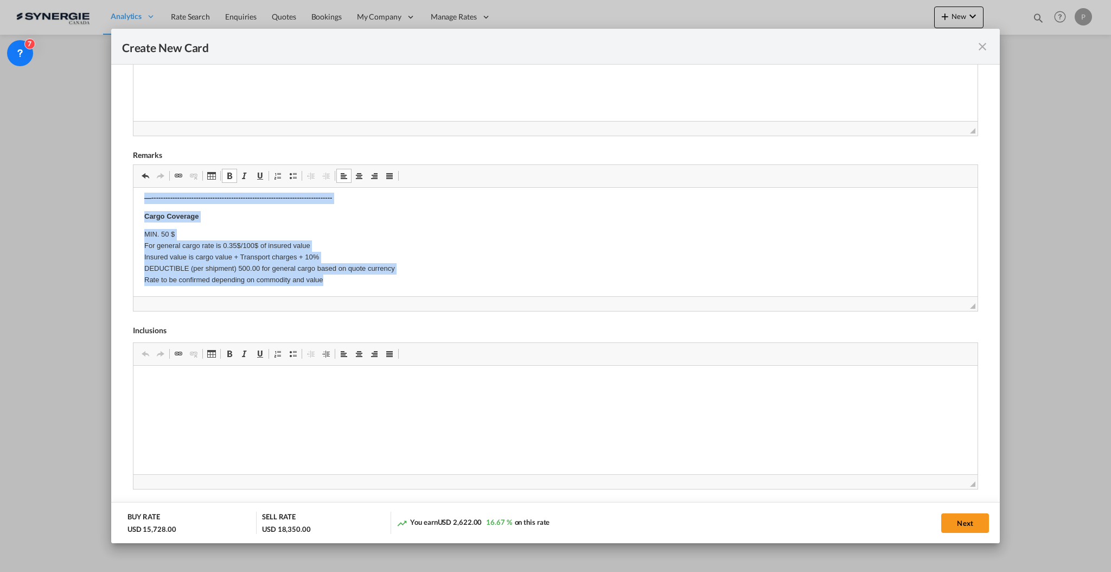
drag, startPoint x: 140, startPoint y: 202, endPoint x: 477, endPoint y: 281, distance: 346.6
copy body "Loremi Dolorsi Amet-co adipisci : Elitseddoe 9 | TE-7926 IN Utlabo Etdolore ma …"
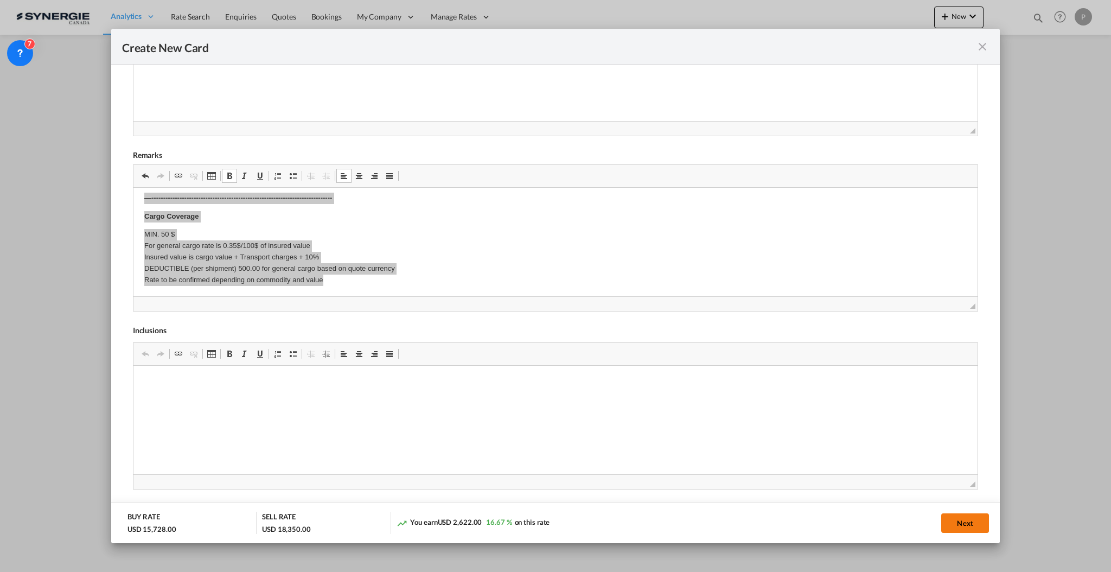
click at [967, 526] on button "Next" at bounding box center [965, 523] width 48 height 20
type input "[DATE]"
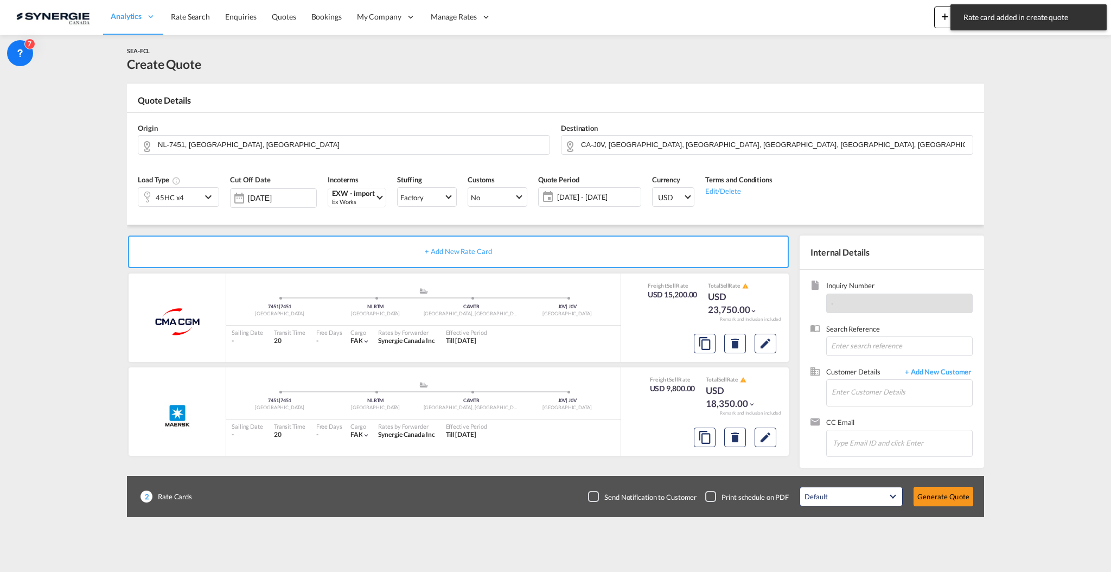
scroll to position [140, 0]
click at [768, 345] on md-icon "Edit" at bounding box center [765, 343] width 13 height 13
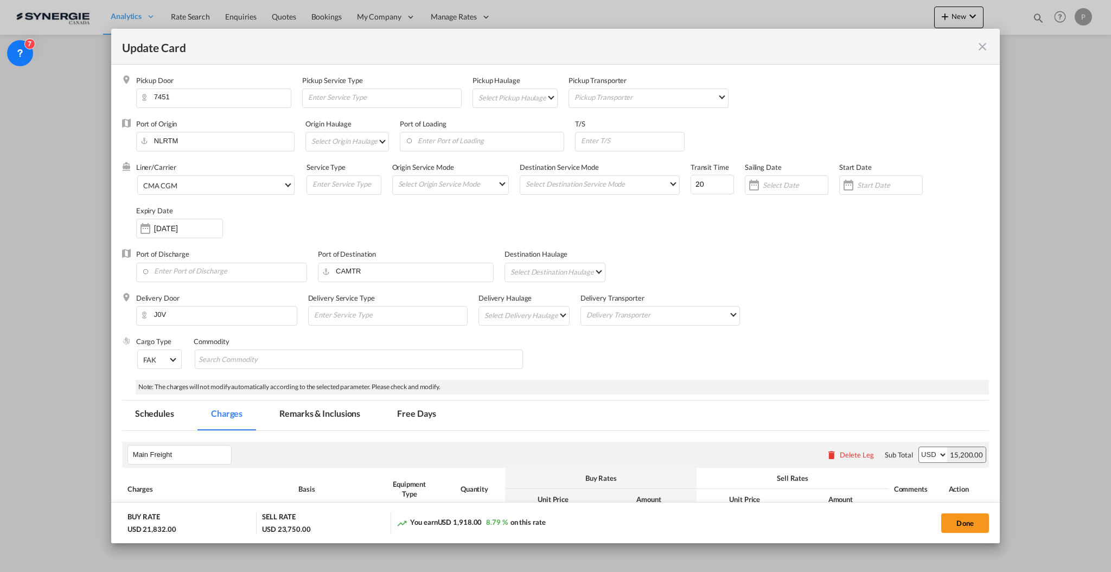
click at [301, 417] on md-tab-item "Remarks & Inclusions" at bounding box center [319, 415] width 107 height 30
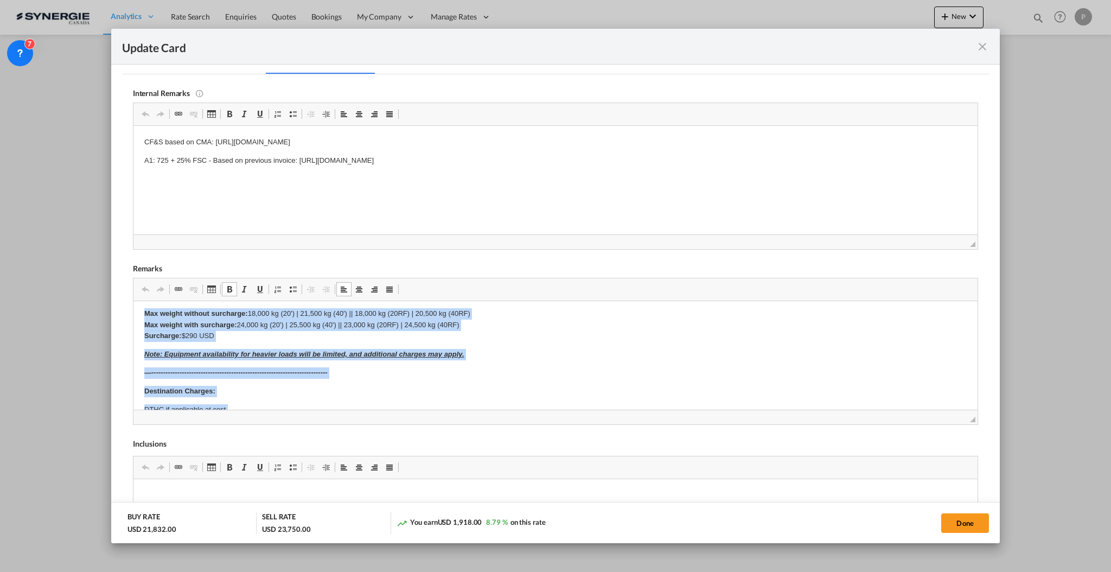
scroll to position [682, 0]
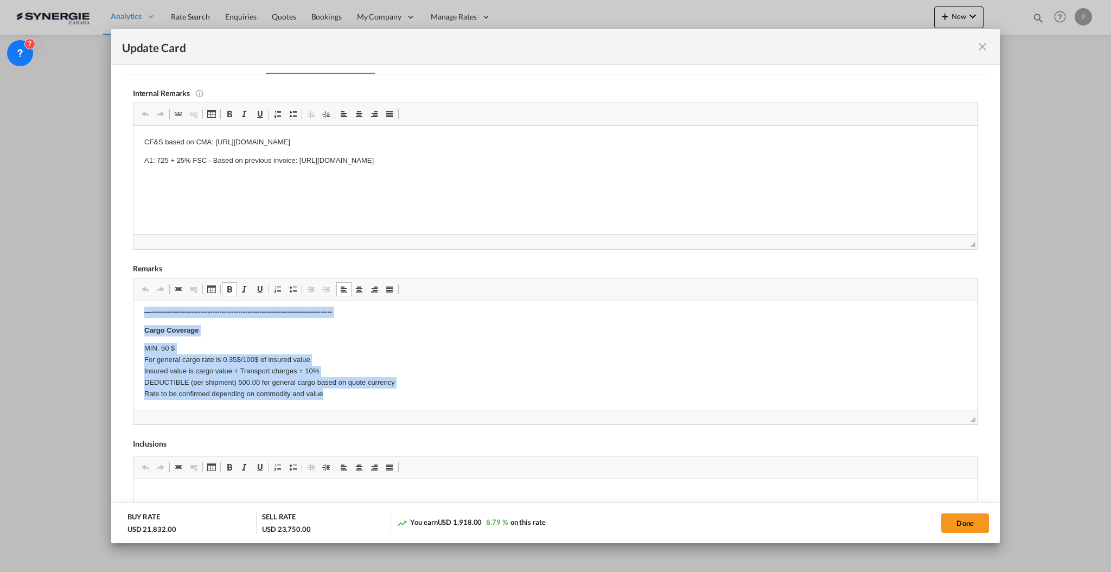
drag, startPoint x: 141, startPoint y: 313, endPoint x: 425, endPoint y: 418, distance: 303.1
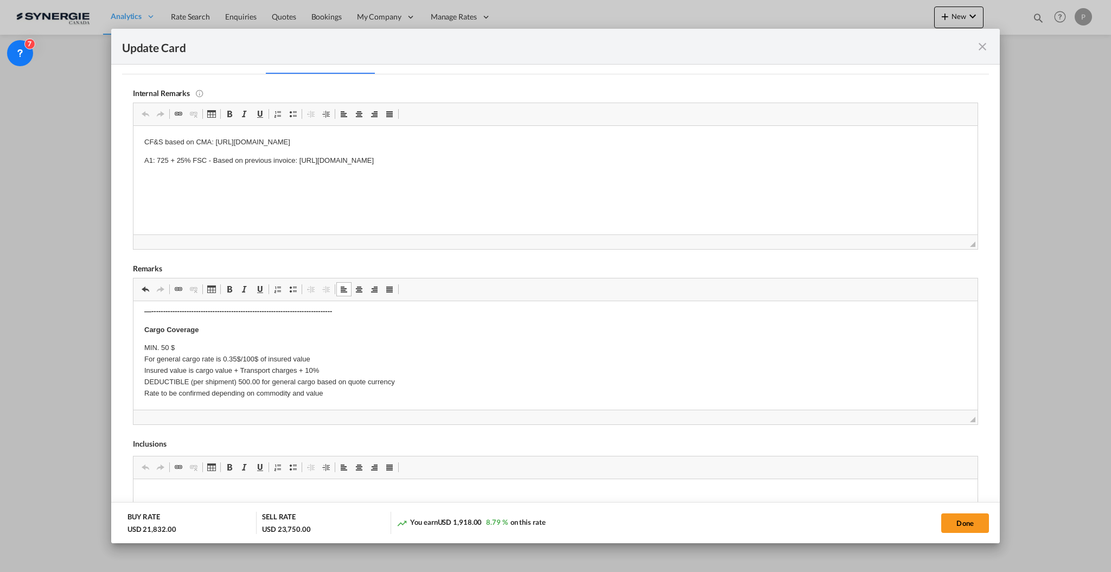
scroll to position [521, 0]
click at [979, 520] on button "Done" at bounding box center [965, 523] width 48 height 20
type input "[DATE]"
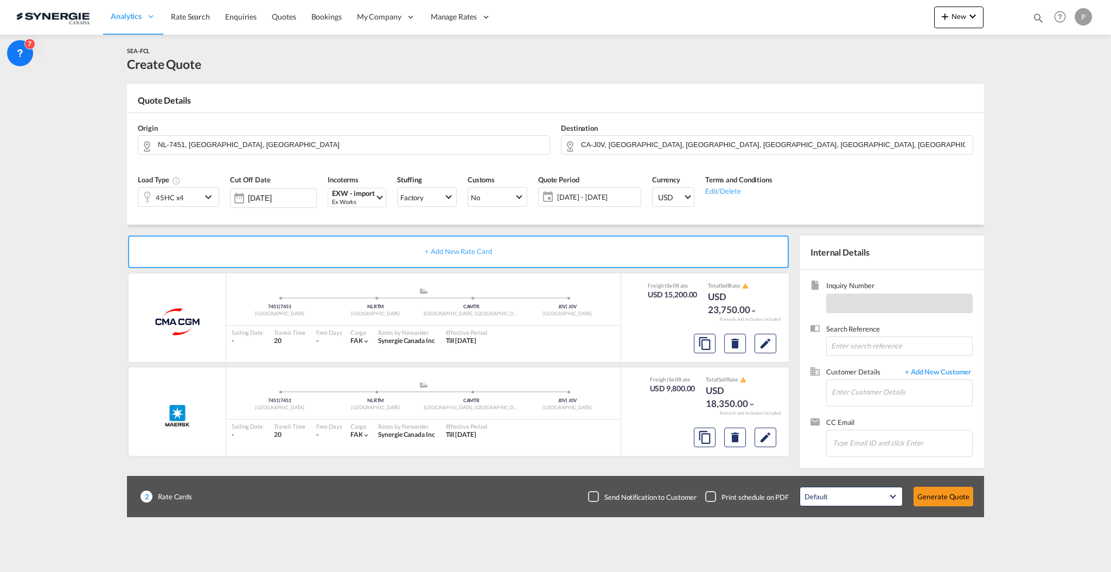
scroll to position [140, 0]
click at [855, 397] on input "Enter Customer Details" at bounding box center [902, 392] width 141 height 24
paste input "[PERSON_NAME][EMAIL_ADDRESS][PERSON_NAME][PERSON_NAME][DOMAIN_NAME]"
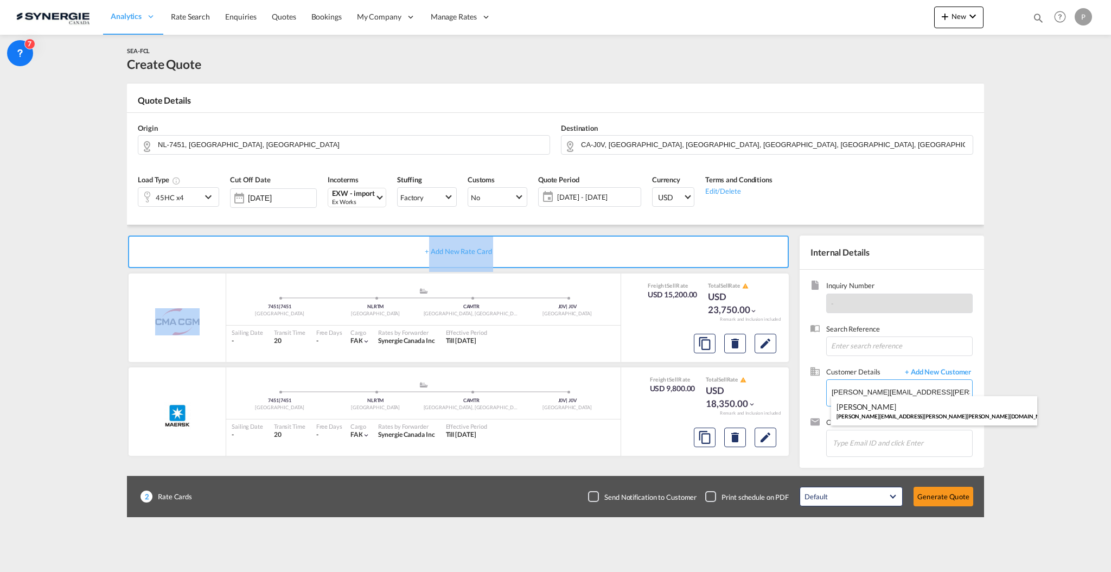
click at [897, 397] on body "Analytics Reports Dashboard Rate Search Enquiries Quotes Bookings" at bounding box center [555, 286] width 1111 height 572
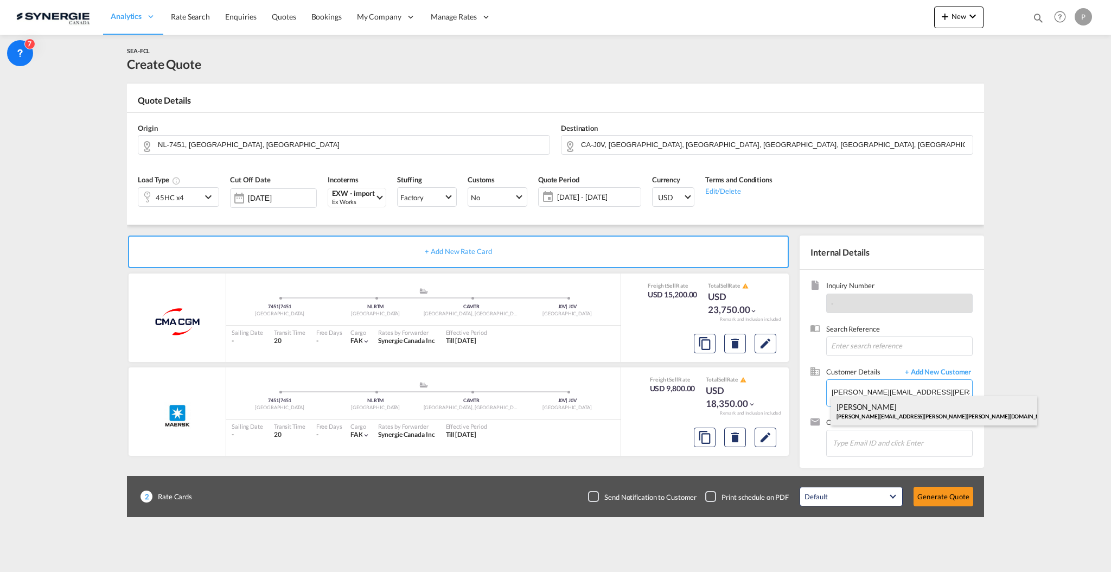
click at [891, 408] on div "[PERSON_NAME] [PERSON_NAME][EMAIL_ADDRESS][PERSON_NAME][PERSON_NAME][DOMAIN_NAM…" at bounding box center [934, 410] width 206 height 29
type input "[PERSON_NAME] [PERSON_NAME] Bedard, [EMAIL_ADDRESS][PERSON_NAME][PERSON_NAME][D…"
click at [964, 500] on button "Generate Quote" at bounding box center [944, 497] width 60 height 20
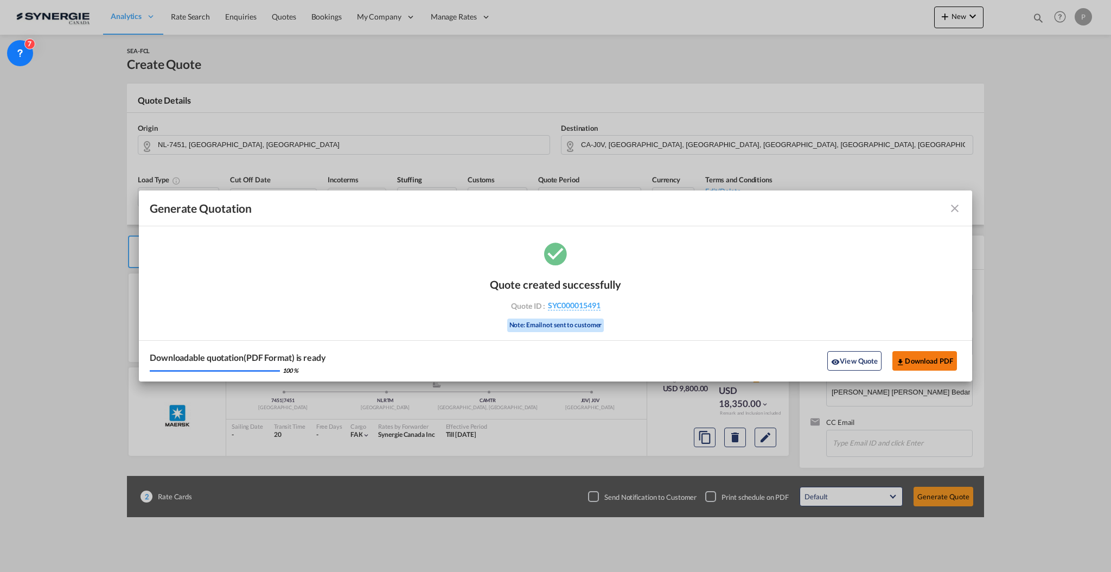
click at [929, 363] on button "Download PDF" at bounding box center [924, 361] width 65 height 20
